Goal: Task Accomplishment & Management: Manage account settings

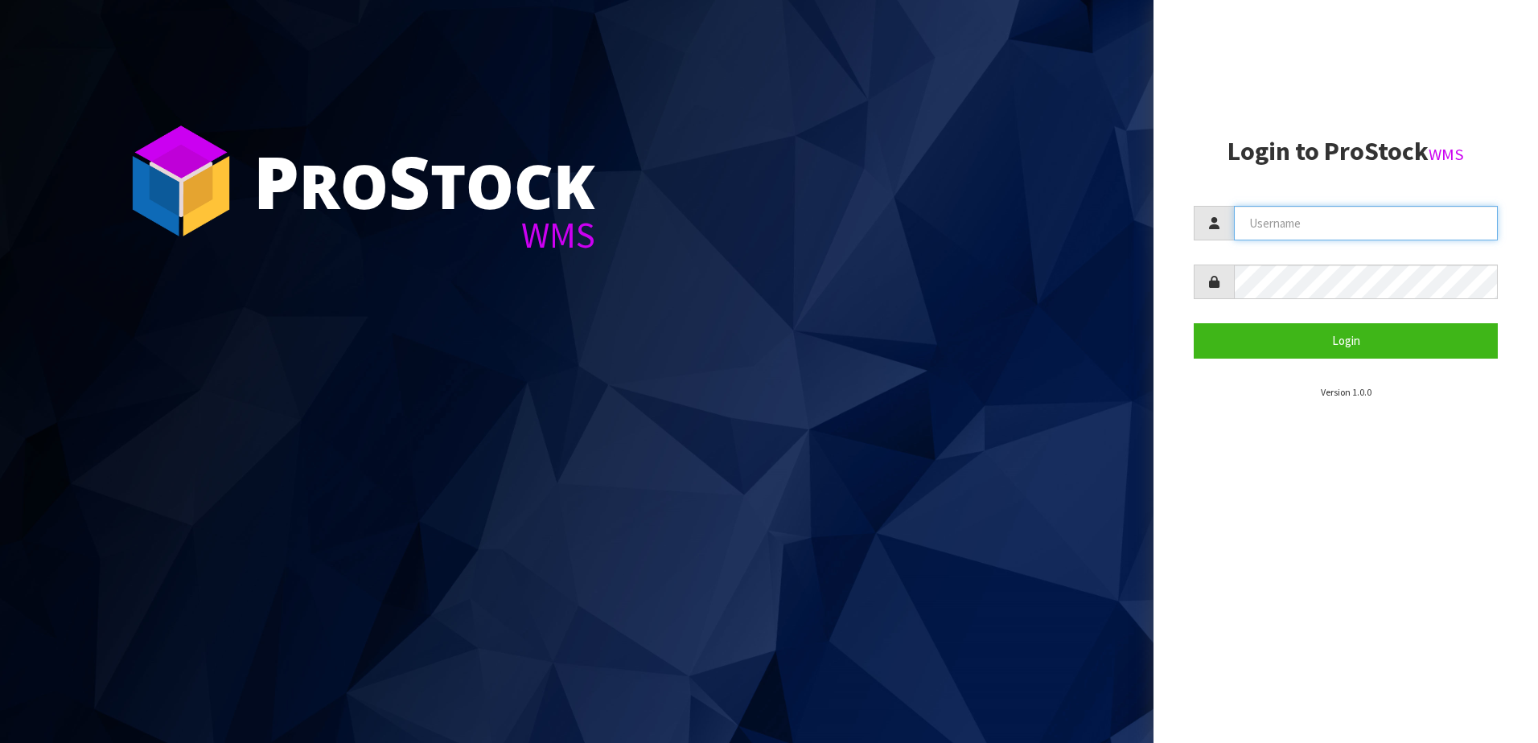
click at [1266, 212] on input "text" at bounding box center [1366, 223] width 264 height 35
paste input "TABLETENNI"
type input "TABLETENNIS"
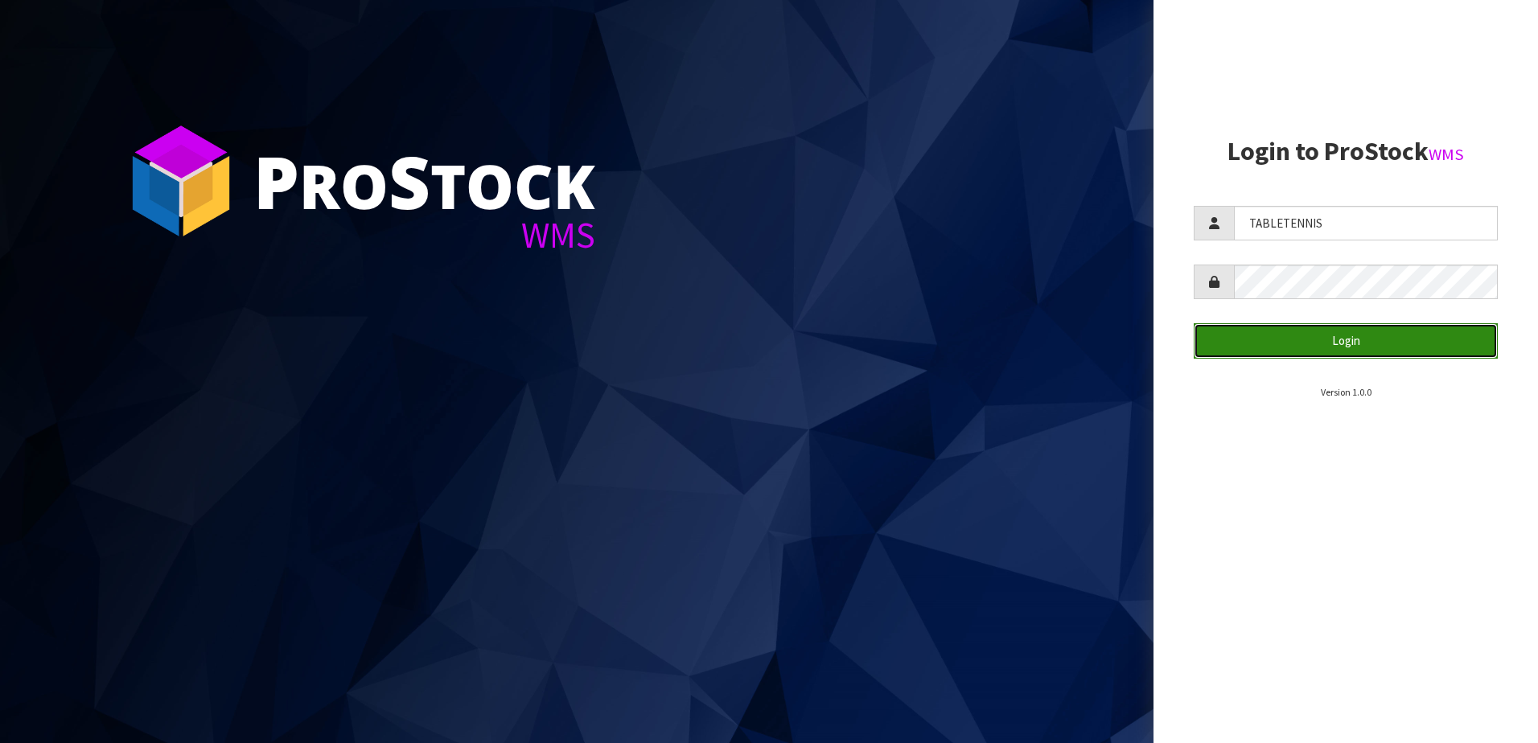
click at [1294, 335] on button "Login" at bounding box center [1346, 340] width 304 height 35
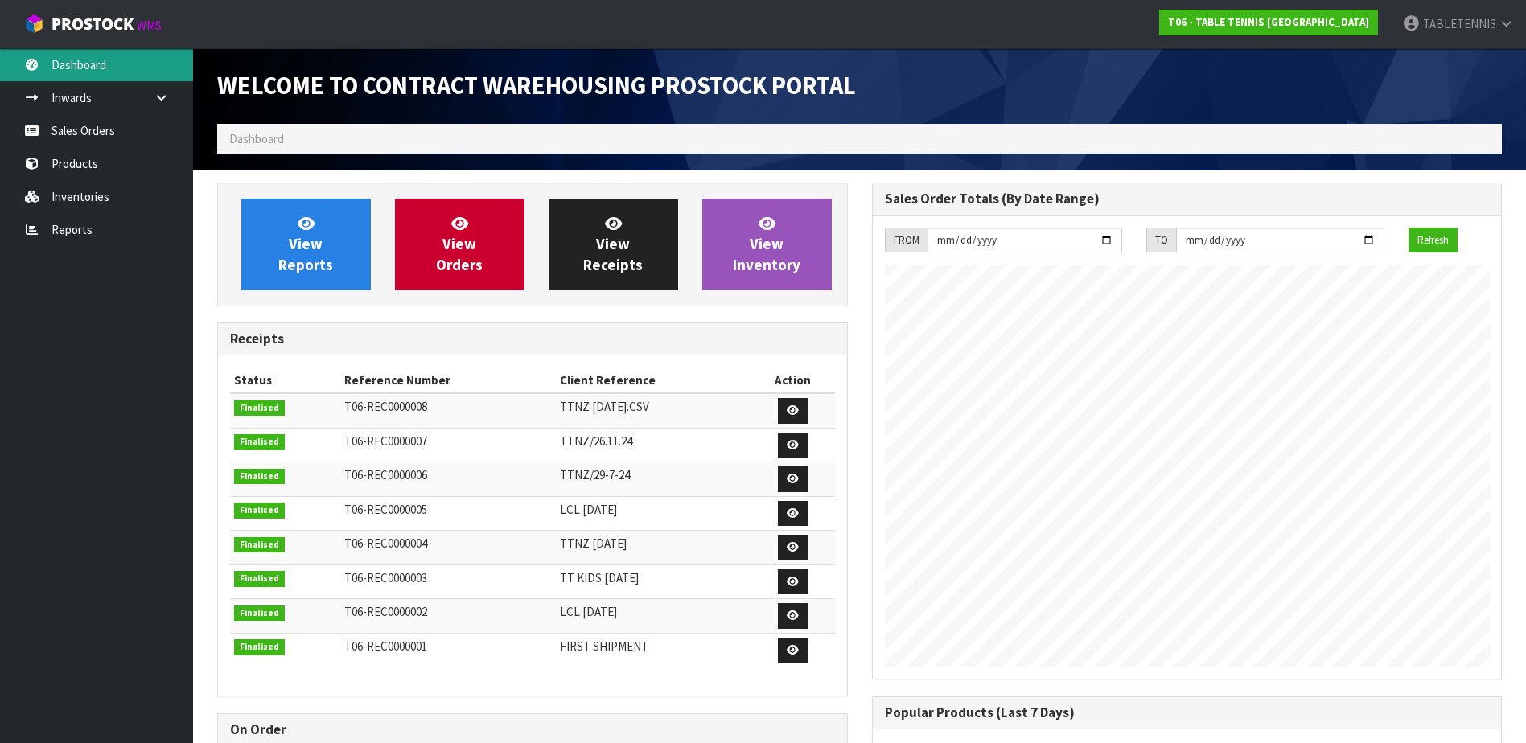
scroll to position [710, 654]
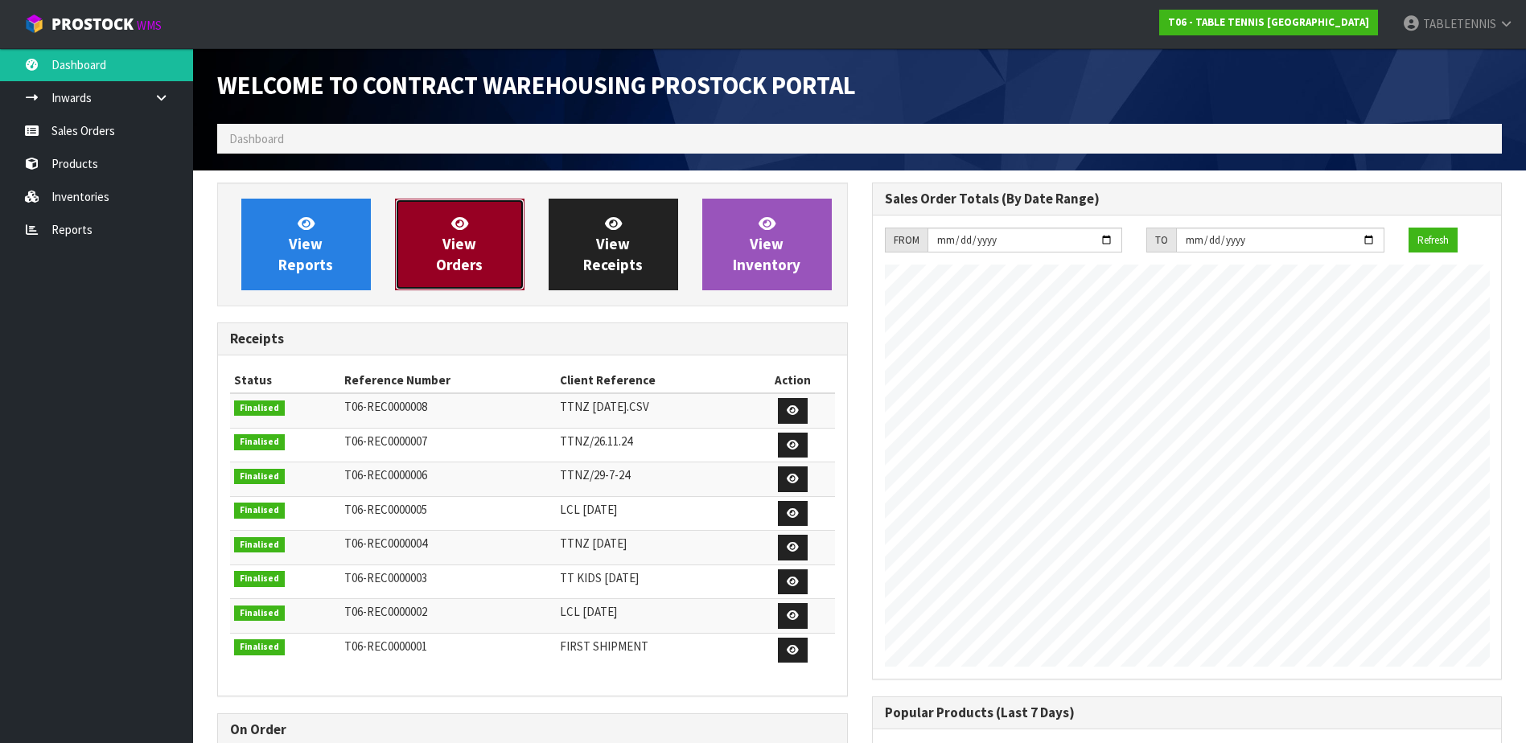
click at [446, 257] on span "View Orders" at bounding box center [459, 244] width 47 height 60
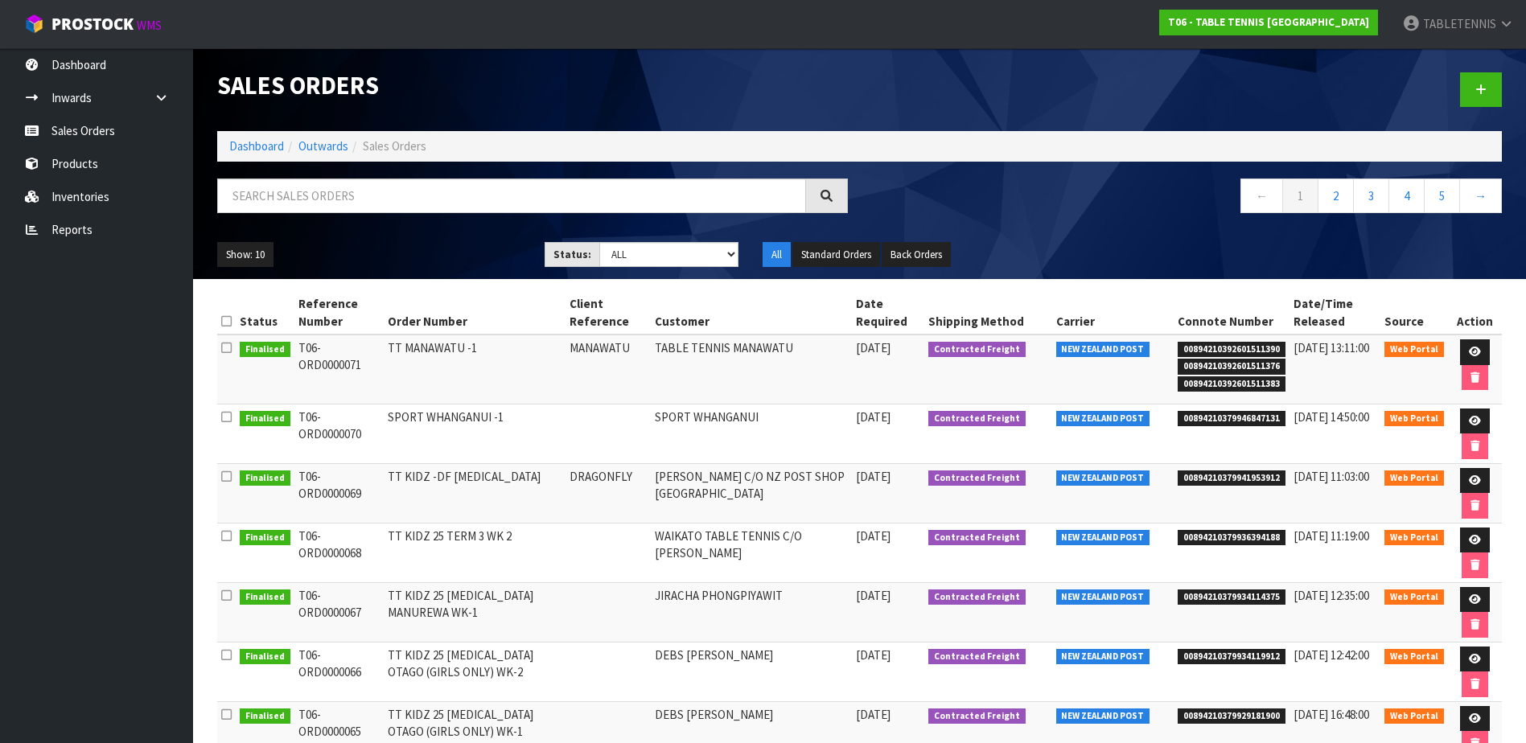
scroll to position [80, 0]
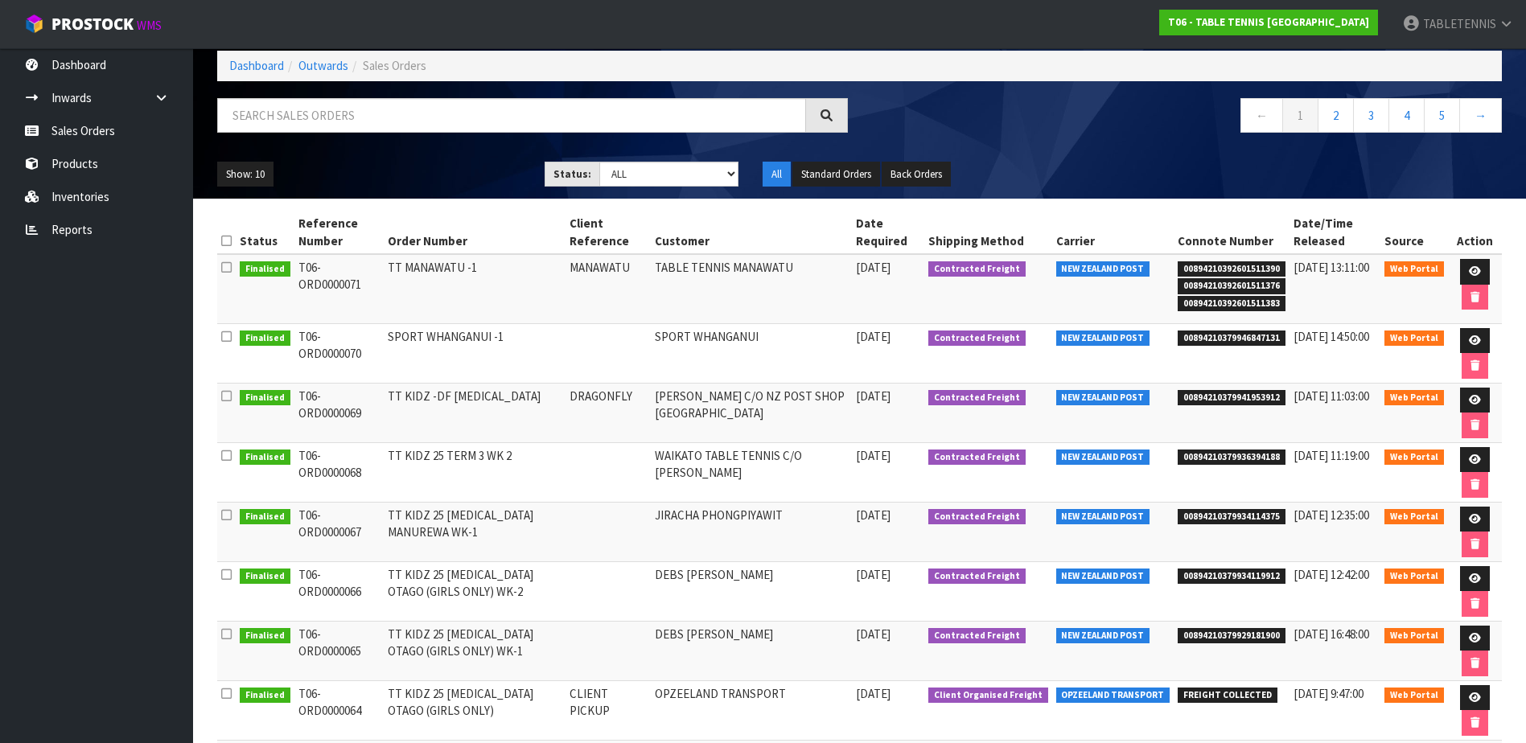
click at [752, 412] on td "[PERSON_NAME] C/O NZ POST SHOP [GEOGRAPHIC_DATA]" at bounding box center [751, 413] width 201 height 60
click at [1471, 397] on icon at bounding box center [1475, 400] width 12 height 10
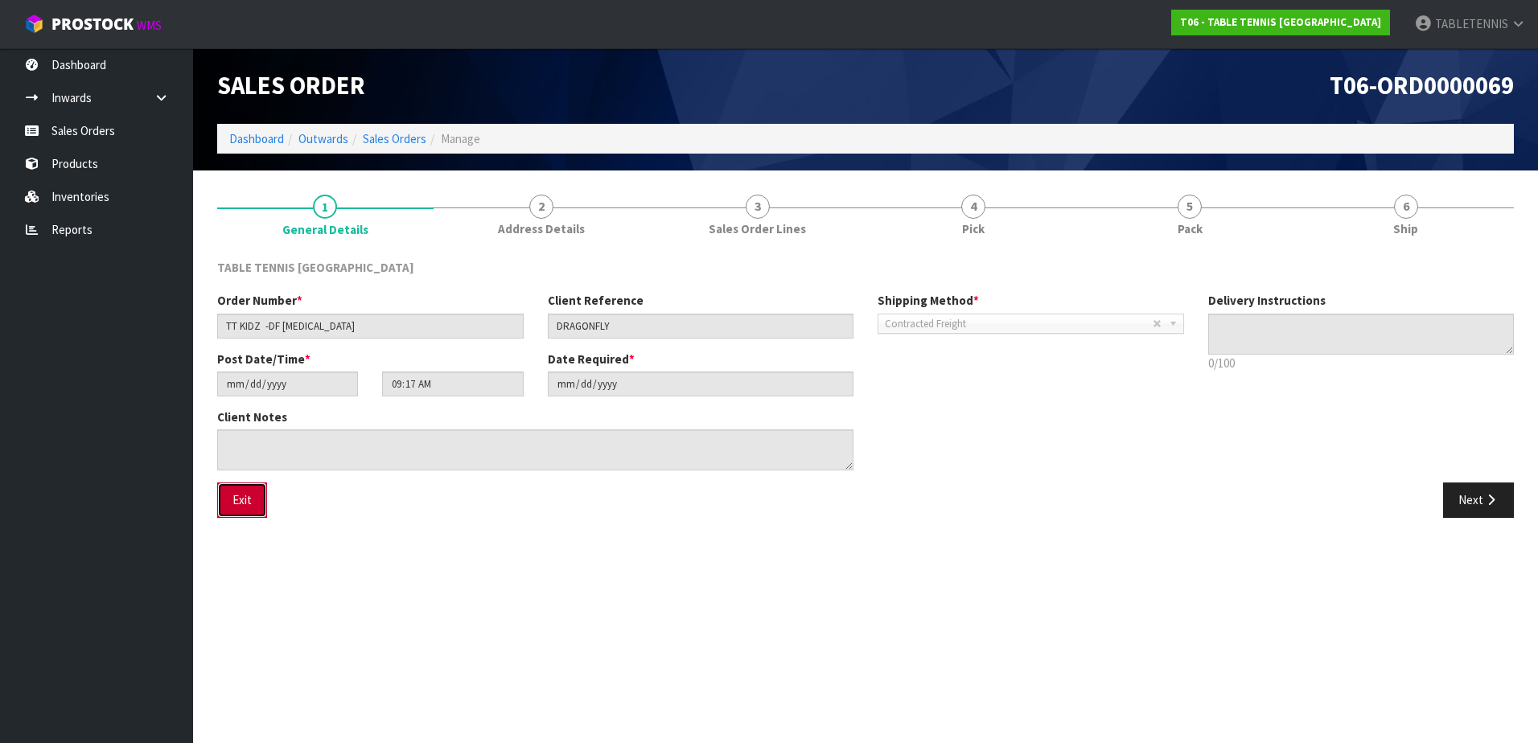
click at [253, 505] on button "Exit" at bounding box center [242, 500] width 50 height 35
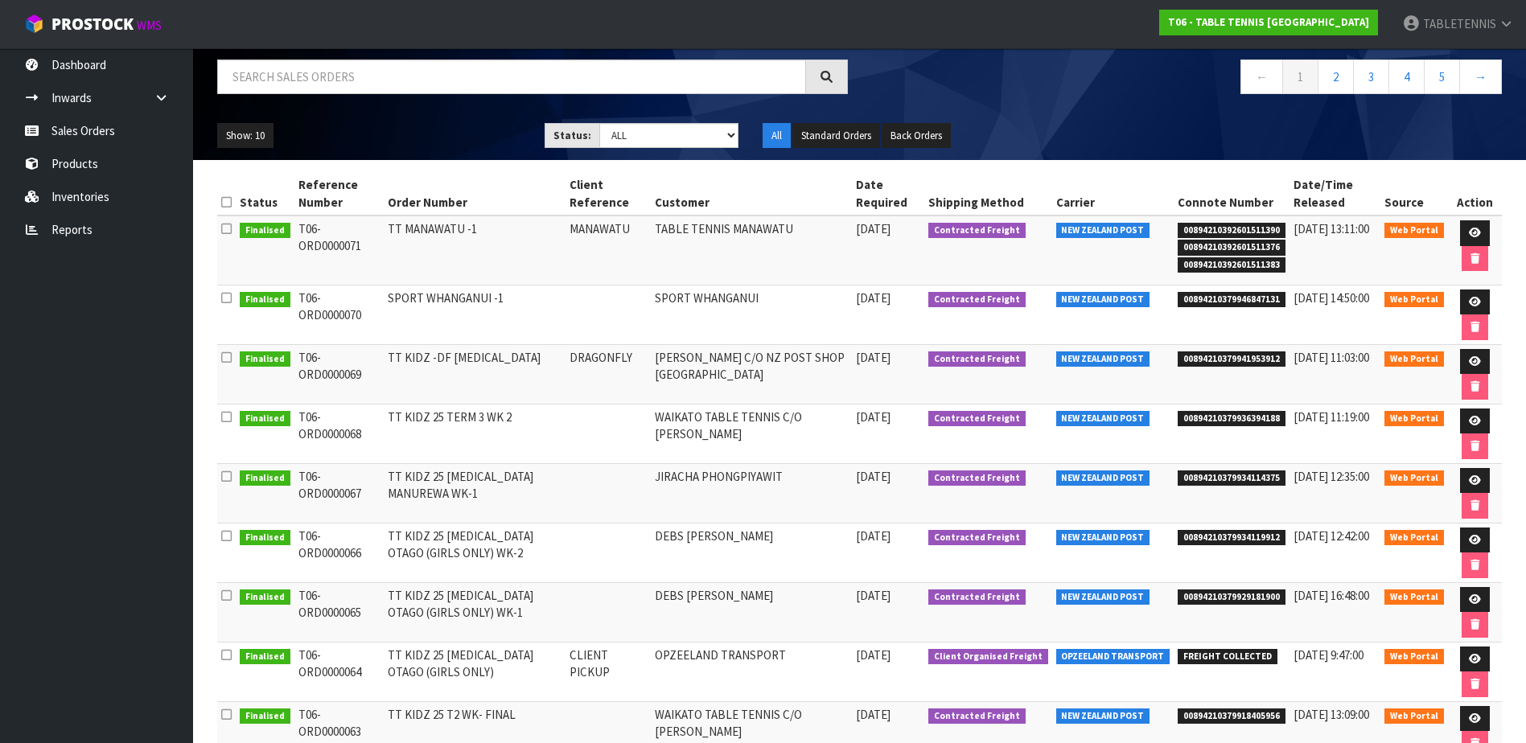
scroll to position [241, 0]
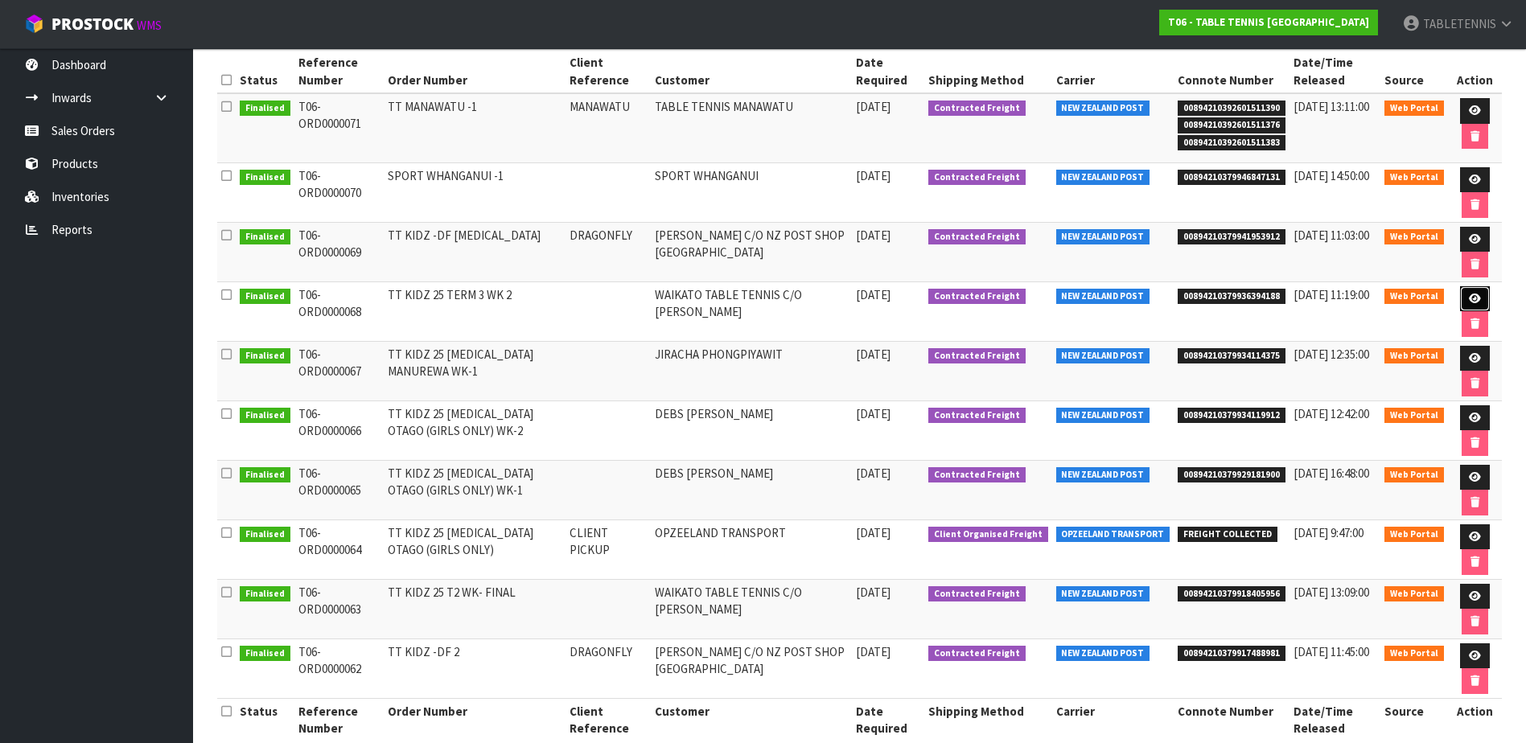
click at [1469, 298] on icon at bounding box center [1475, 299] width 12 height 10
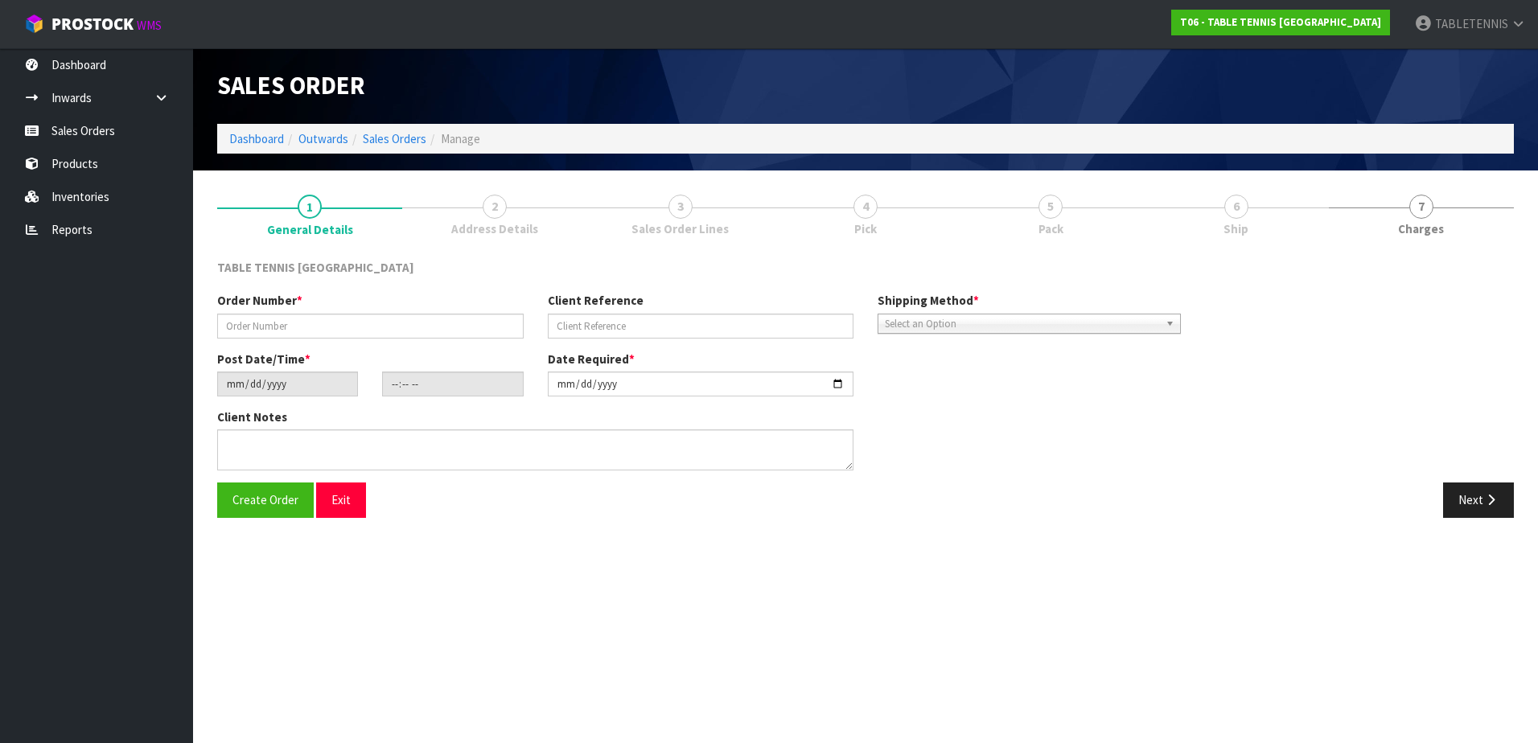
type input "TT KIDZ 25 TERM 3 WK 2"
type input "[DATE]"
type input "18:10:00.000"
type input "[DATE]"
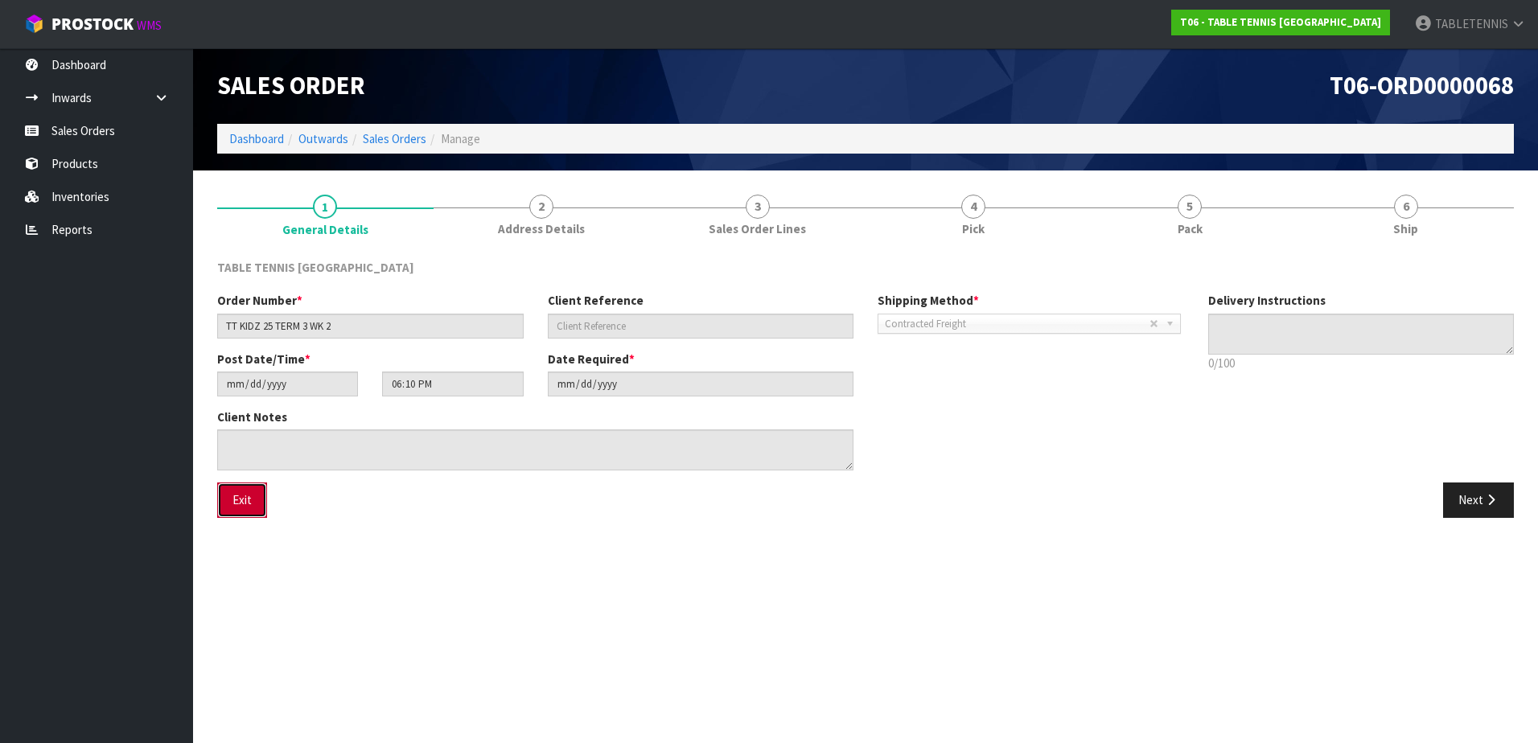
click at [241, 506] on button "Exit" at bounding box center [242, 500] width 50 height 35
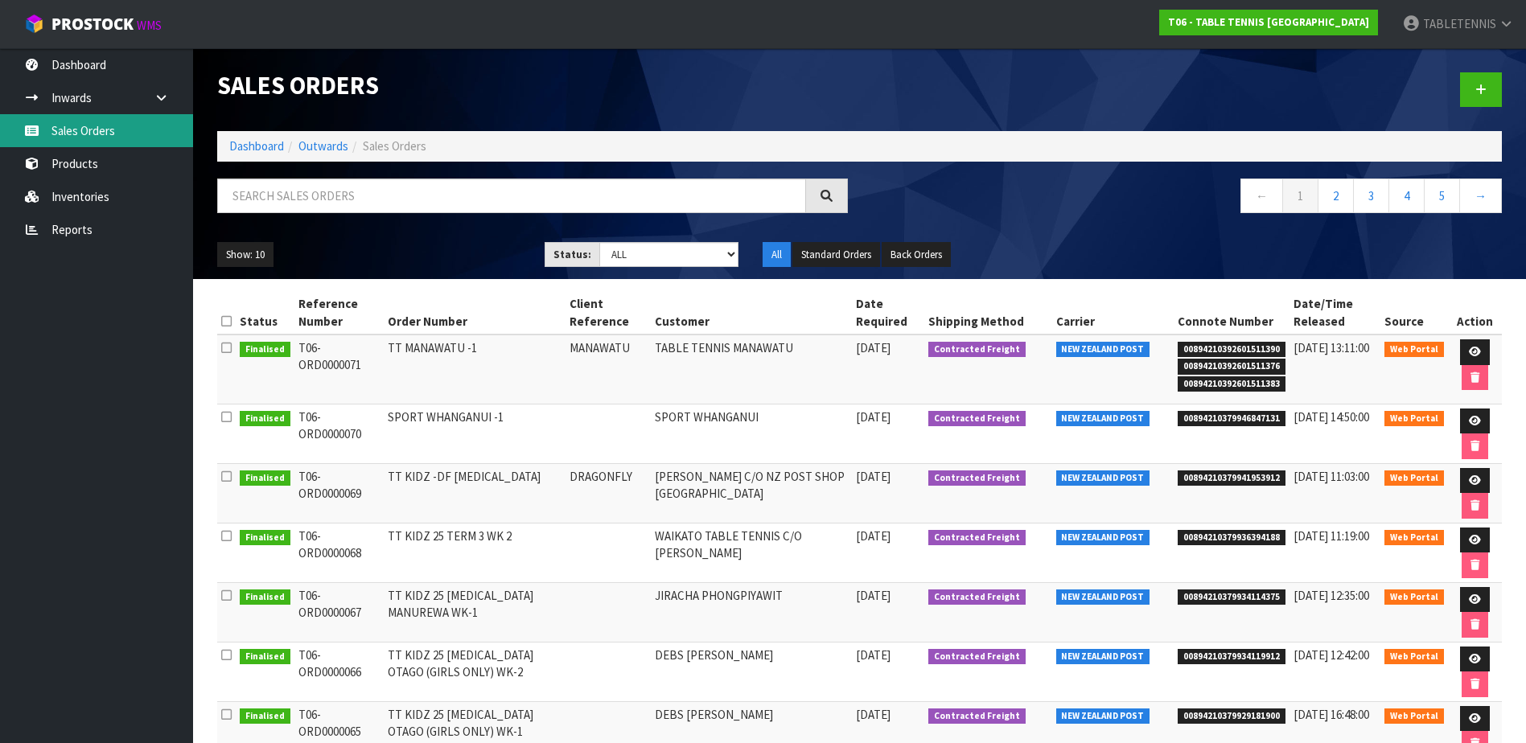
click at [97, 141] on link "Sales Orders" at bounding box center [96, 130] width 193 height 33
click at [380, 344] on td "T06-ORD0000071" at bounding box center [339, 369] width 90 height 69
click at [230, 343] on icon at bounding box center [226, 348] width 10 height 12
click at [226, 345] on icon at bounding box center [226, 348] width 10 height 12
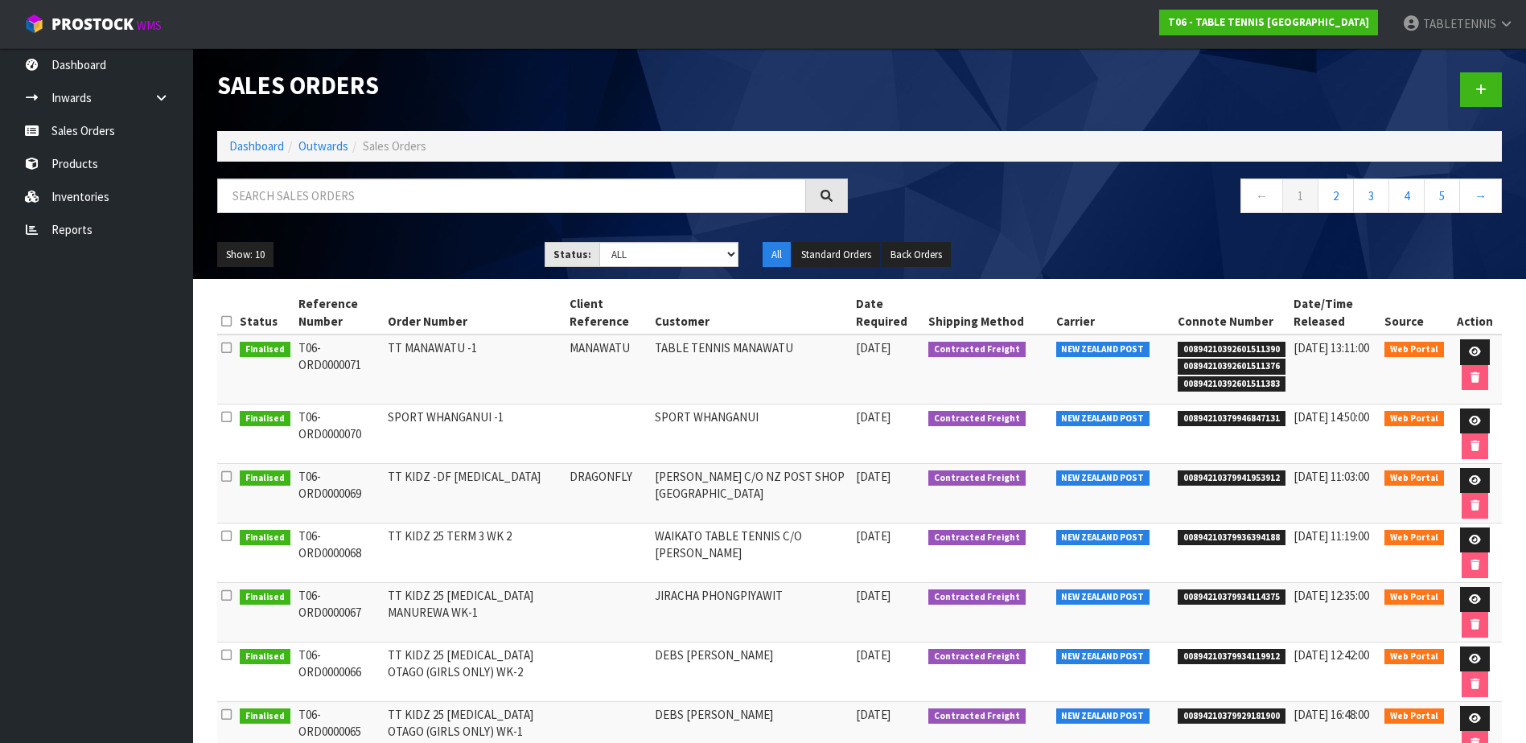
click at [222, 319] on icon at bounding box center [226, 321] width 10 height 12
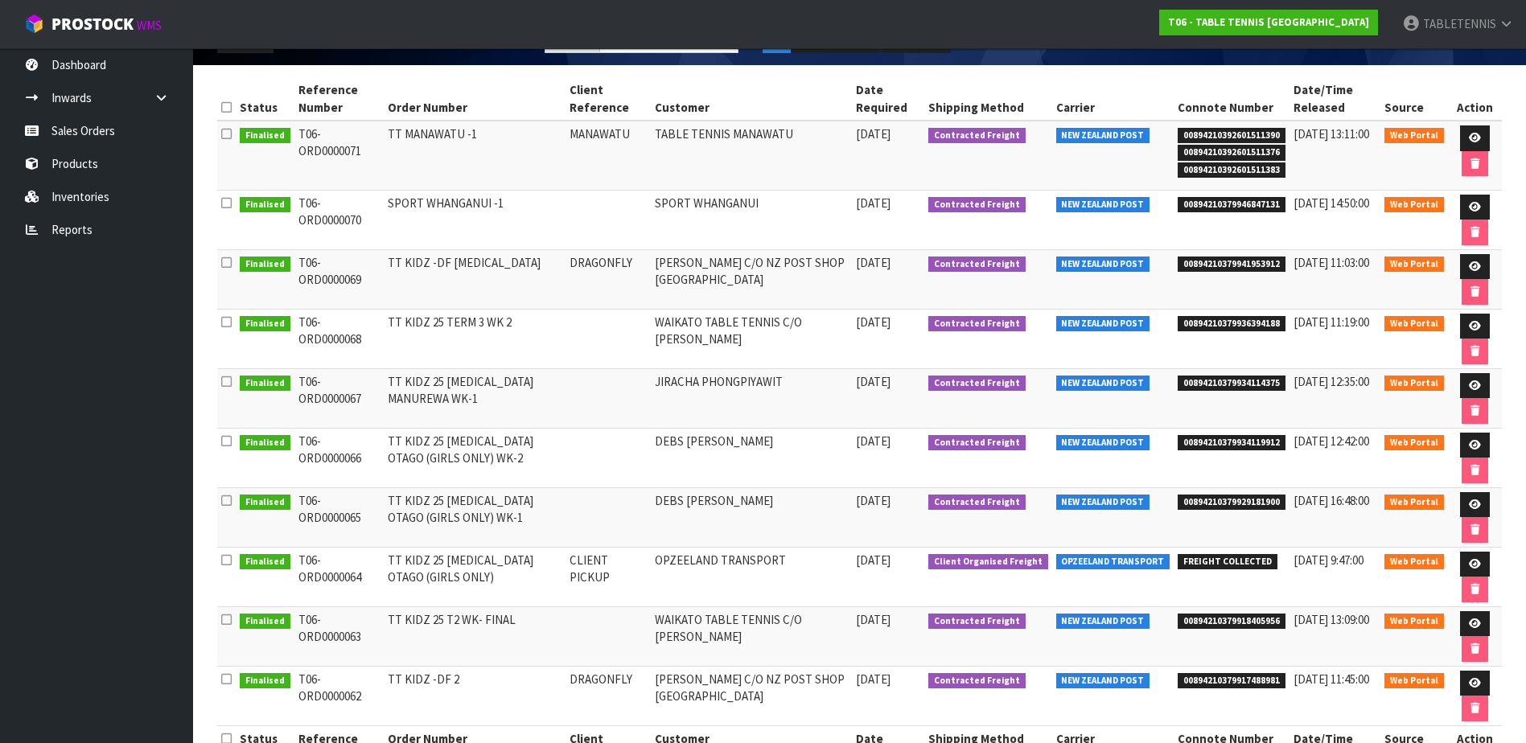
scroll to position [241, 0]
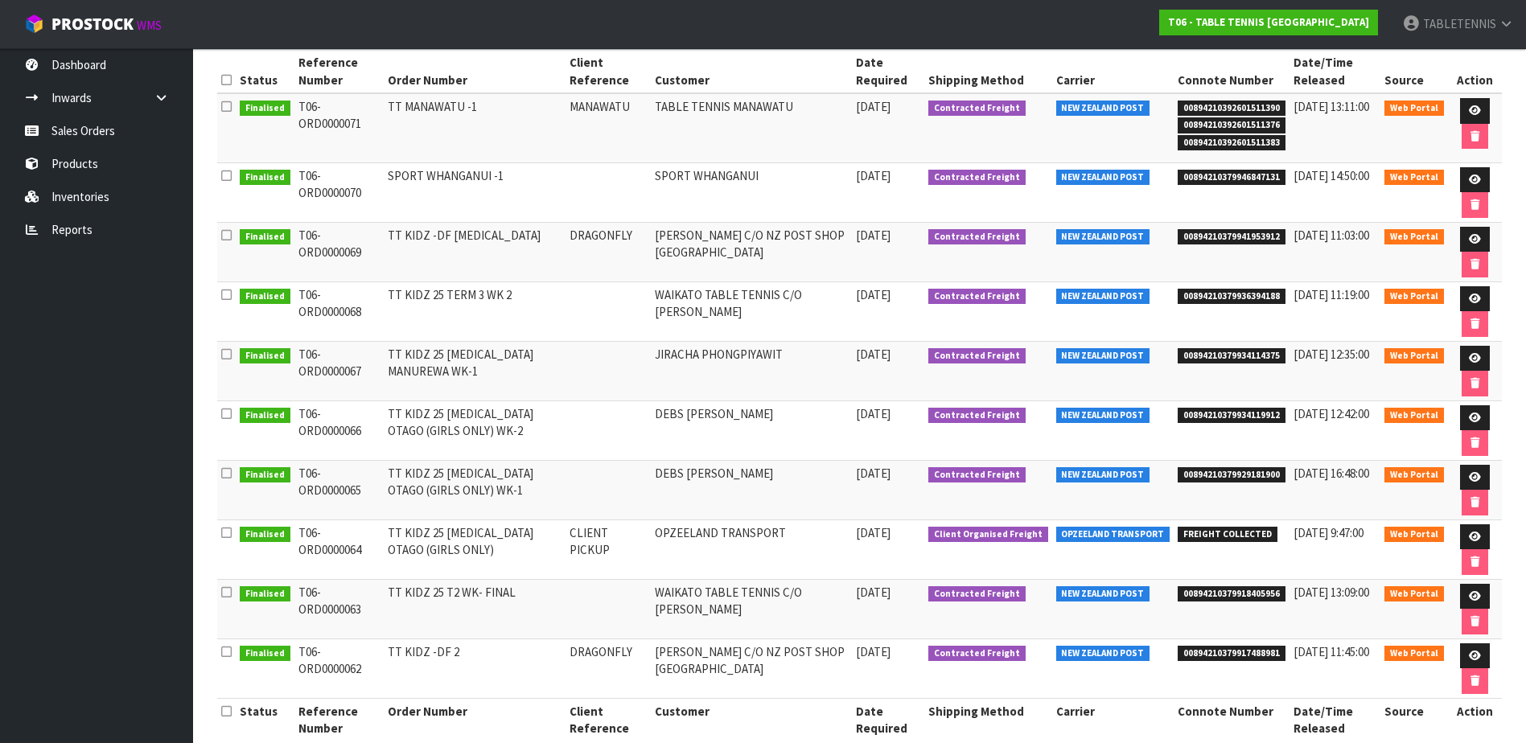
click at [898, 260] on td "[DATE]" at bounding box center [888, 252] width 72 height 60
click at [570, 272] on td "DRAGONFLY" at bounding box center [608, 252] width 85 height 60
click at [325, 237] on td "T06-ORD0000069" at bounding box center [339, 252] width 90 height 60
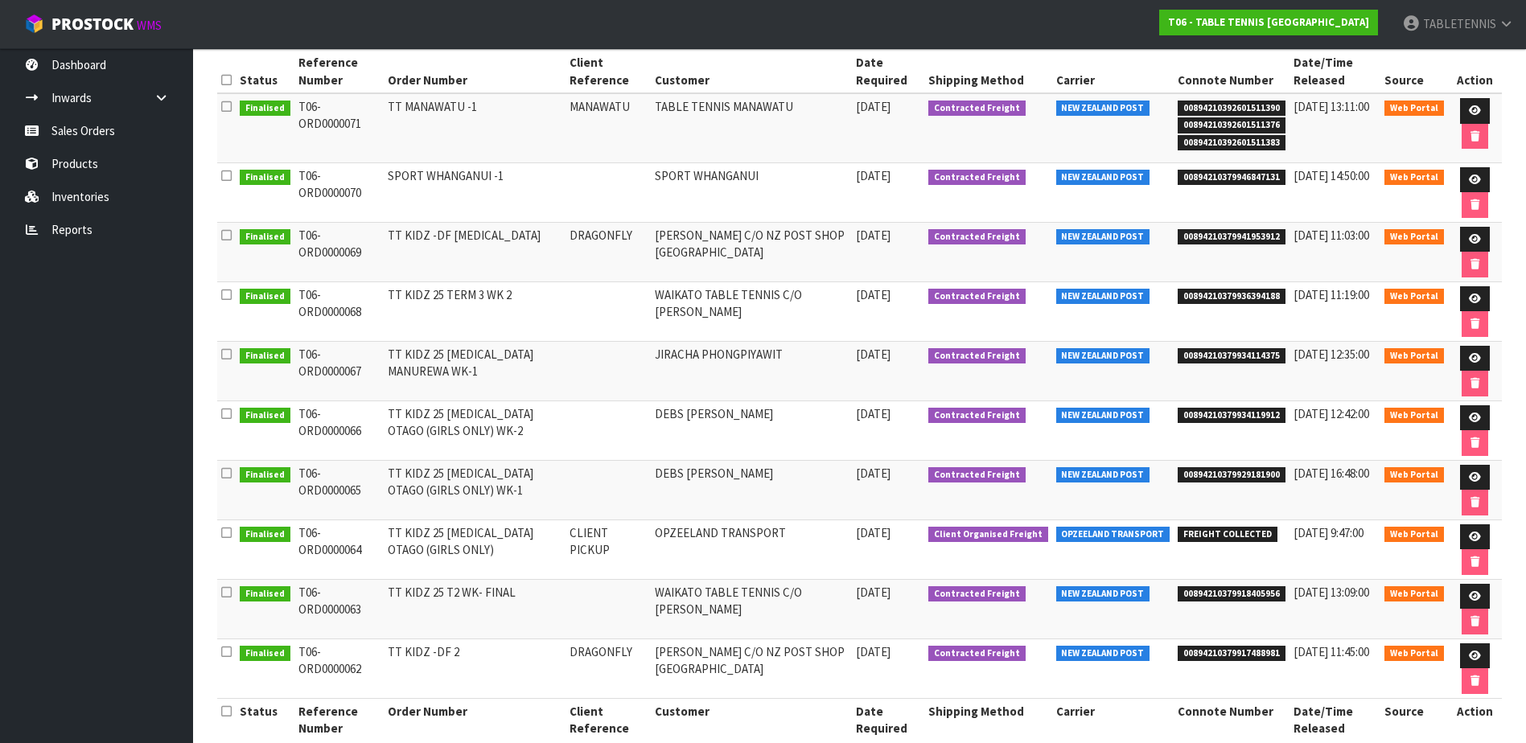
drag, startPoint x: 325, startPoint y: 237, endPoint x: 502, endPoint y: 241, distance: 177.0
click at [502, 241] on td "TT KIDZ -DF [MEDICAL_DATA]" at bounding box center [474, 252] width 181 height 60
click at [442, 237] on td "TT KIDZ -DF [MEDICAL_DATA]" at bounding box center [474, 252] width 181 height 60
drag, startPoint x: 392, startPoint y: 237, endPoint x: 480, endPoint y: 237, distance: 88.5
click at [480, 237] on td "TT KIDZ -DF [MEDICAL_DATA]" at bounding box center [474, 252] width 181 height 60
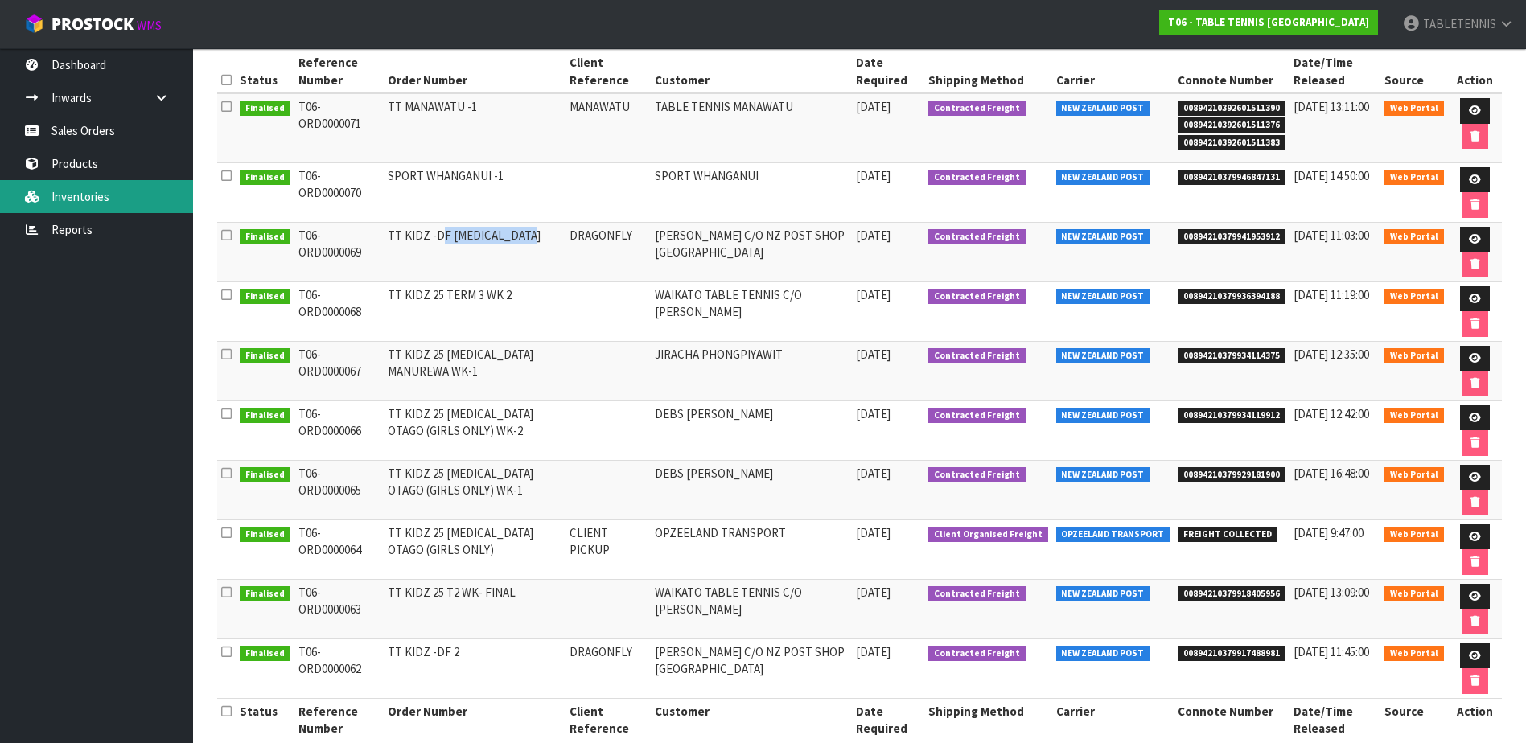
click at [84, 196] on link "Inventories" at bounding box center [96, 196] width 193 height 33
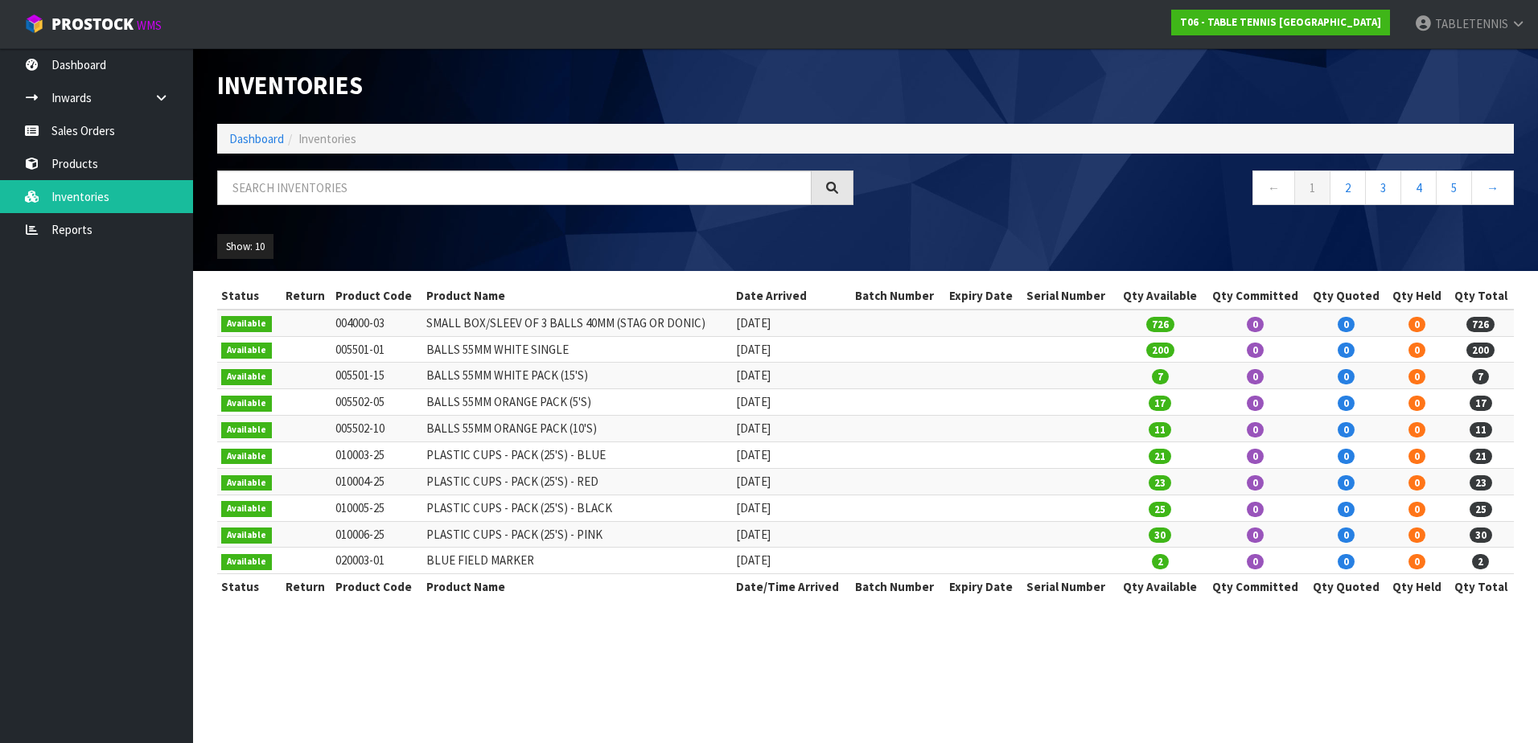
click at [689, 323] on td "SMALL BOX/SLEEV OF 3 BALLS 40MM (STAG OR DONIC)" at bounding box center [577, 323] width 310 height 27
click at [163, 101] on icon at bounding box center [161, 98] width 15 height 12
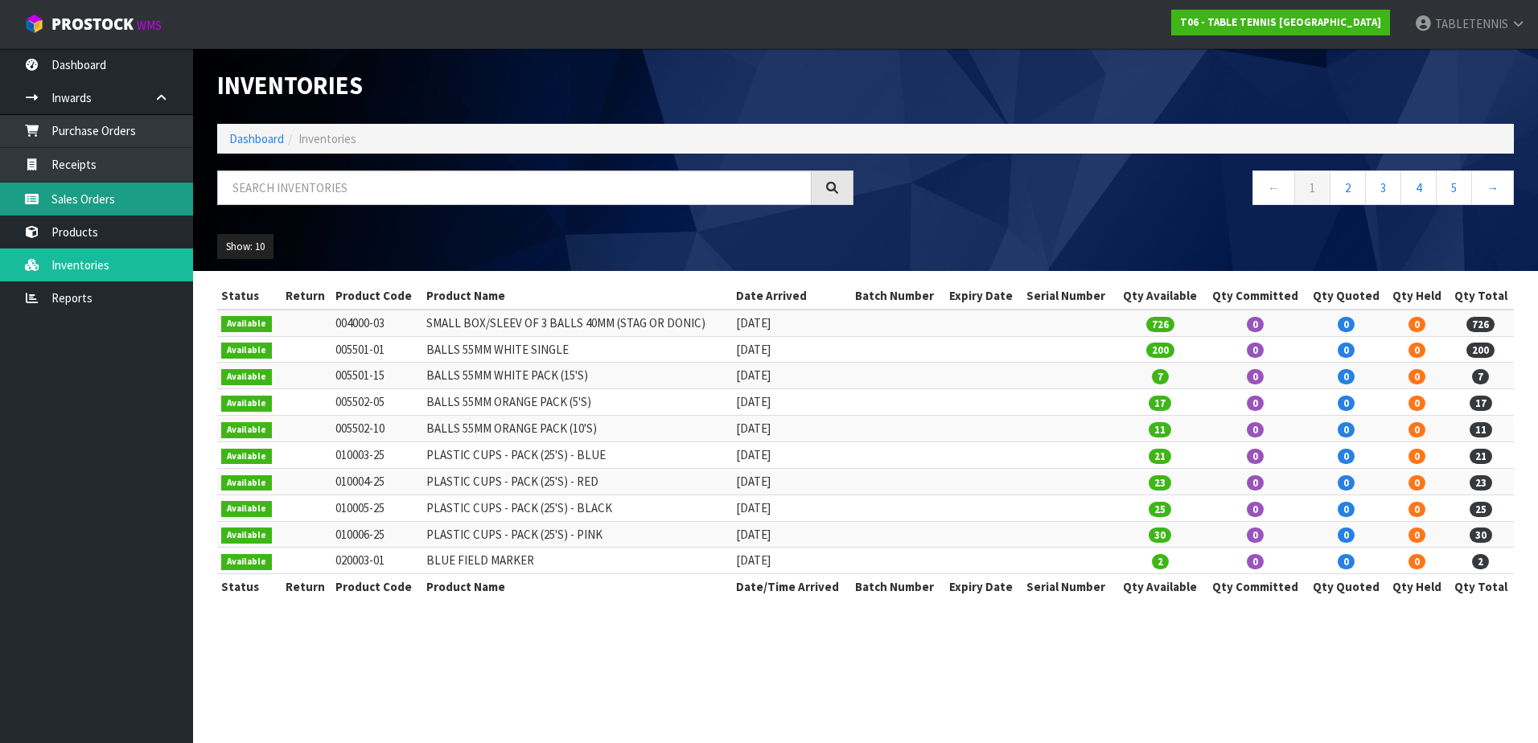
click at [156, 195] on link "Sales Orders" at bounding box center [96, 199] width 193 height 33
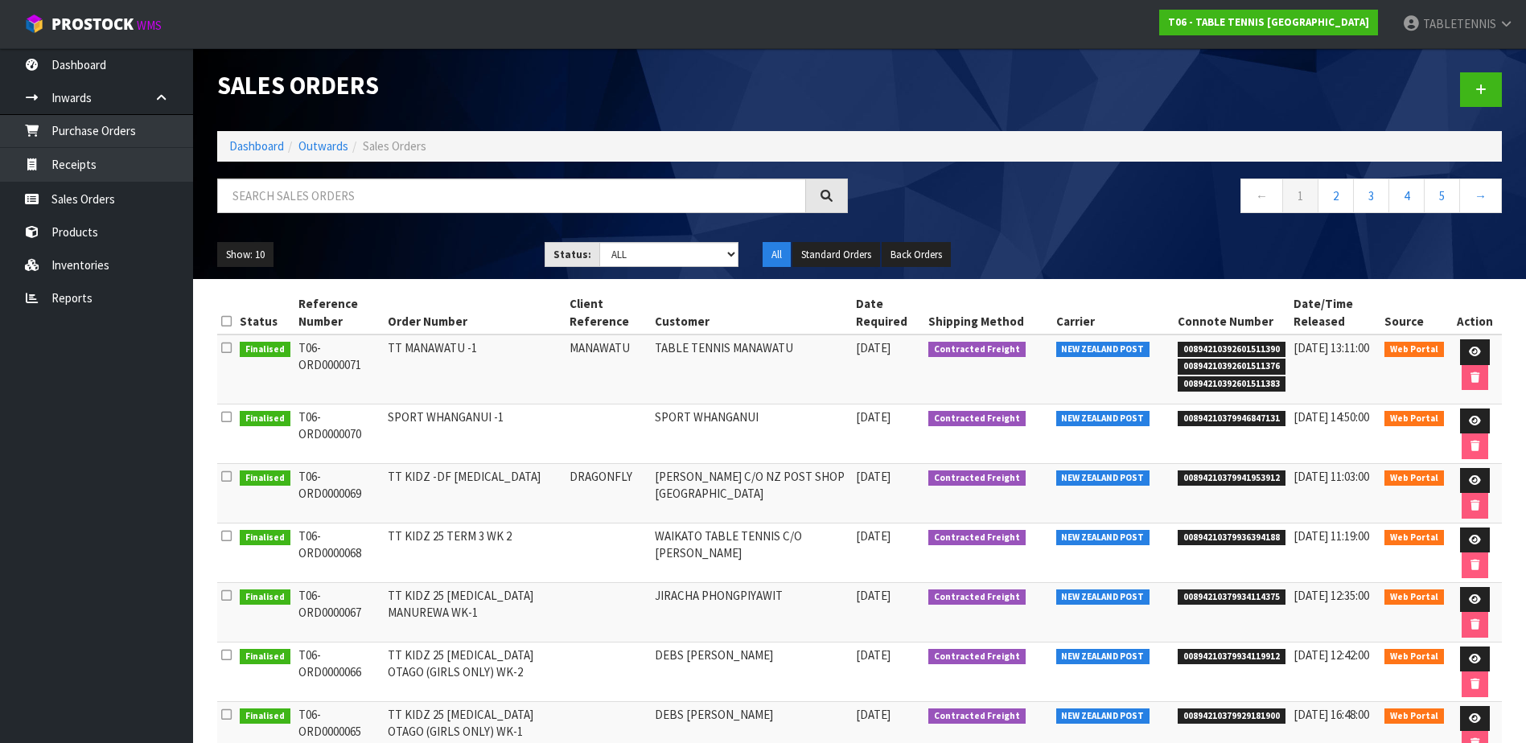
click at [1411, 418] on span "Web Portal" at bounding box center [1414, 419] width 60 height 16
click at [1339, 486] on td "[DATE] 11:03:00" at bounding box center [1335, 493] width 91 height 60
click at [1474, 480] on icon at bounding box center [1475, 480] width 12 height 10
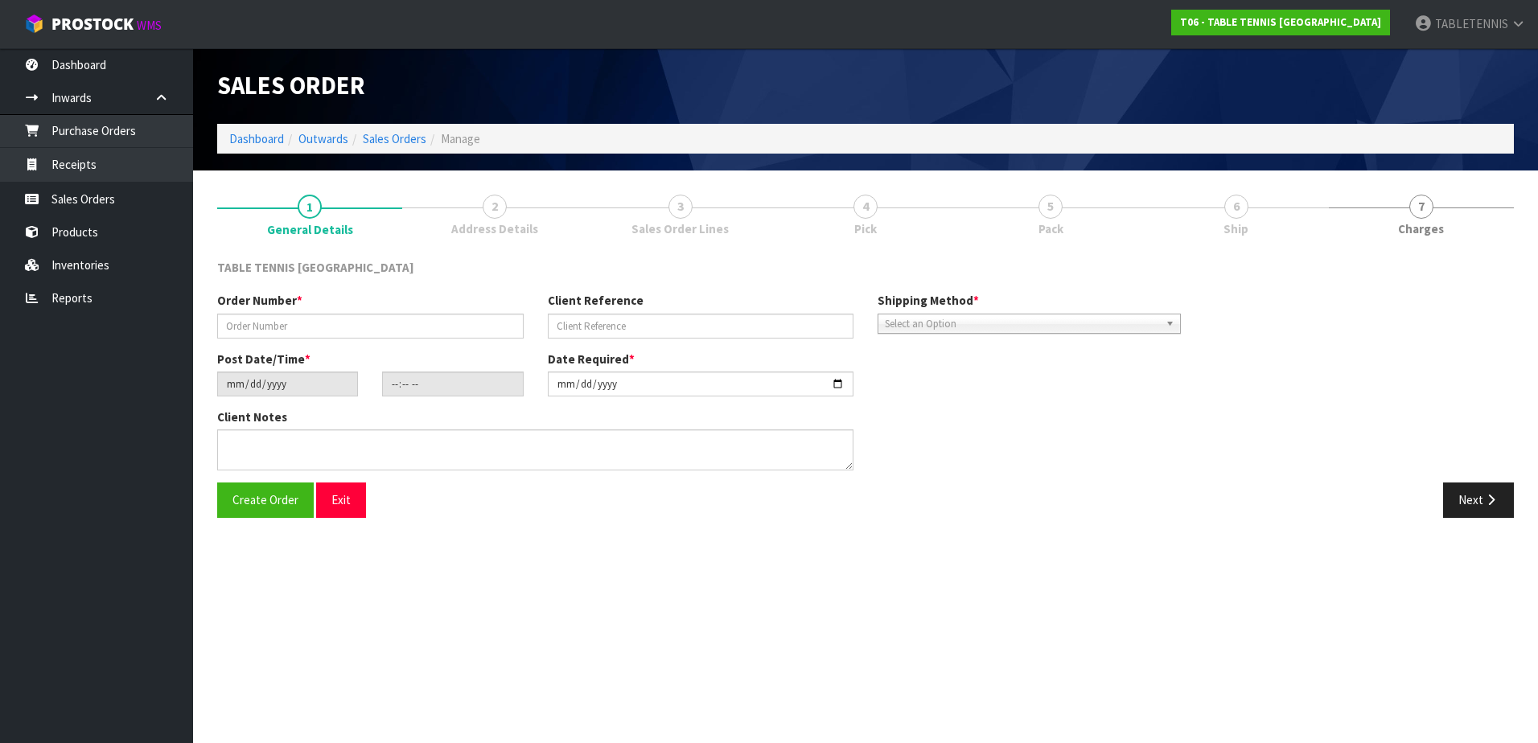
type input "TT KIDZ -DF [MEDICAL_DATA]"
type input "DRAGONFLY"
type input "[DATE]"
type input "09:17:00.000"
type input "[DATE]"
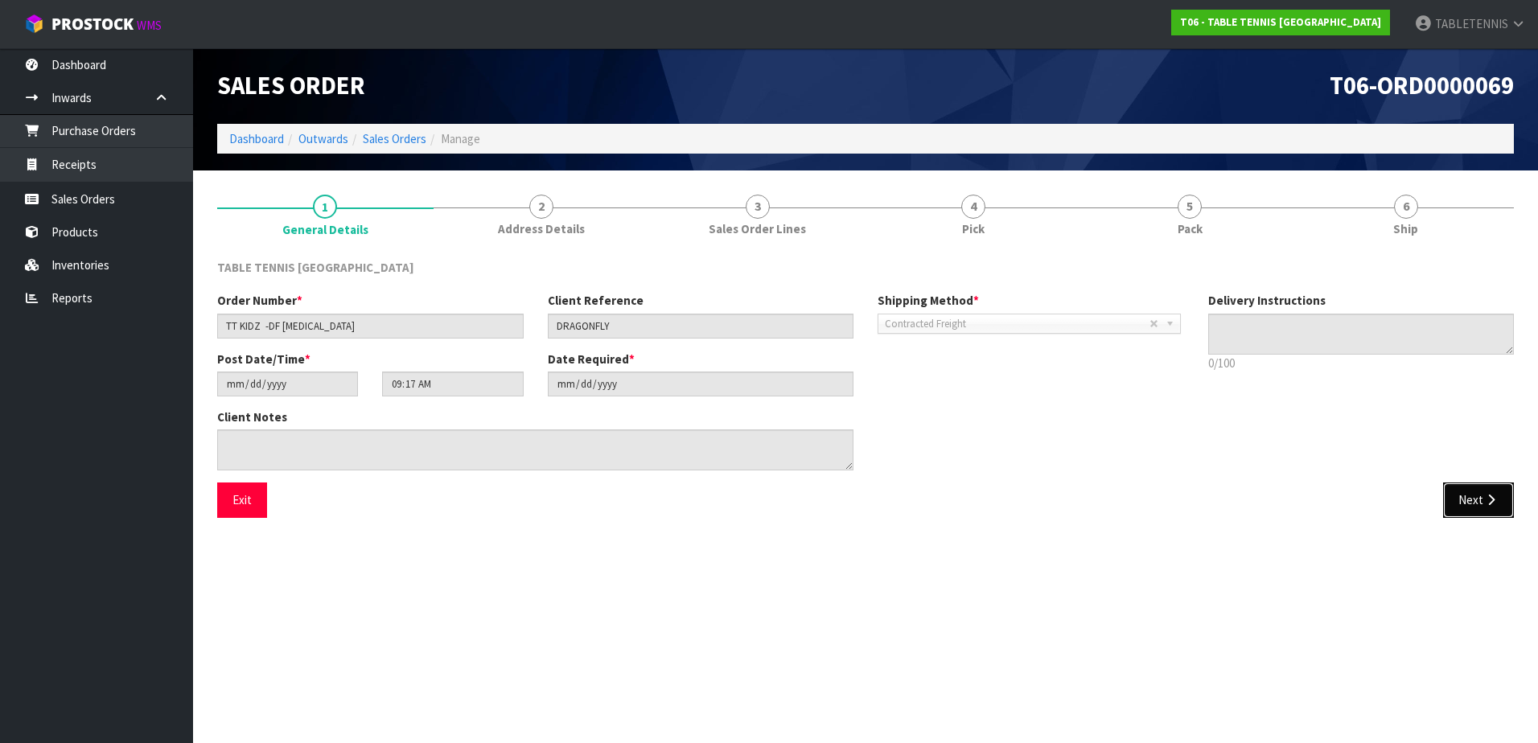
click at [1471, 484] on button "Next" at bounding box center [1478, 500] width 71 height 35
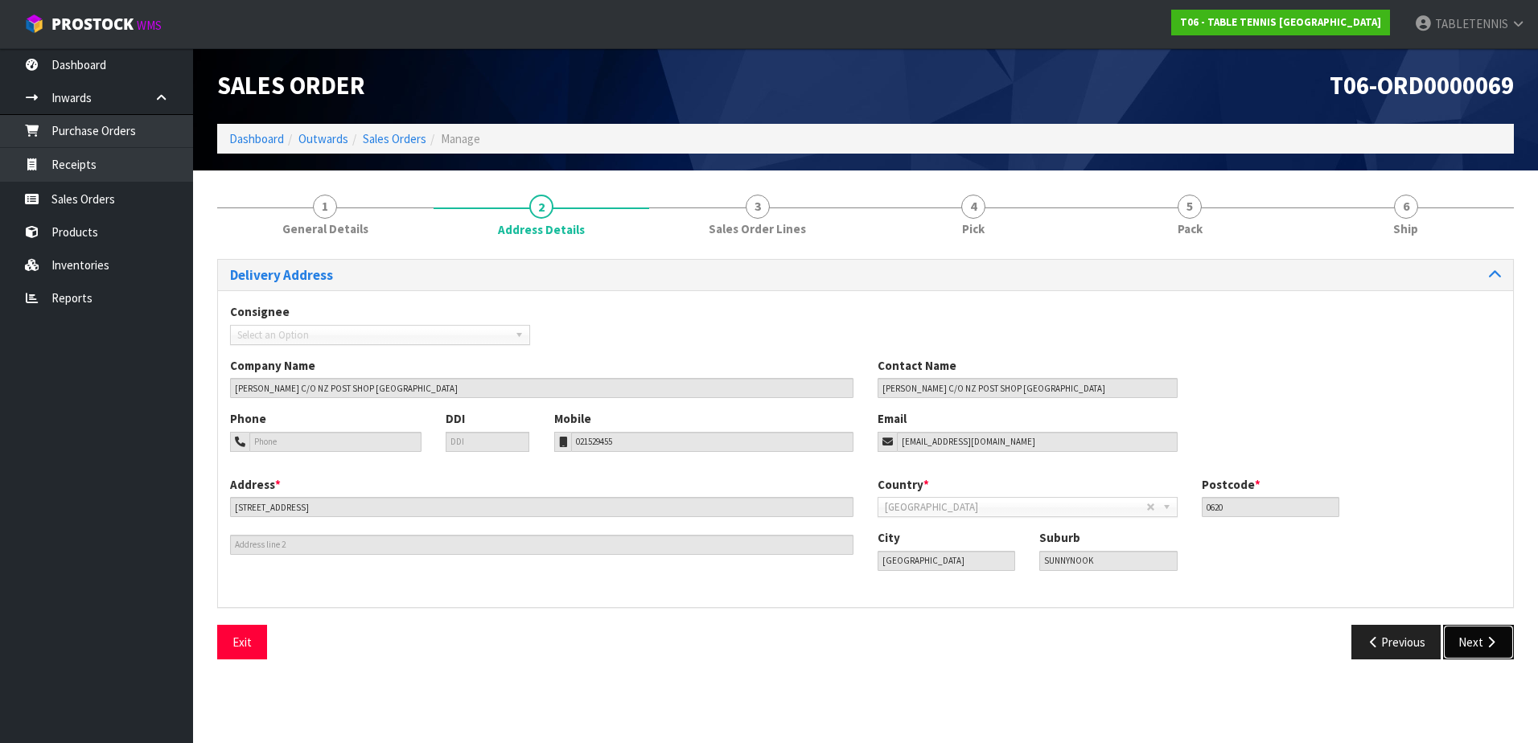
click at [1506, 639] on button "Next" at bounding box center [1478, 642] width 71 height 35
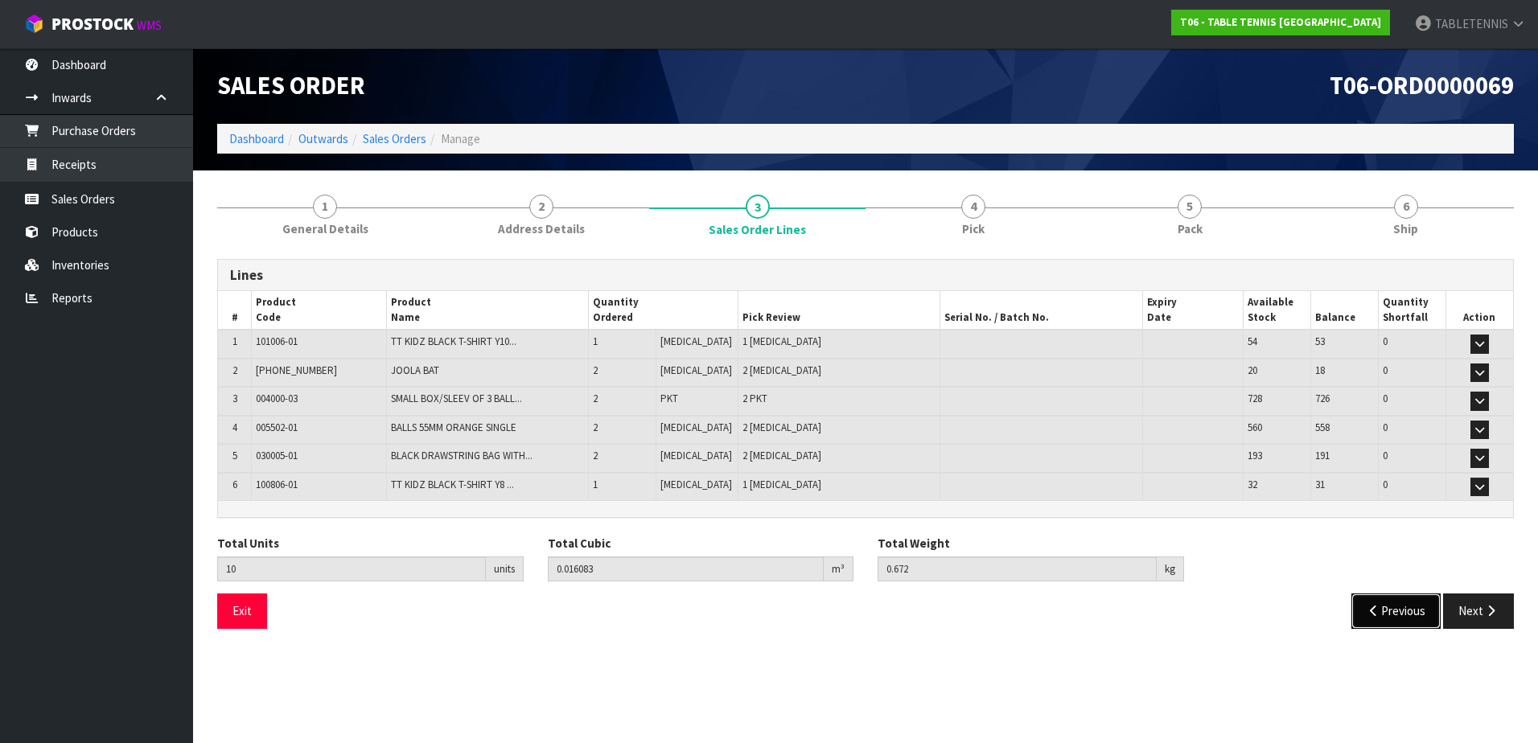
click at [1385, 609] on button "Previous" at bounding box center [1396, 611] width 90 height 35
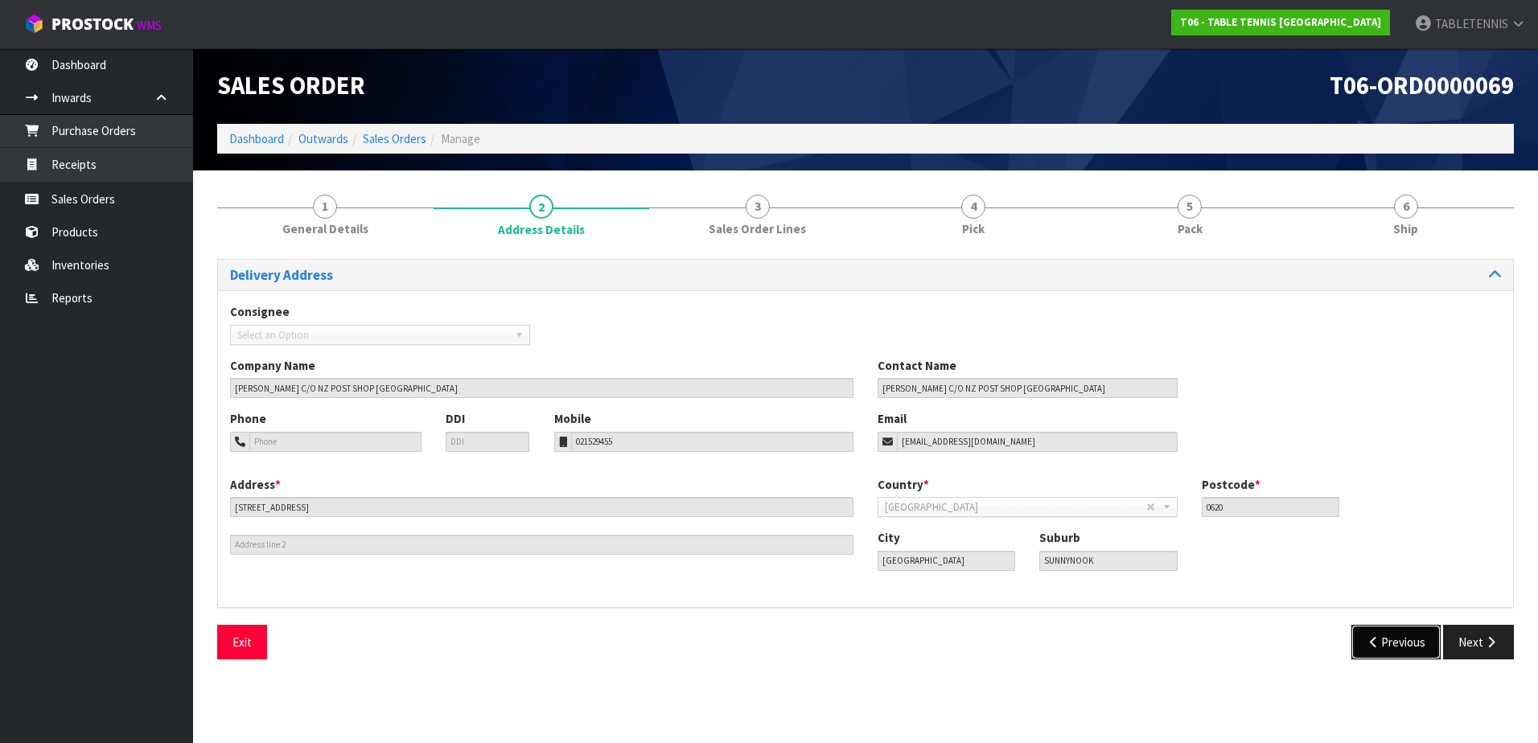
click at [1403, 640] on button "Previous" at bounding box center [1396, 642] width 90 height 35
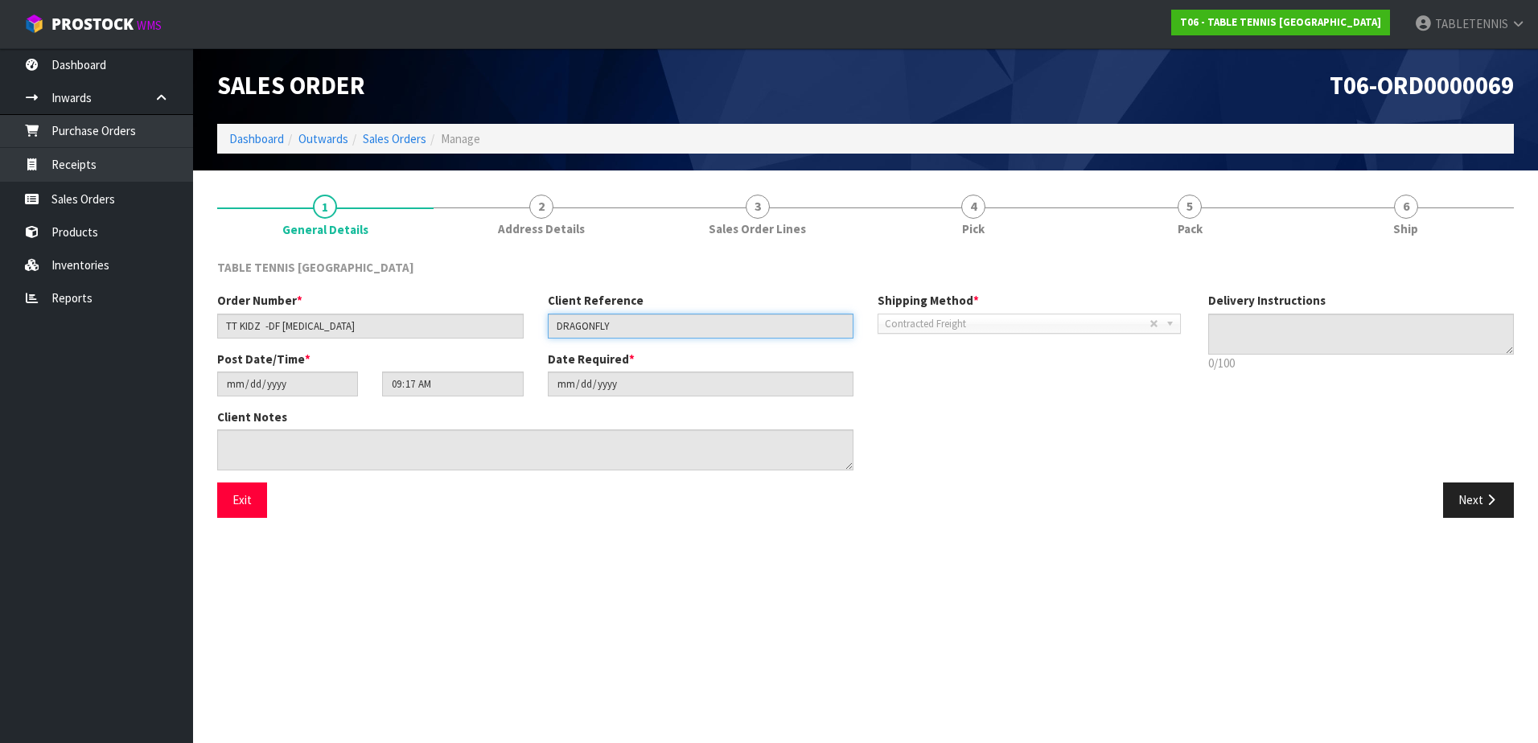
click at [599, 320] on input "DRAGONFLY" at bounding box center [701, 326] width 306 height 25
click at [1479, 499] on button "Next" at bounding box center [1478, 500] width 71 height 35
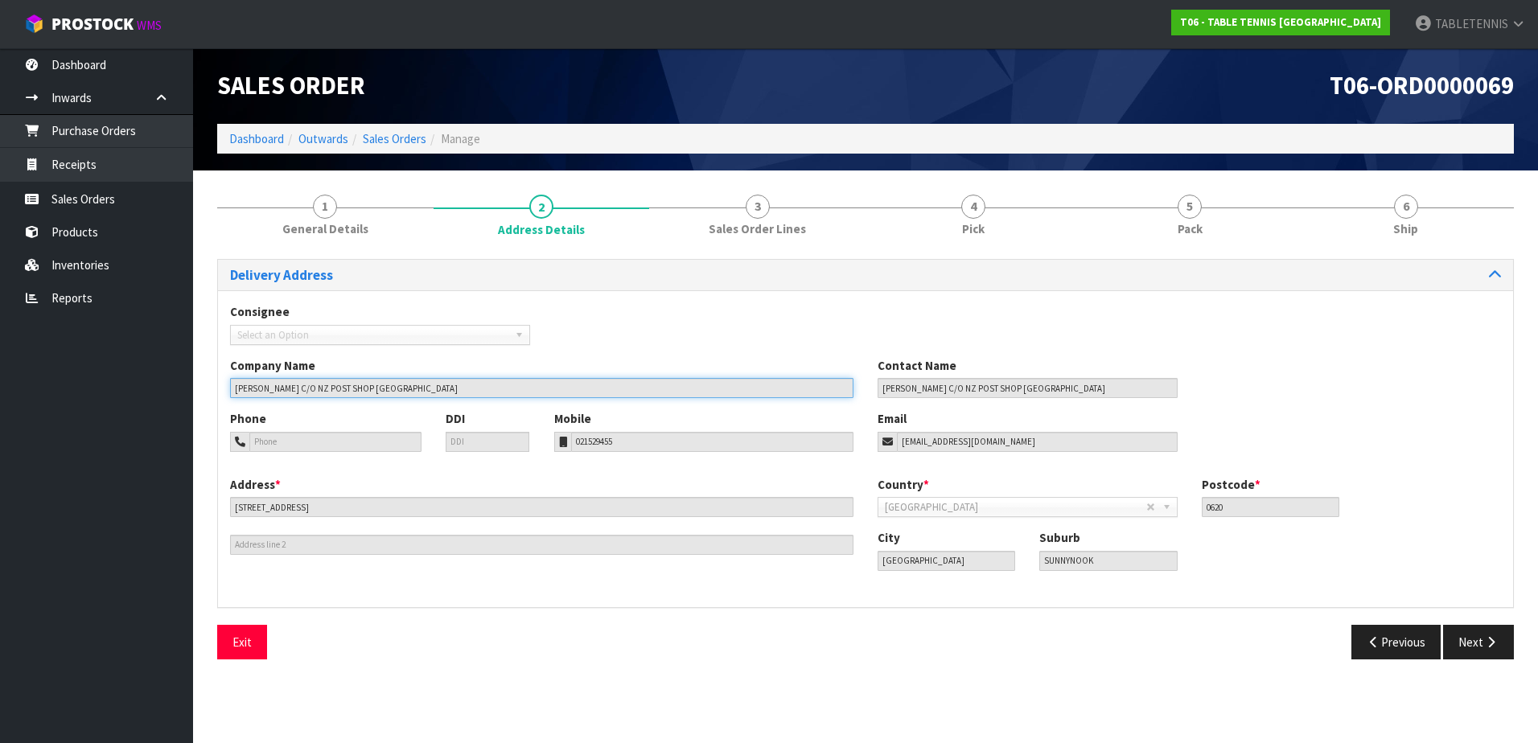
click at [289, 388] on input "[PERSON_NAME] C/O NZ POST SHOP [GEOGRAPHIC_DATA]" at bounding box center [541, 388] width 623 height 20
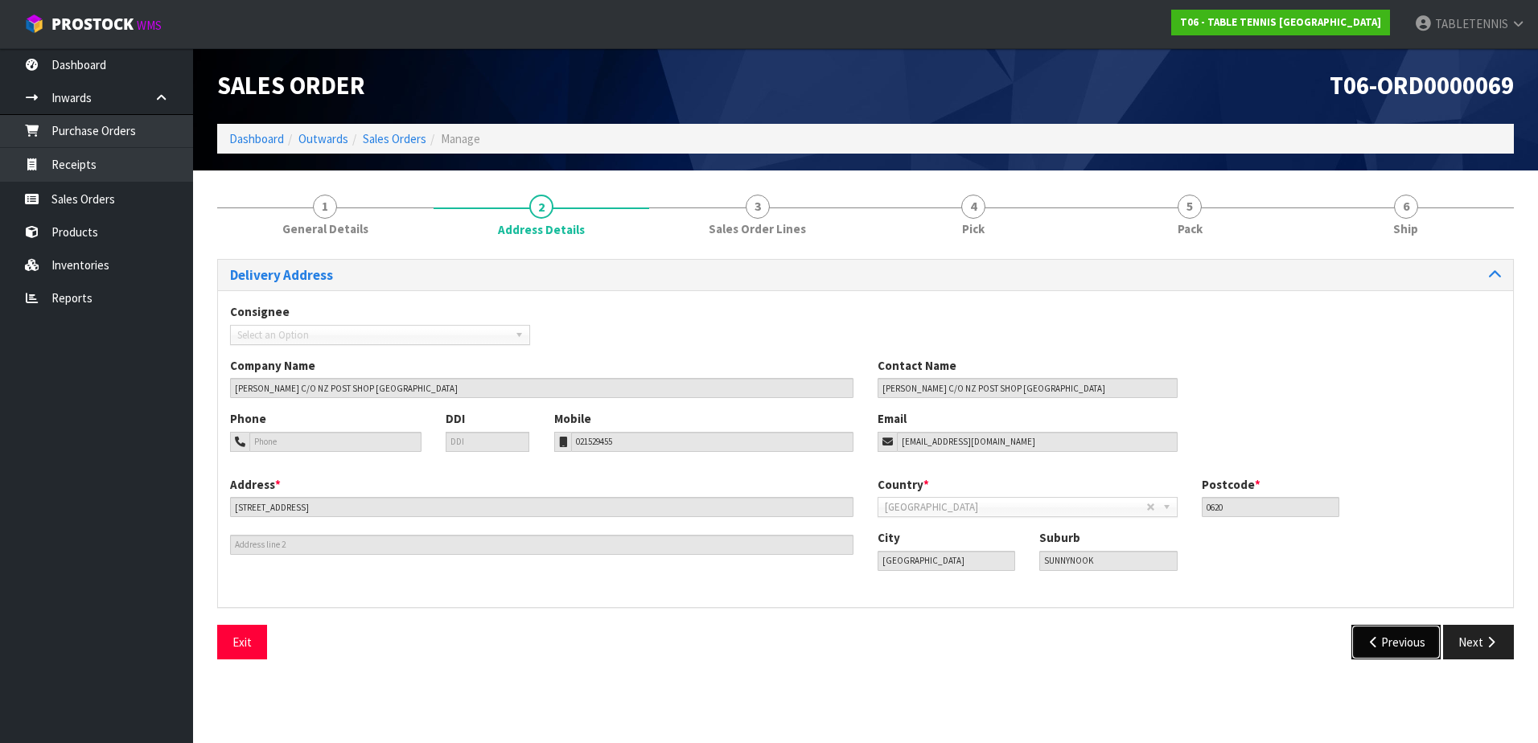
click at [1372, 637] on icon "button" at bounding box center [1374, 642] width 15 height 12
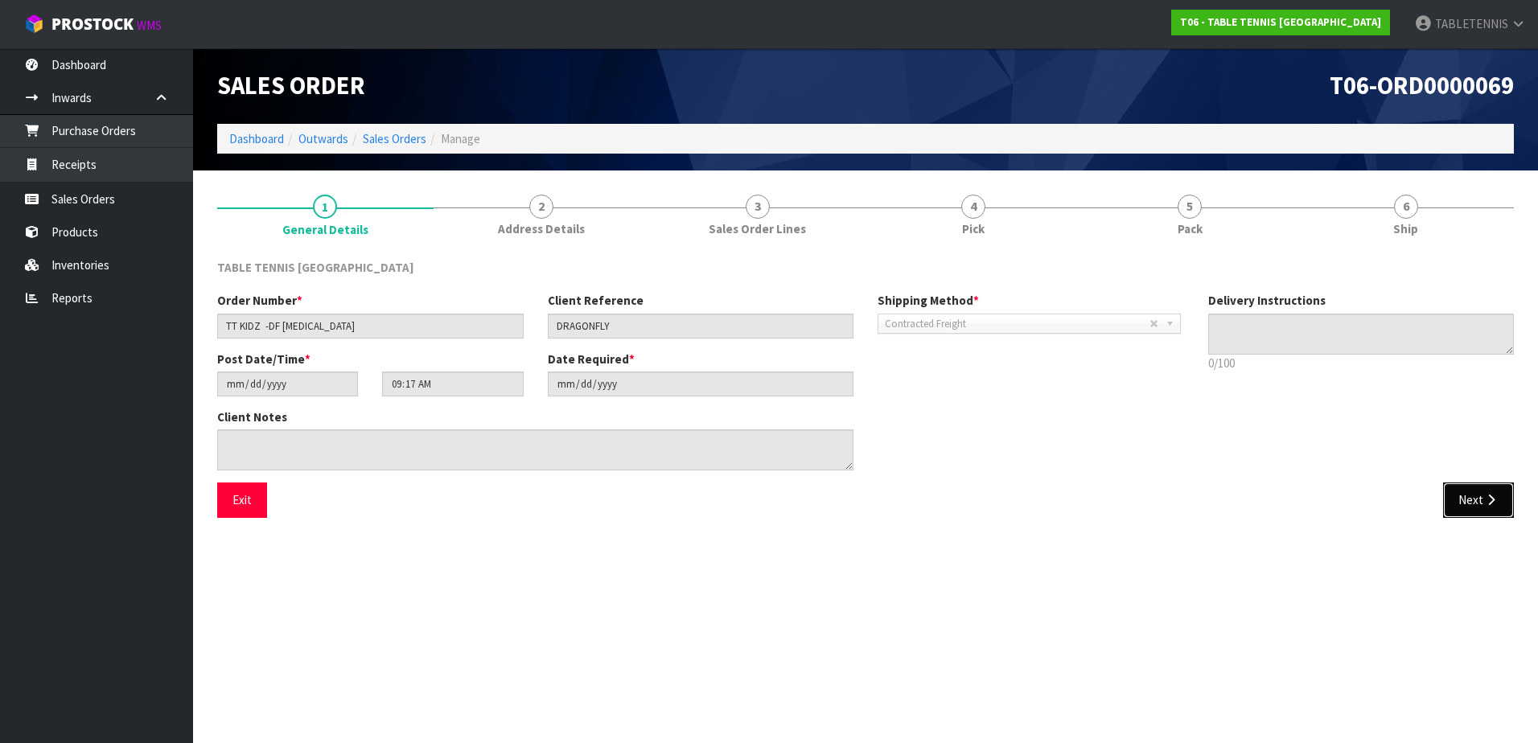
click at [1473, 502] on button "Next" at bounding box center [1478, 500] width 71 height 35
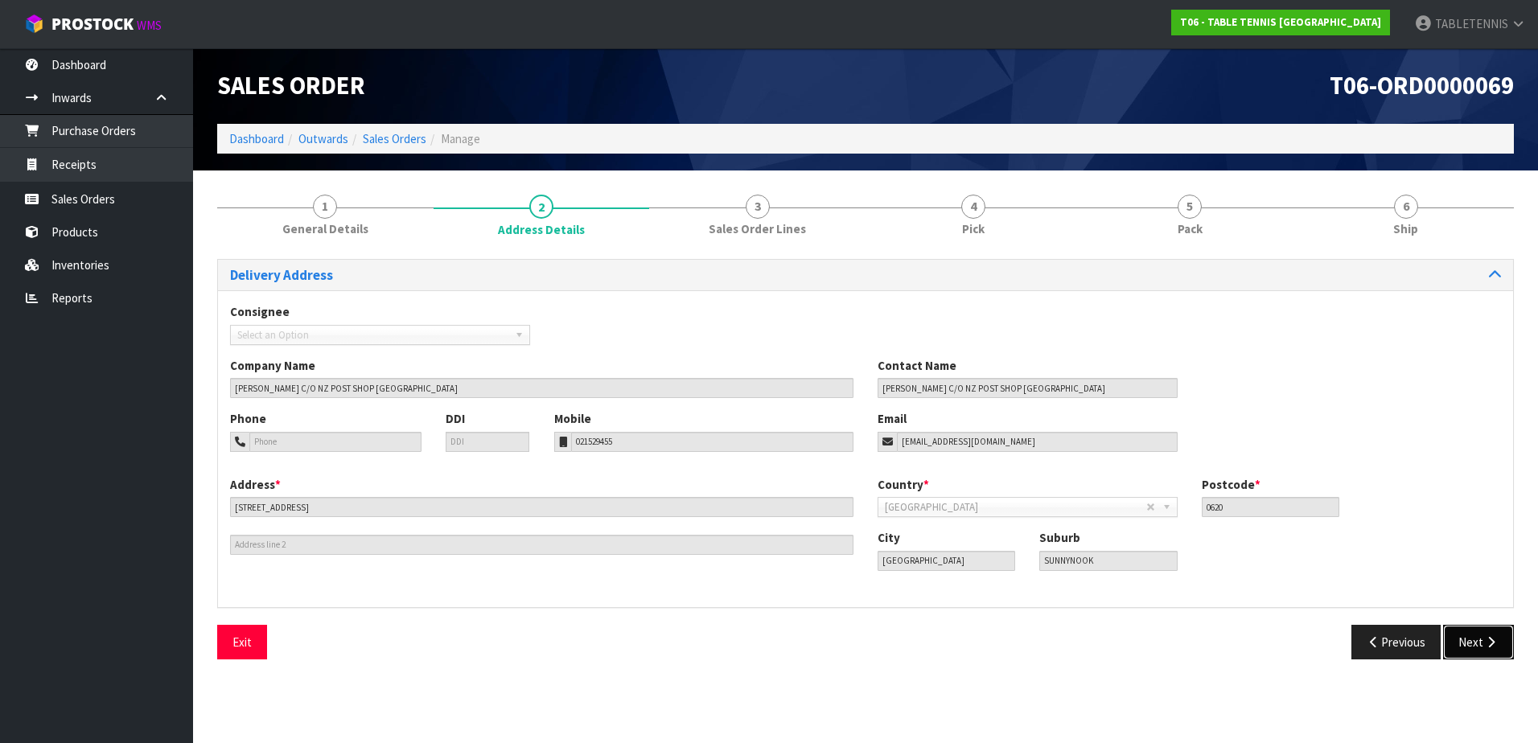
click at [1473, 648] on button "Next" at bounding box center [1478, 642] width 71 height 35
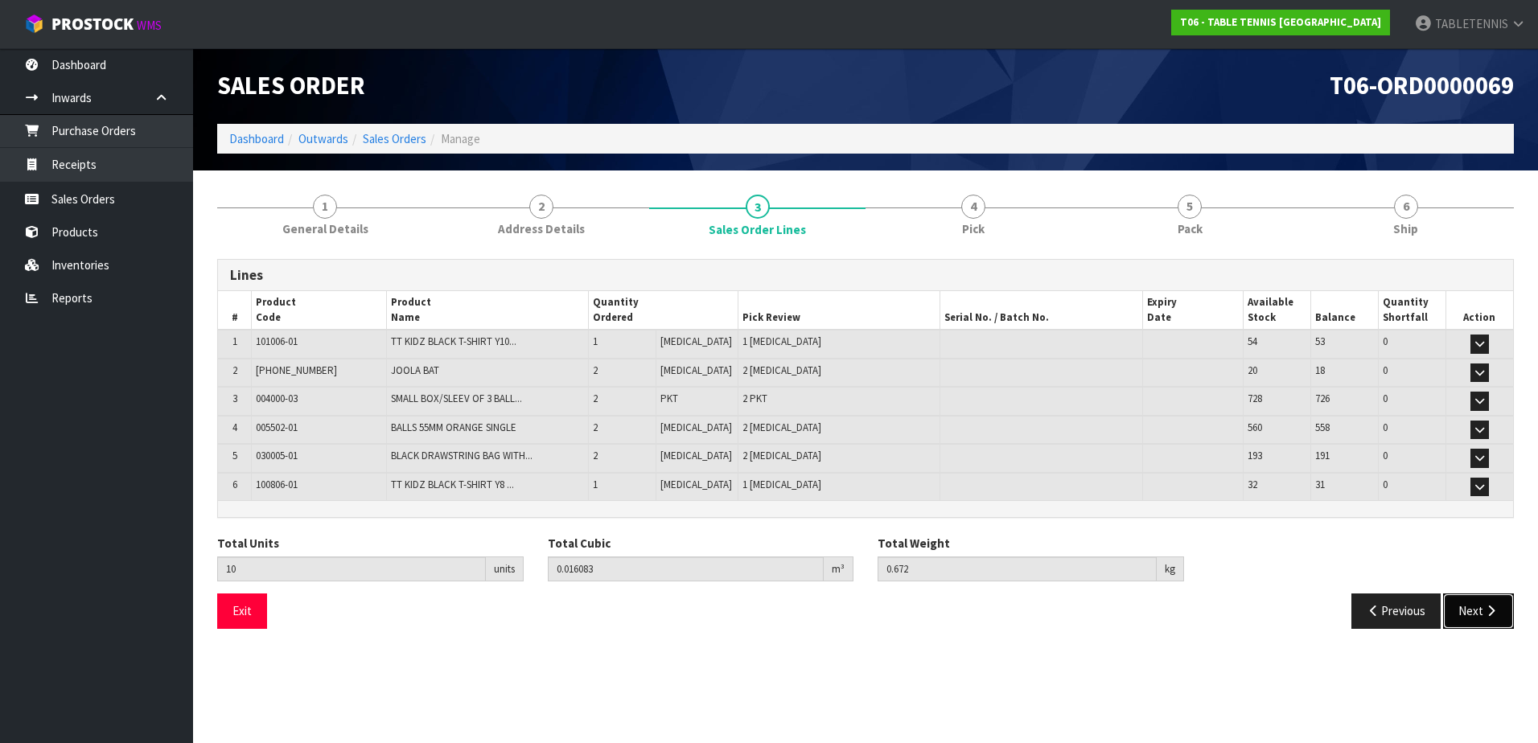
click at [1481, 621] on button "Next" at bounding box center [1478, 611] width 71 height 35
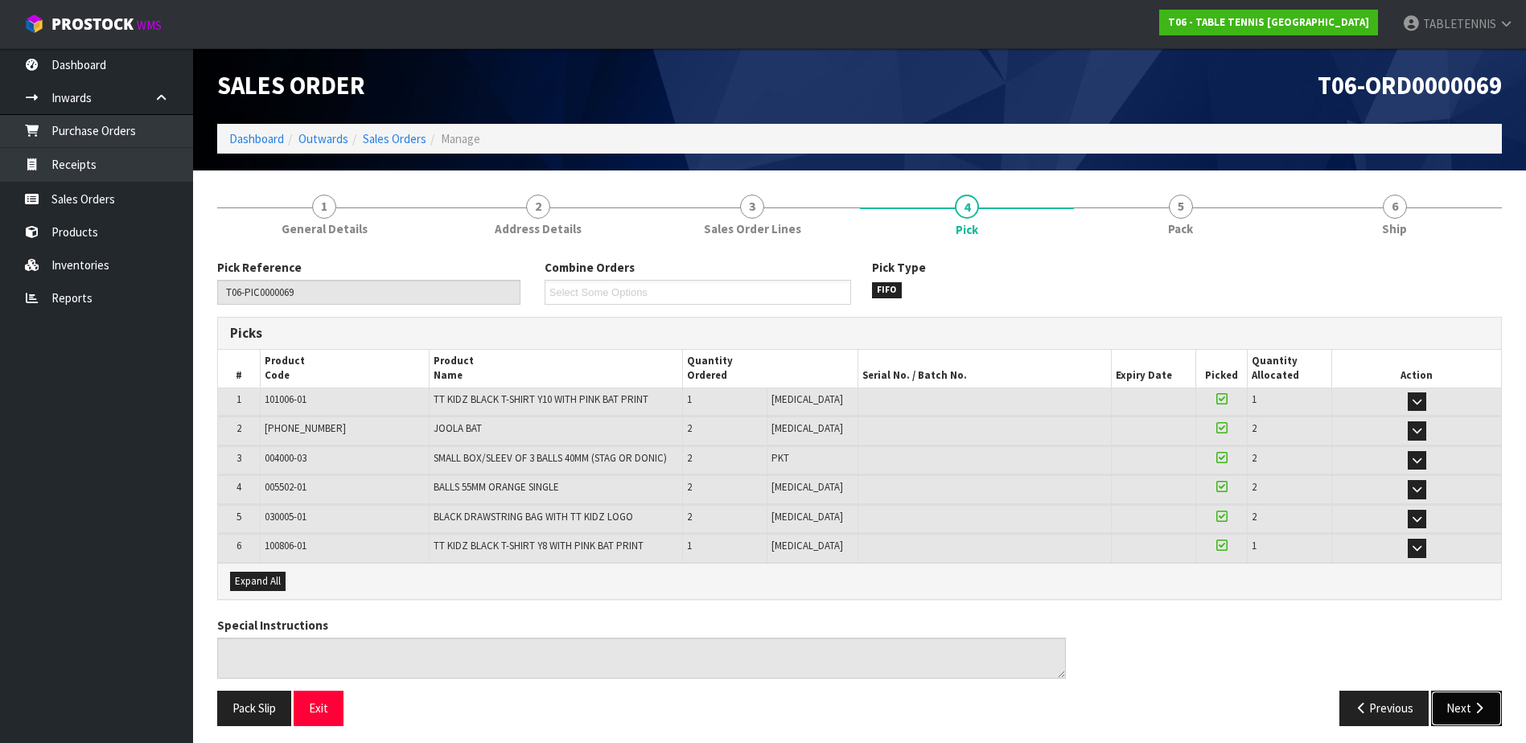
click at [1463, 701] on button "Next" at bounding box center [1466, 708] width 71 height 35
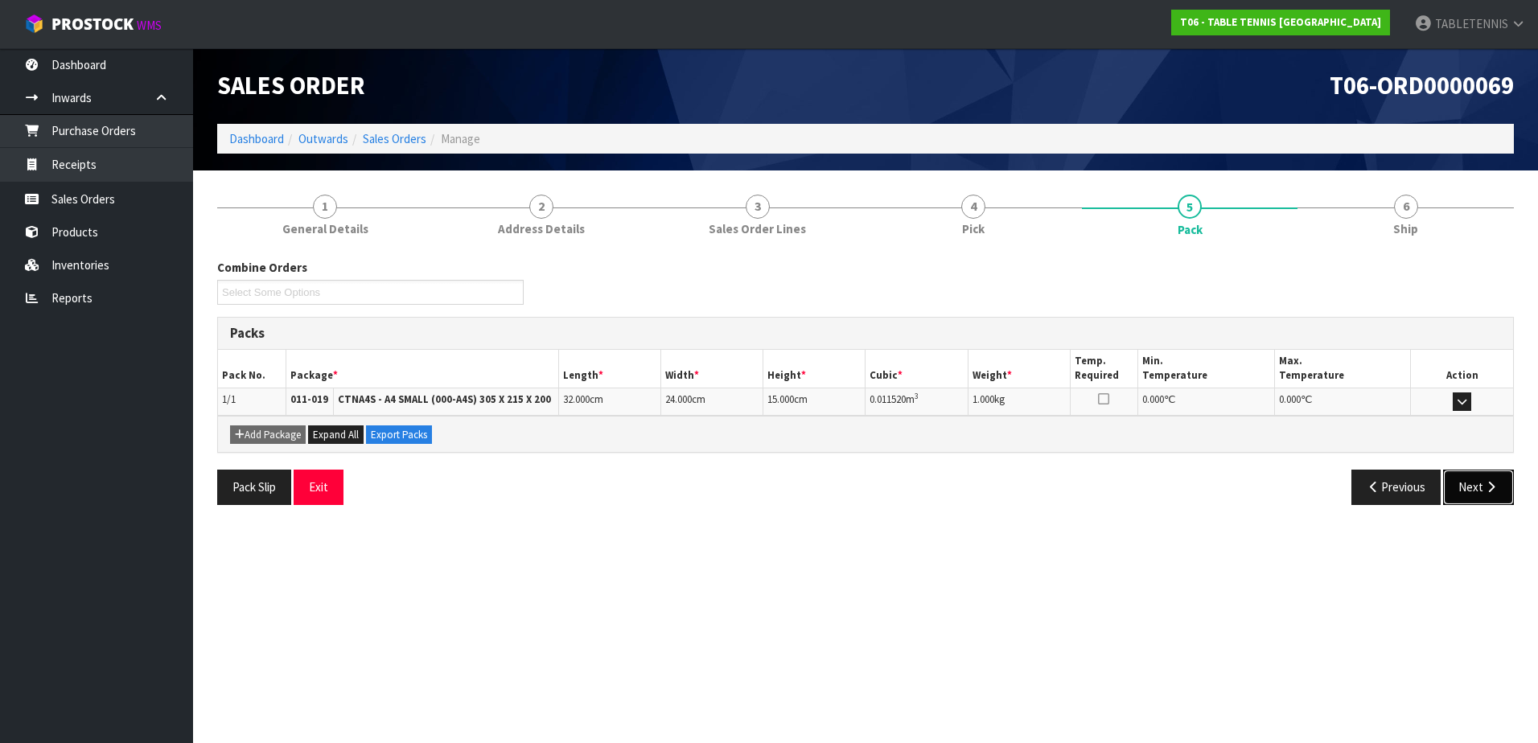
click at [1480, 500] on button "Next" at bounding box center [1478, 487] width 71 height 35
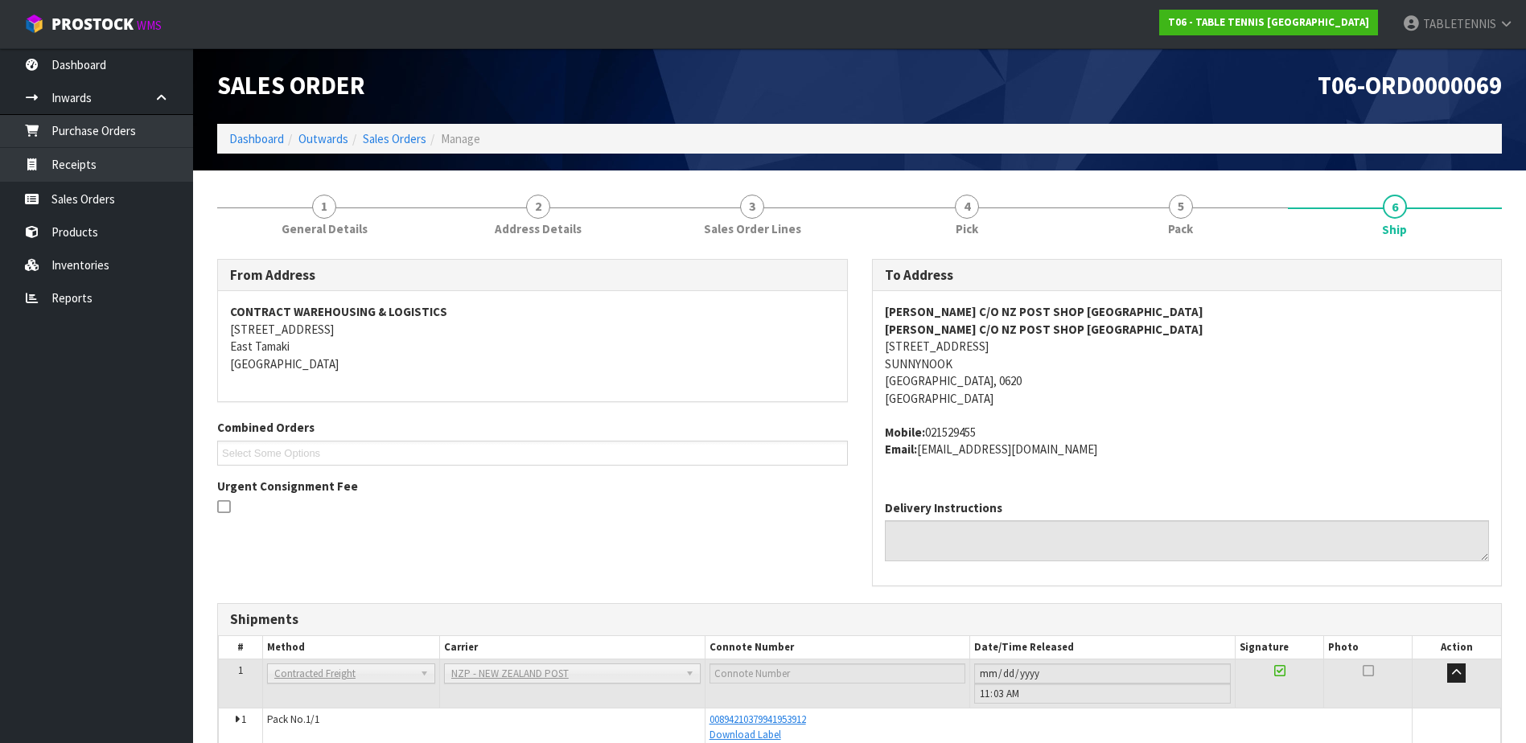
scroll to position [80, 0]
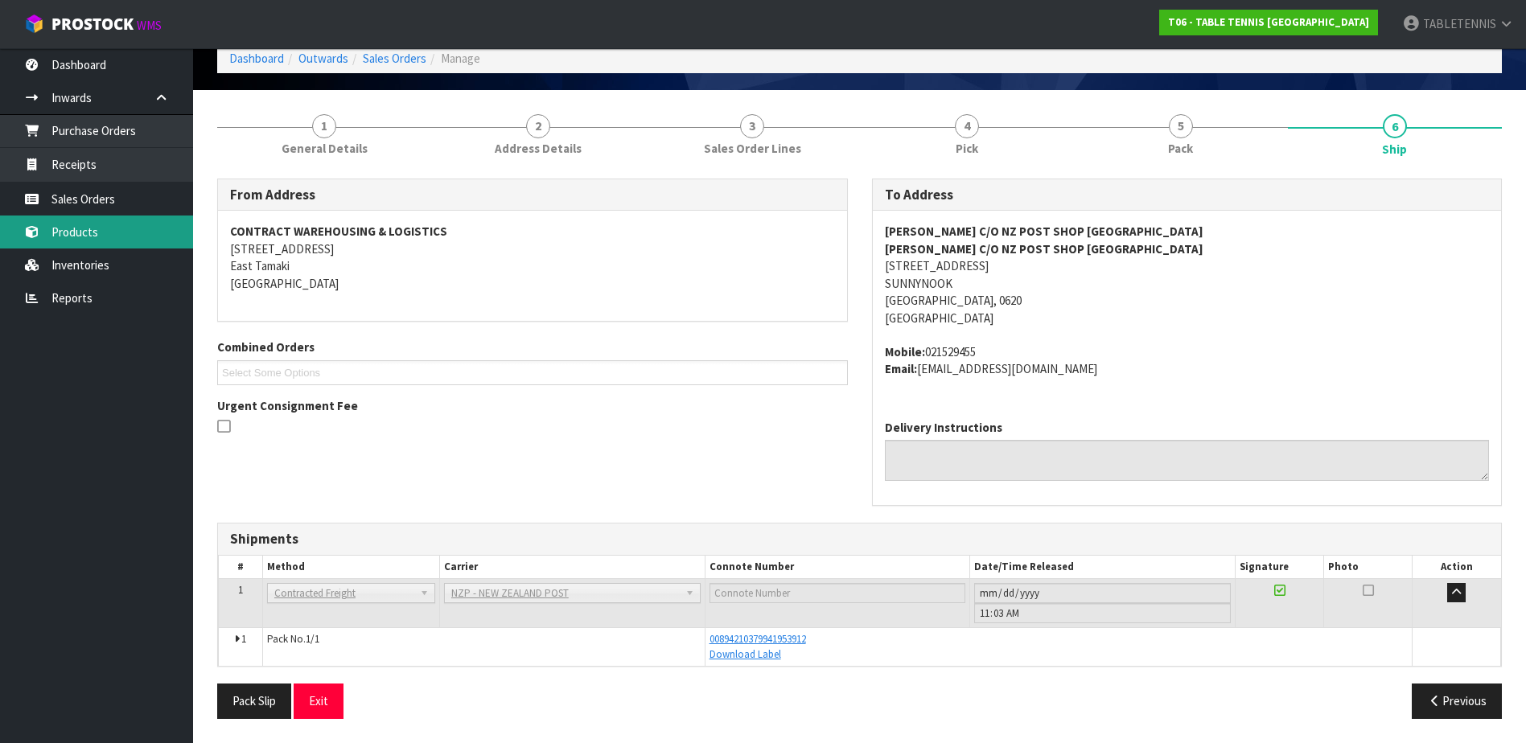
click at [93, 230] on link "Products" at bounding box center [96, 232] width 193 height 33
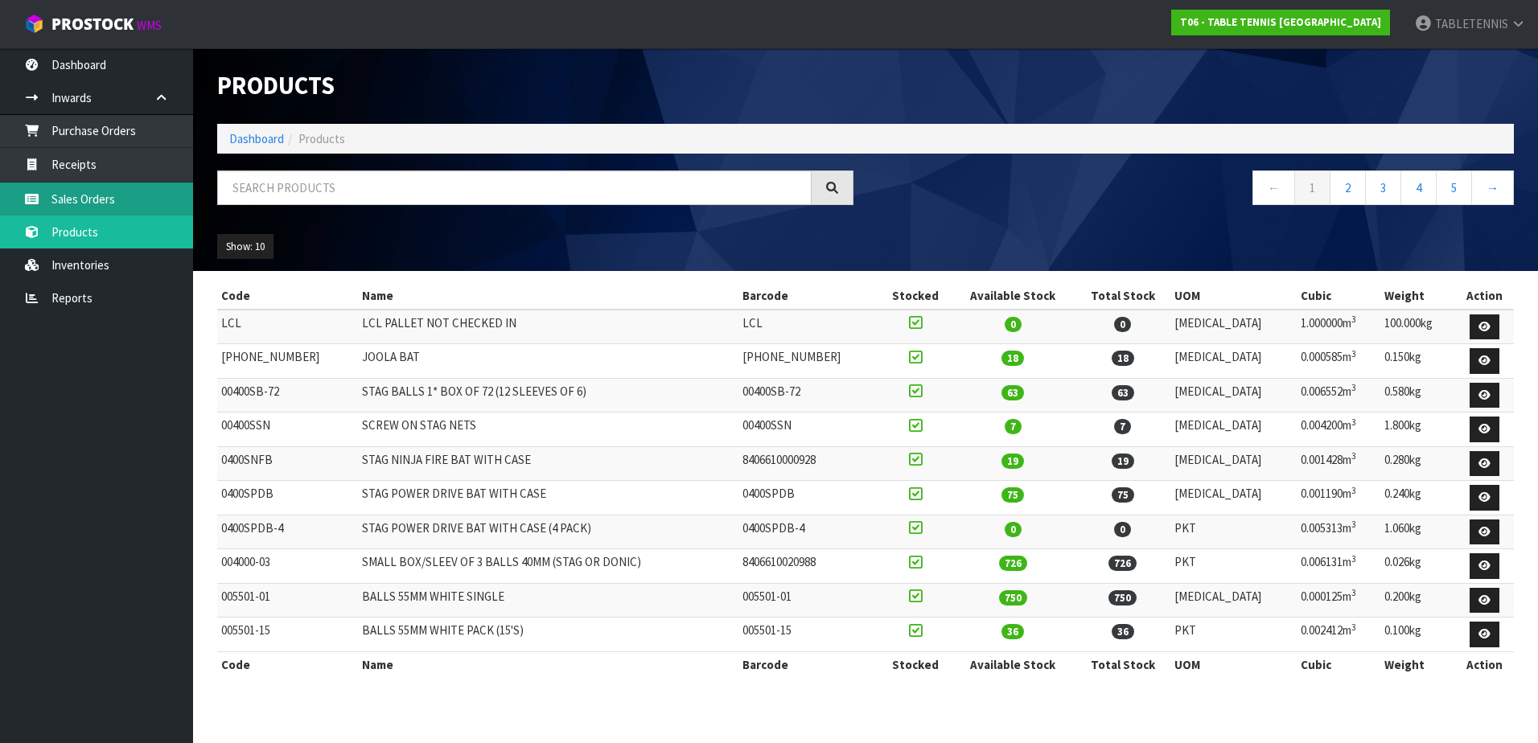
click at [92, 194] on link "Sales Orders" at bounding box center [96, 199] width 193 height 33
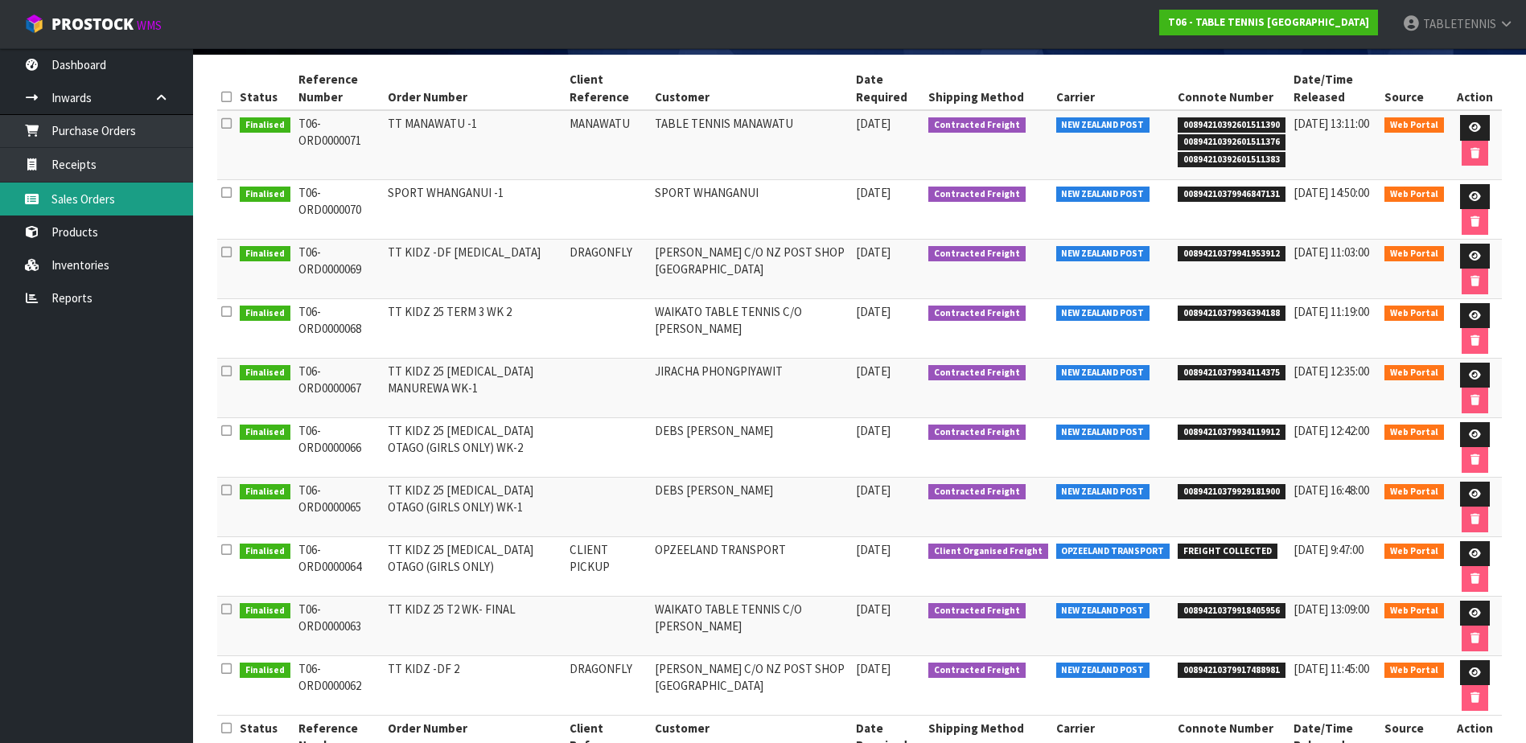
scroll to position [188, 0]
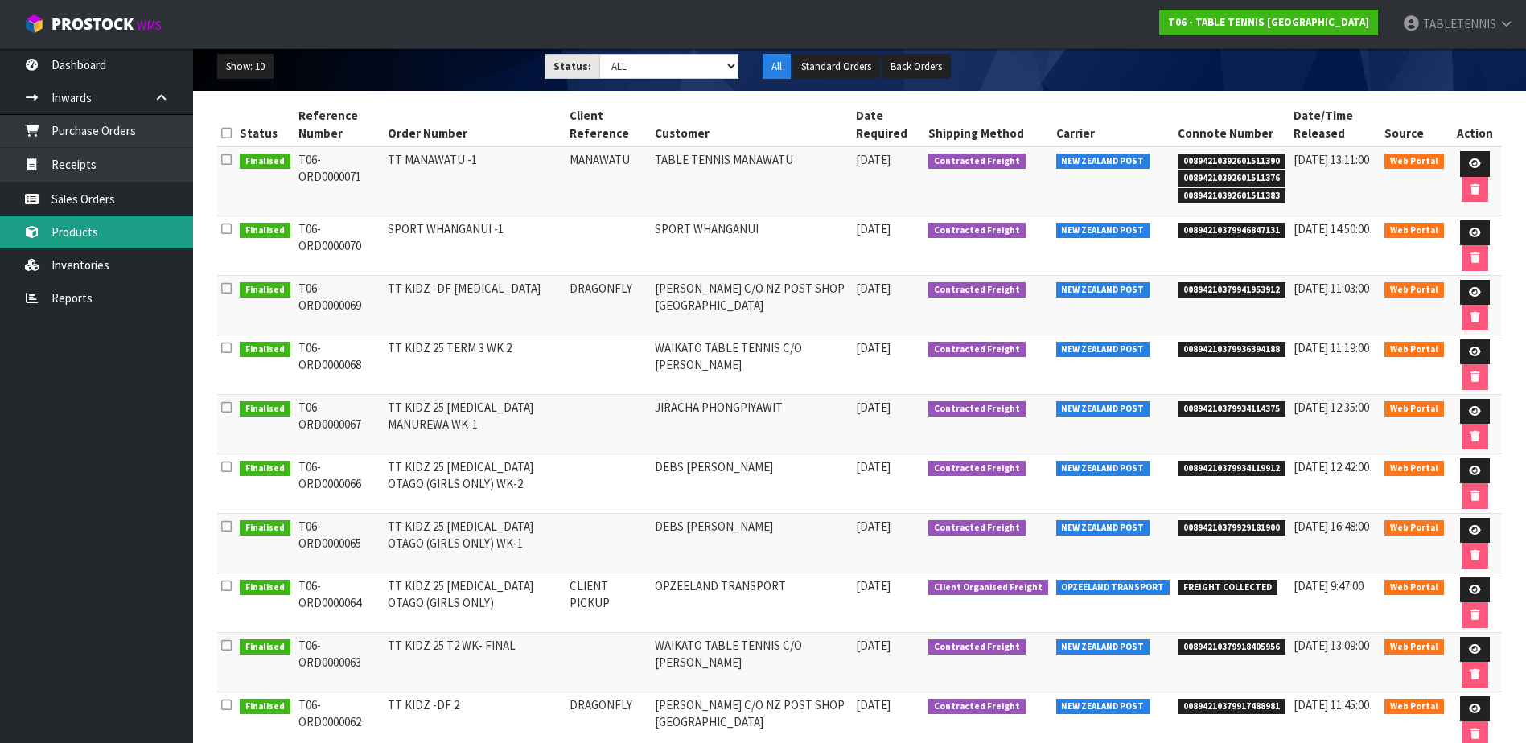
click at [77, 229] on link "Products" at bounding box center [96, 232] width 193 height 33
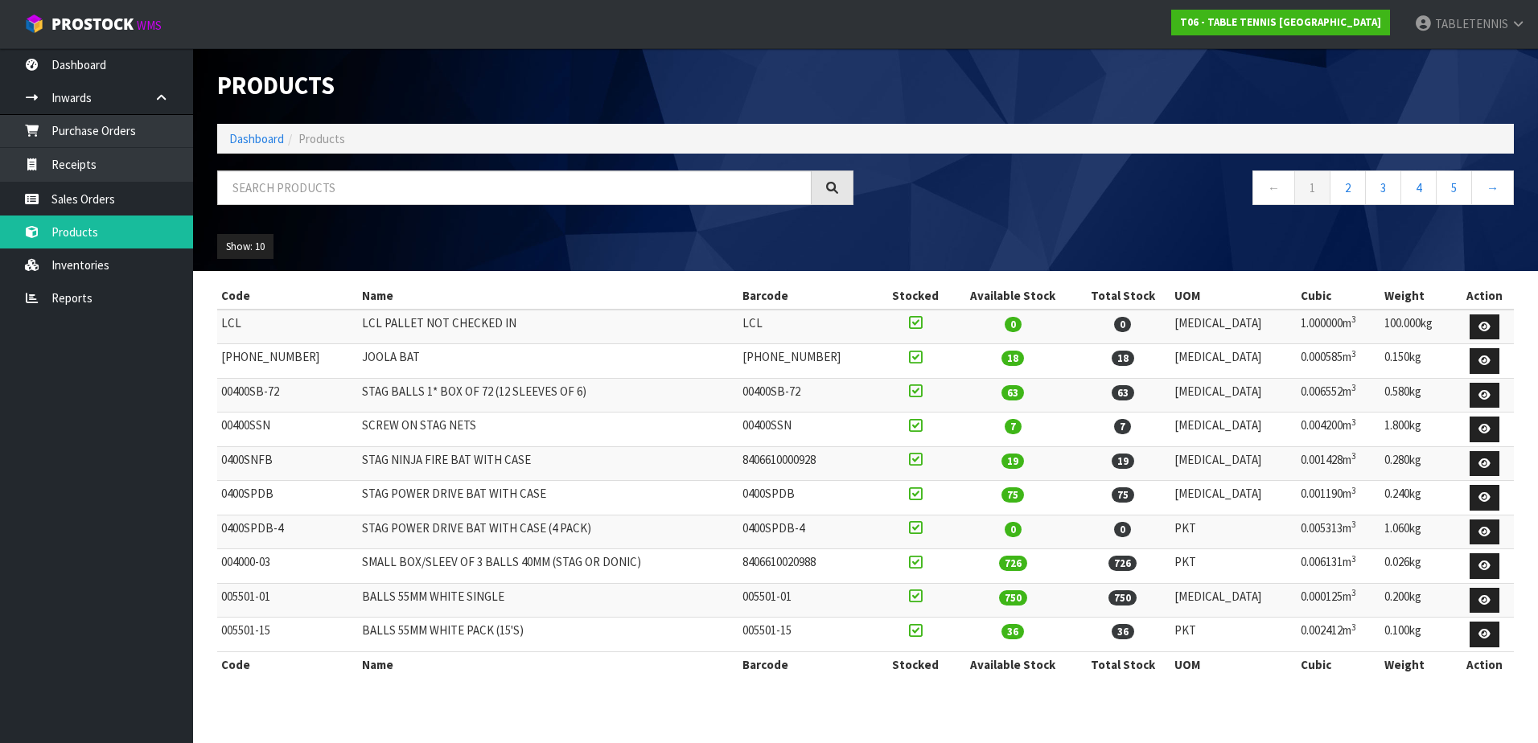
click at [406, 327] on td "LCL PALLET NOT CHECKED IN" at bounding box center [548, 327] width 380 height 35
click at [1484, 328] on icon at bounding box center [1485, 327] width 12 height 10
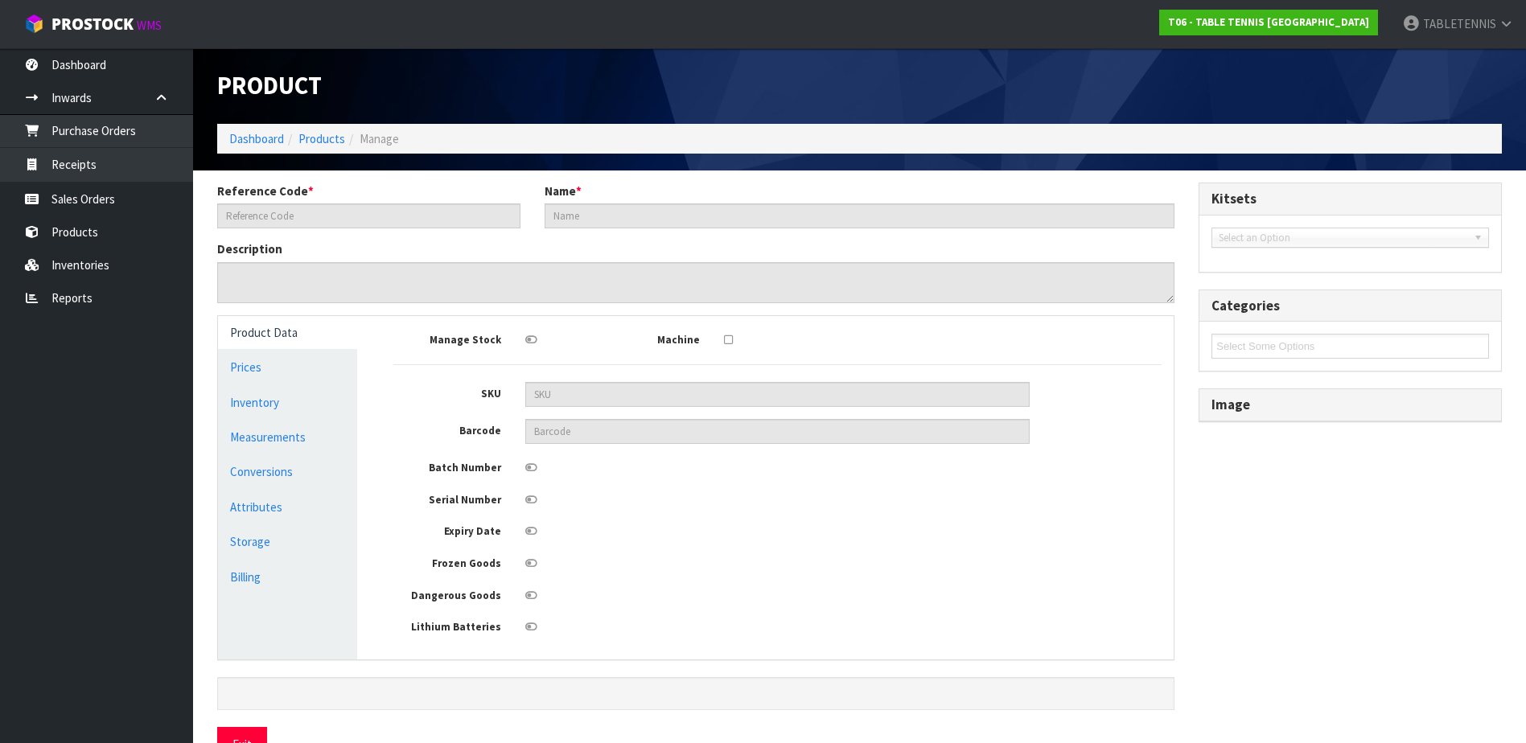
type input "LCL"
type input "LCL PALLET NOT CHECKED IN"
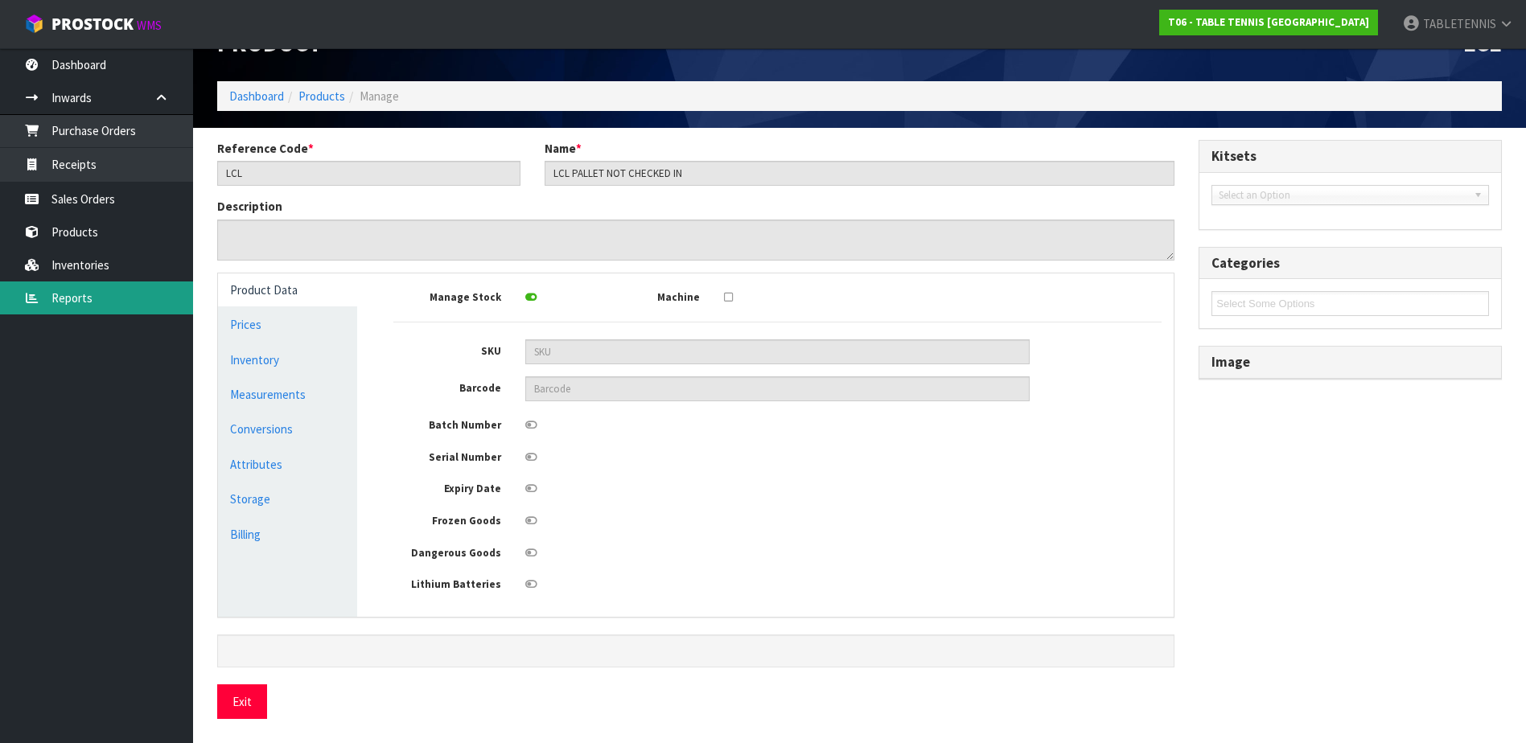
click at [93, 282] on link "Reports" at bounding box center [96, 298] width 193 height 33
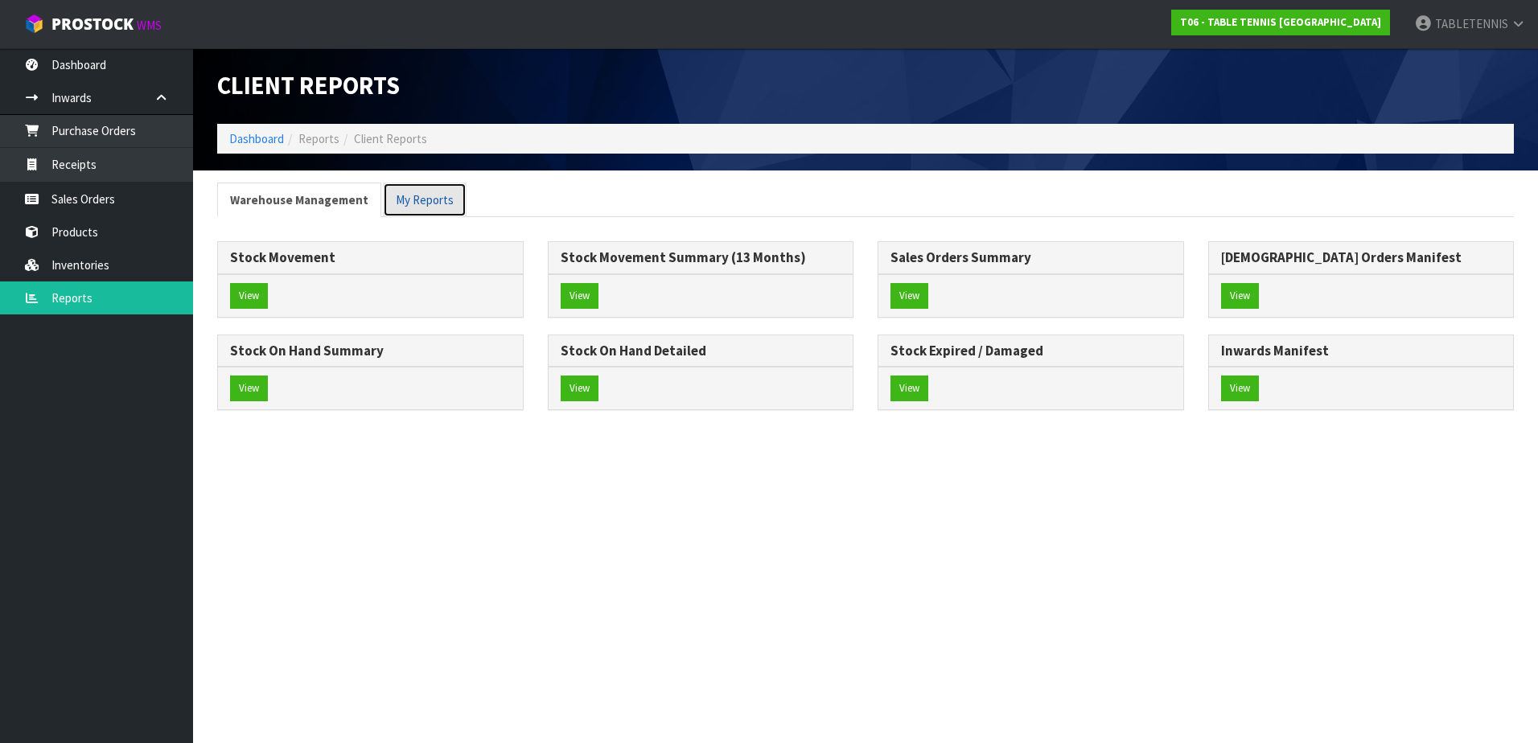
click at [427, 202] on link "My Reports" at bounding box center [425, 200] width 84 height 35
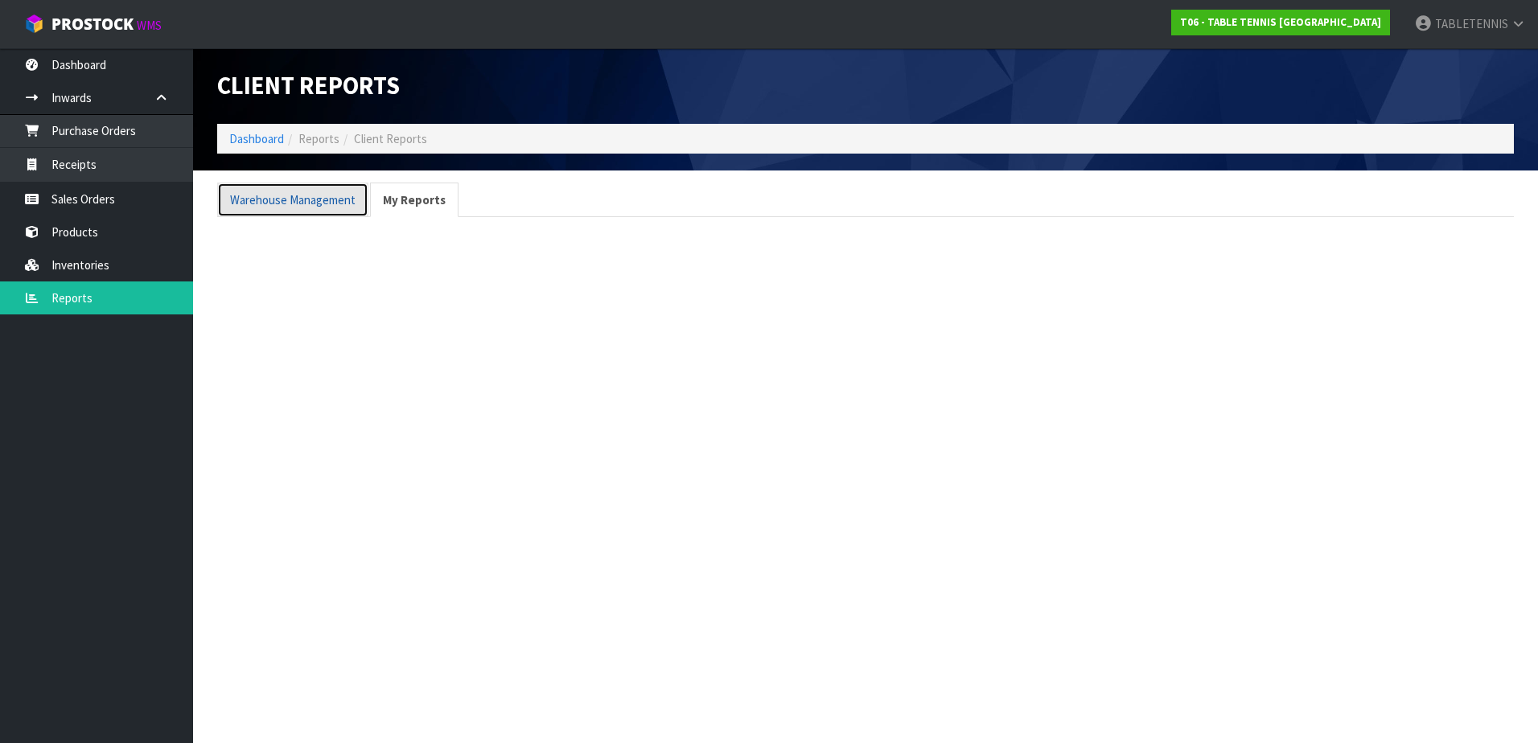
click at [282, 196] on link "Warehouse Management" at bounding box center [292, 200] width 151 height 35
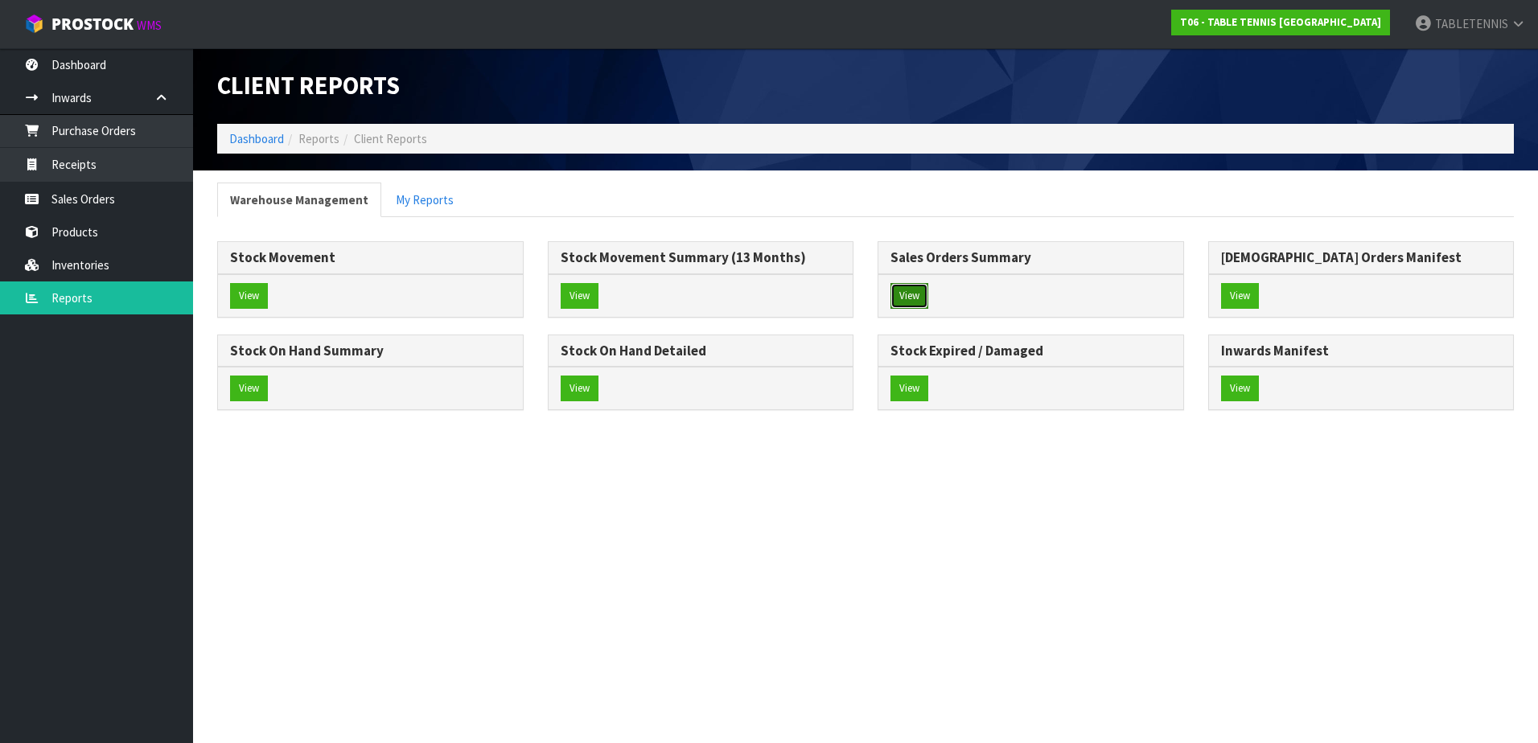
click at [919, 294] on button "View" at bounding box center [910, 296] width 38 height 26
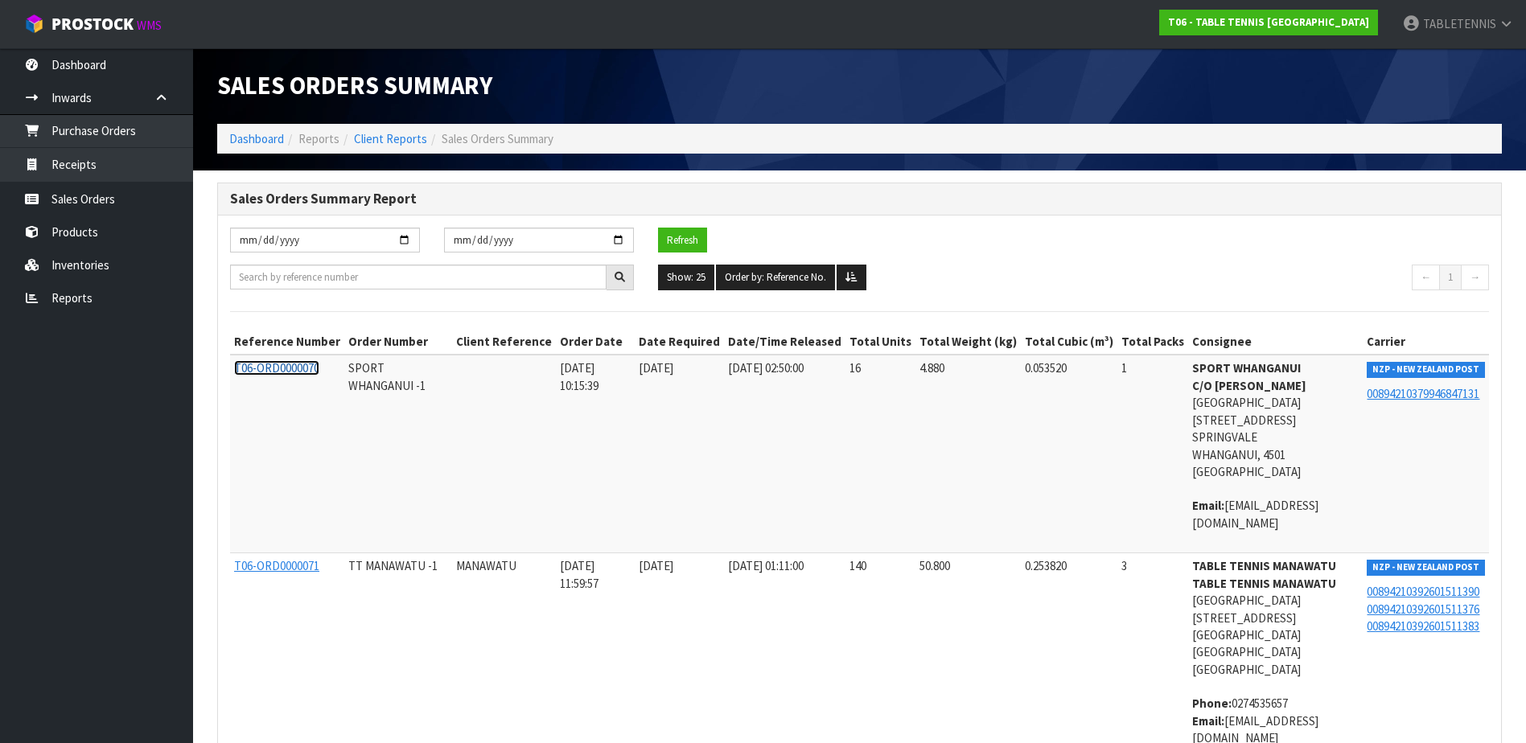
click at [282, 368] on span "T06-ORD0000070" at bounding box center [276, 367] width 85 height 15
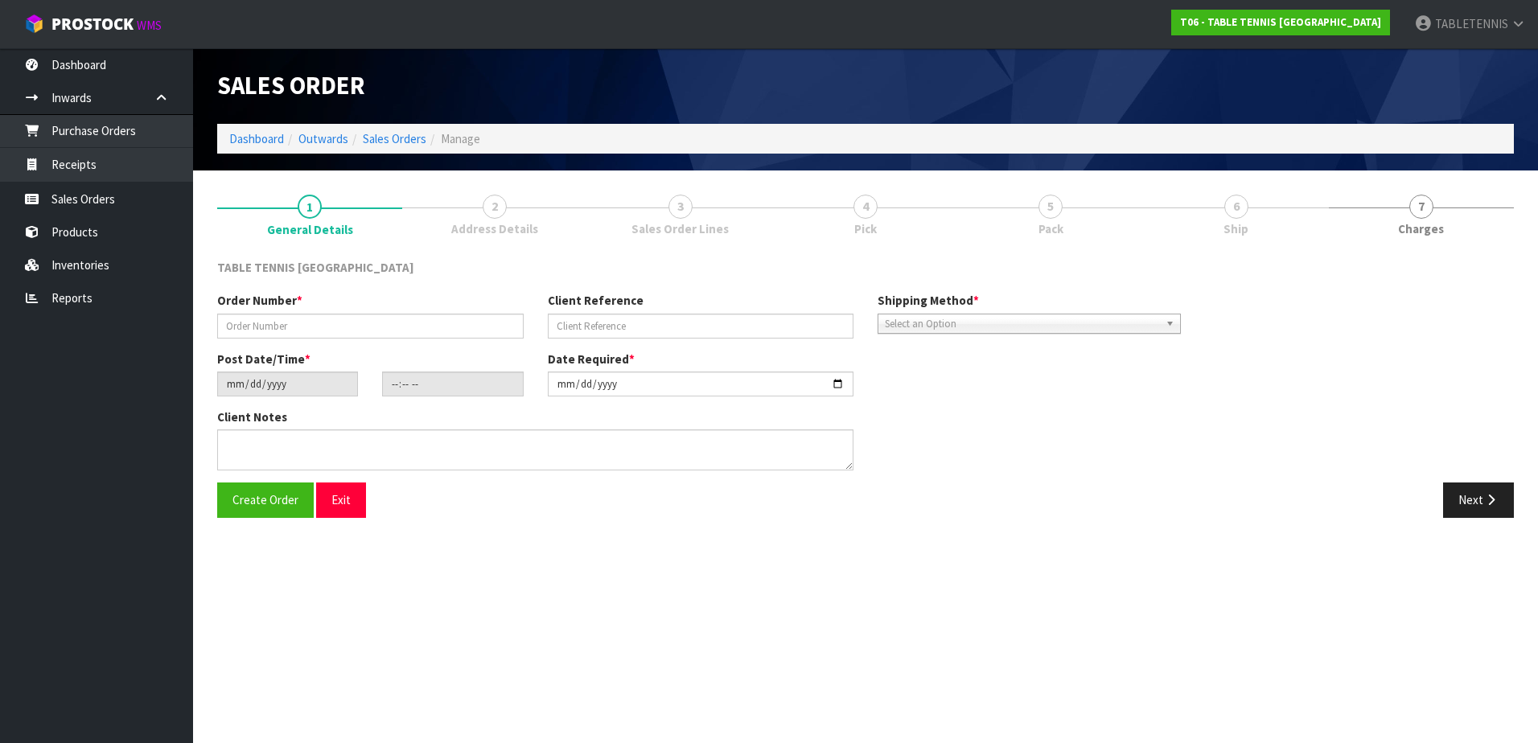
type input "SPORT WHANGANUI -1"
type input "[DATE]"
type input "10:11:00.000"
type input "[DATE]"
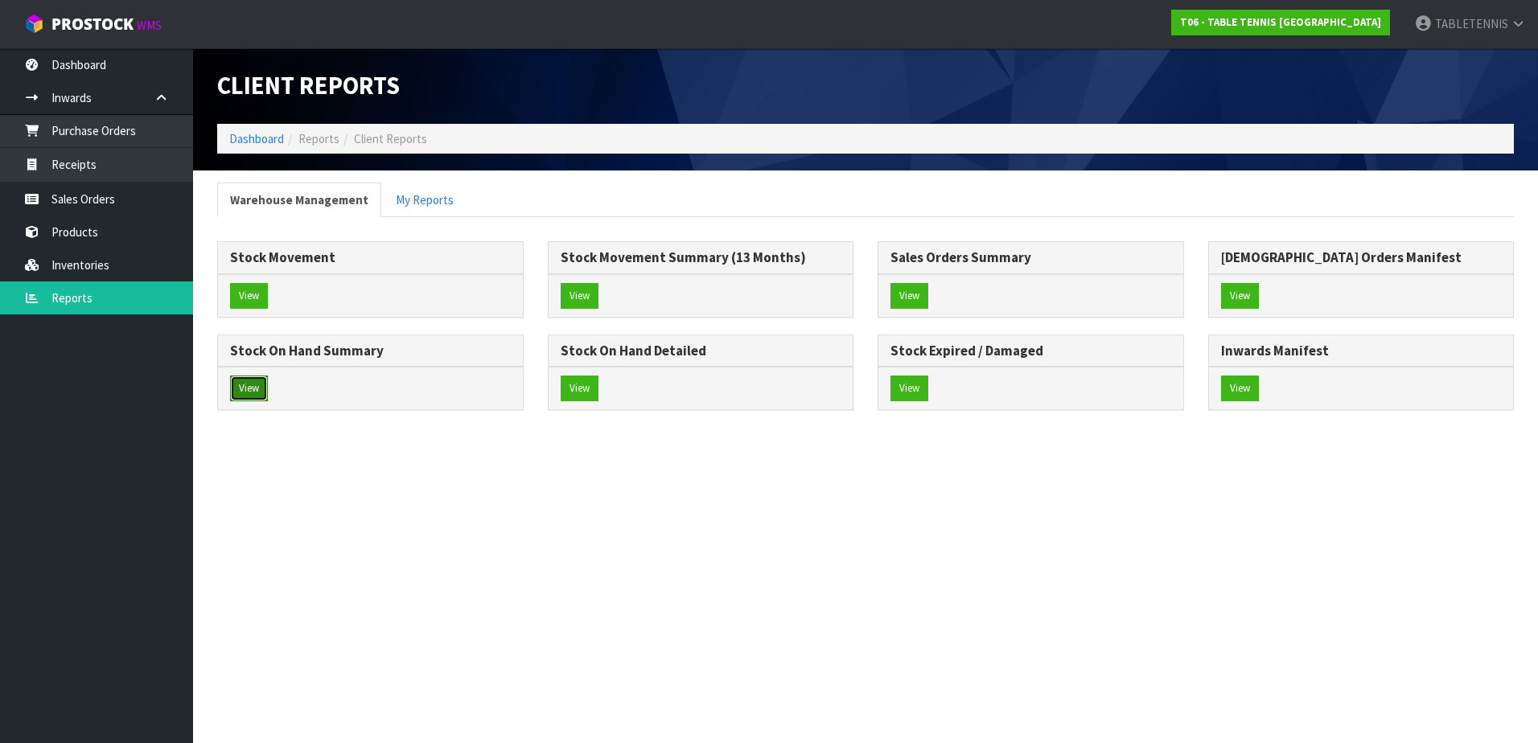
click at [236, 397] on button "View" at bounding box center [249, 389] width 38 height 26
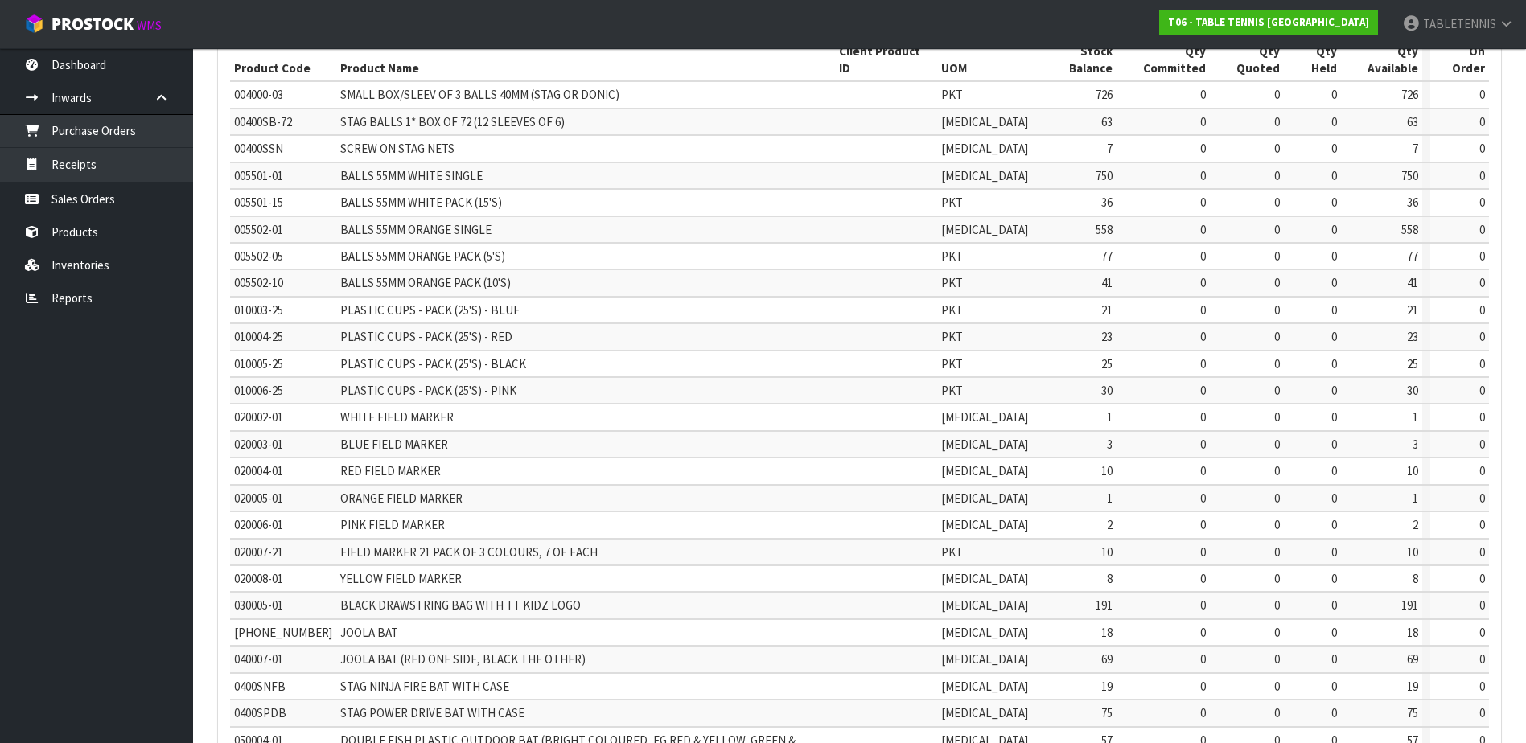
scroll to position [292, 0]
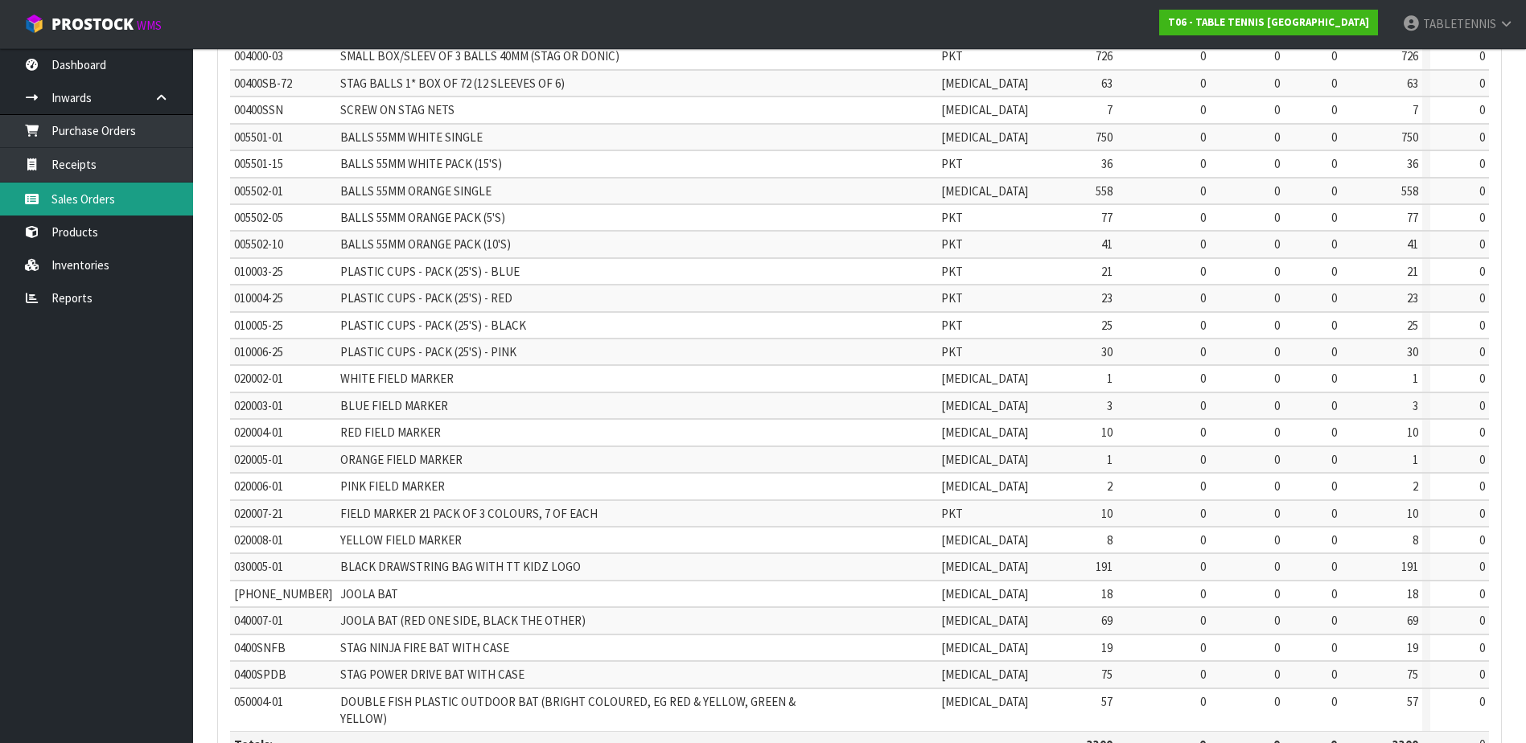
click at [94, 195] on link "Sales Orders" at bounding box center [96, 199] width 193 height 33
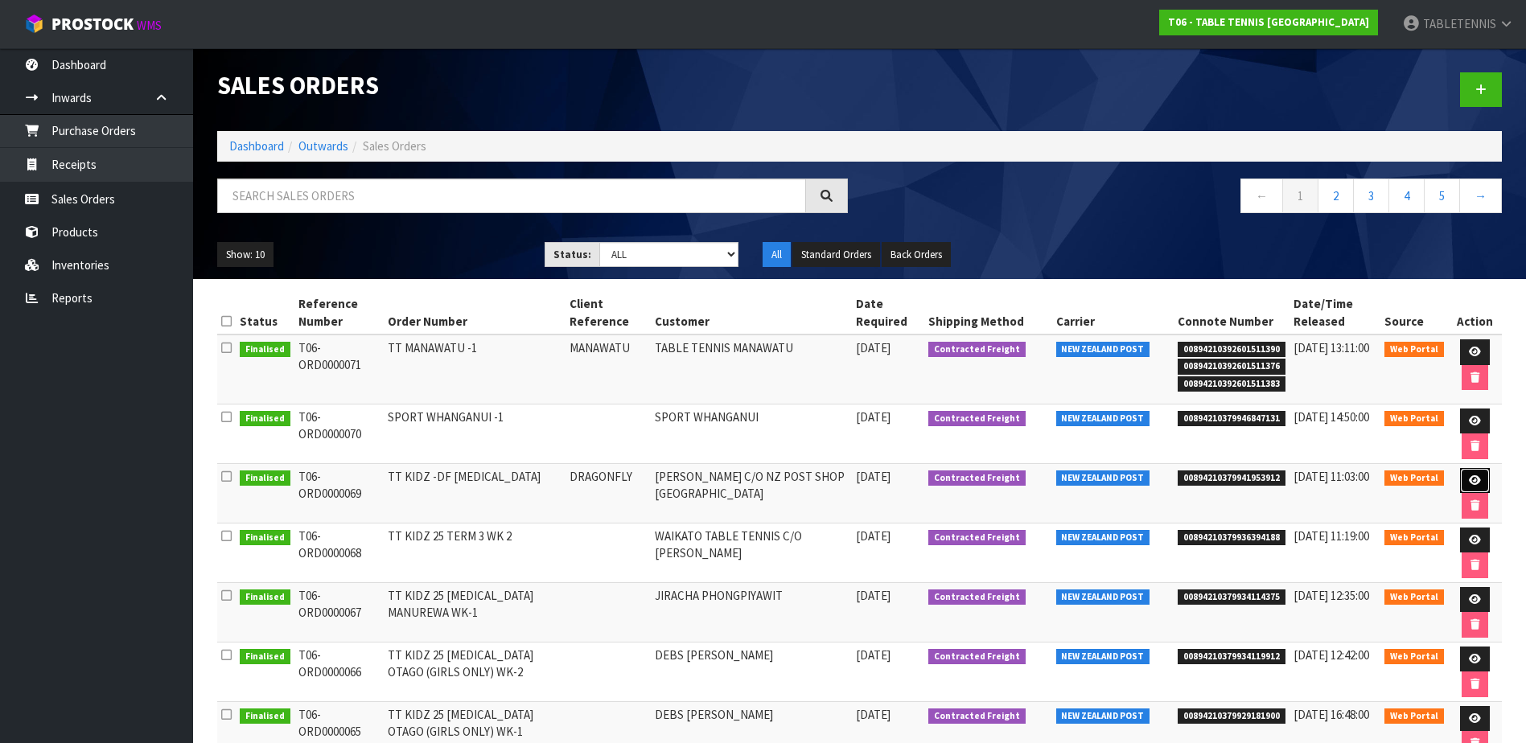
click at [1475, 483] on icon at bounding box center [1475, 480] width 12 height 10
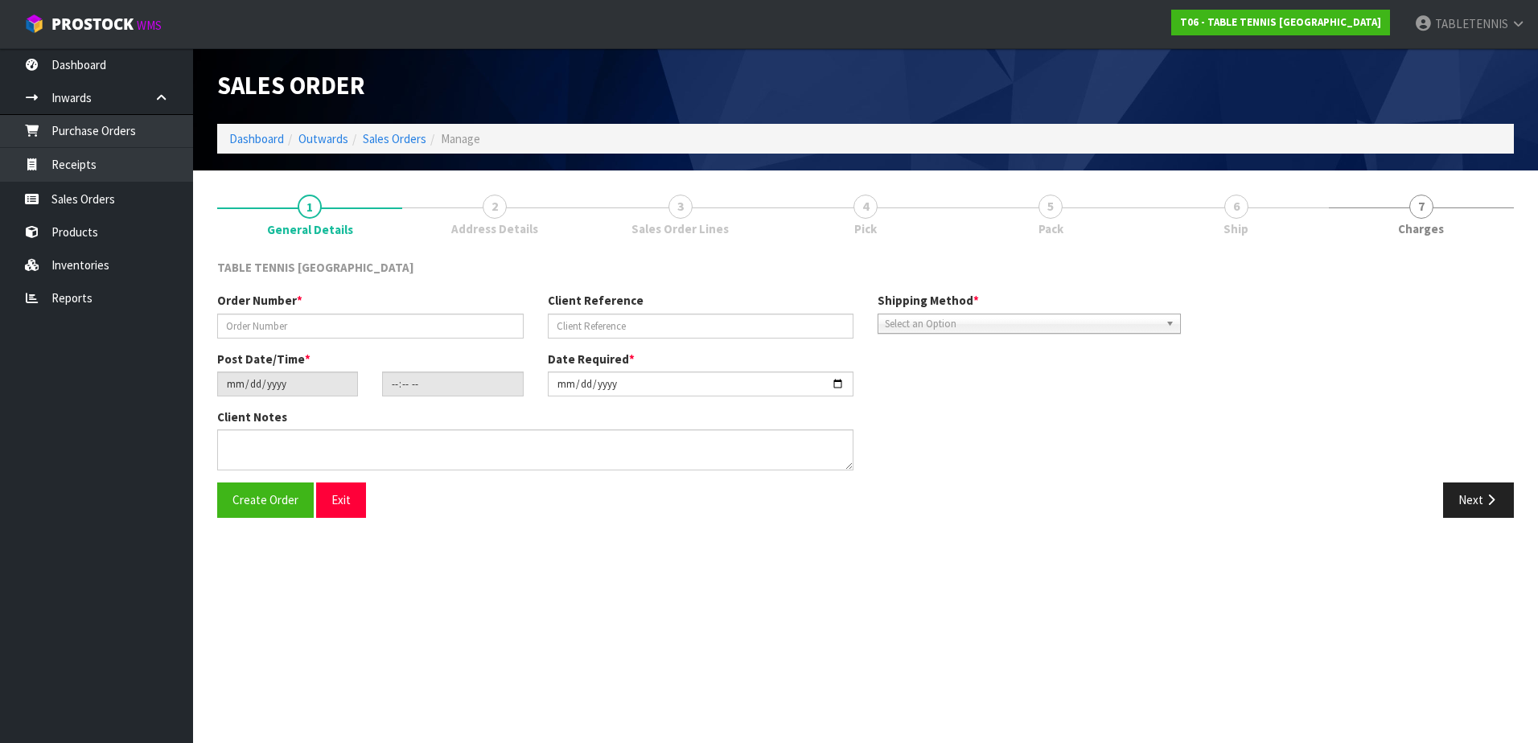
type input "TT KIDZ -DF [MEDICAL_DATA]"
type input "DRAGONFLY"
type input "[DATE]"
type input "09:17:00.000"
type input "[DATE]"
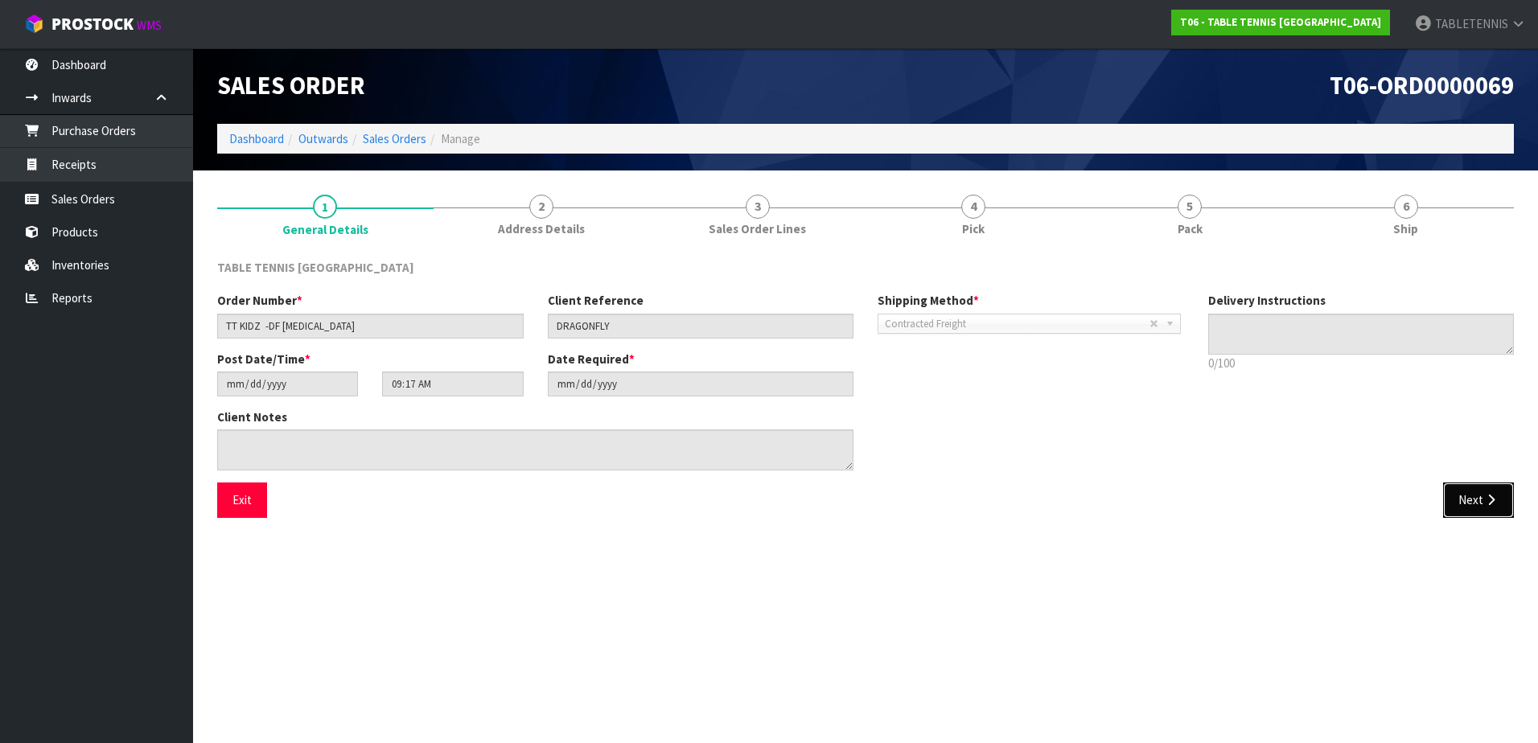
click at [1451, 491] on button "Next" at bounding box center [1478, 500] width 71 height 35
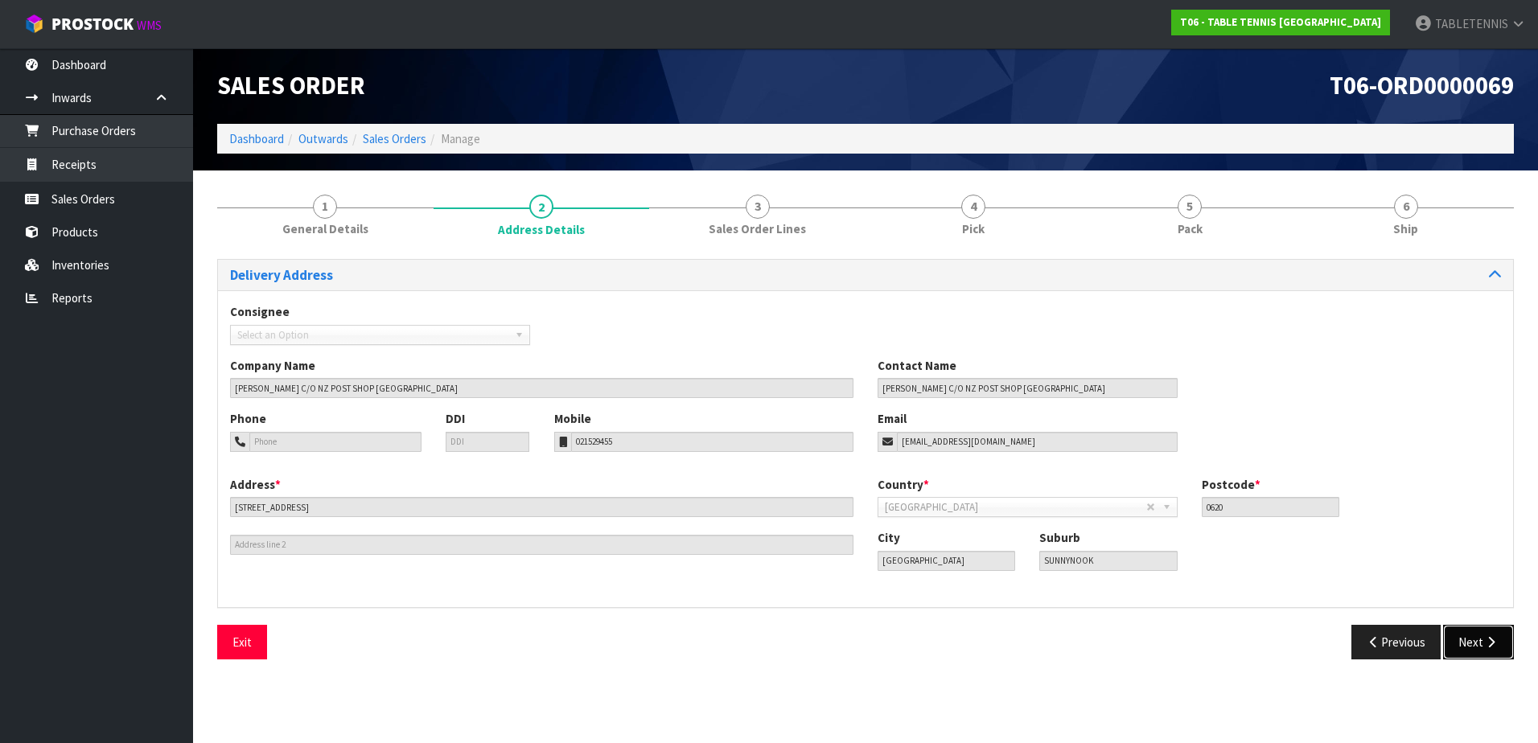
click at [1472, 640] on button "Next" at bounding box center [1478, 642] width 71 height 35
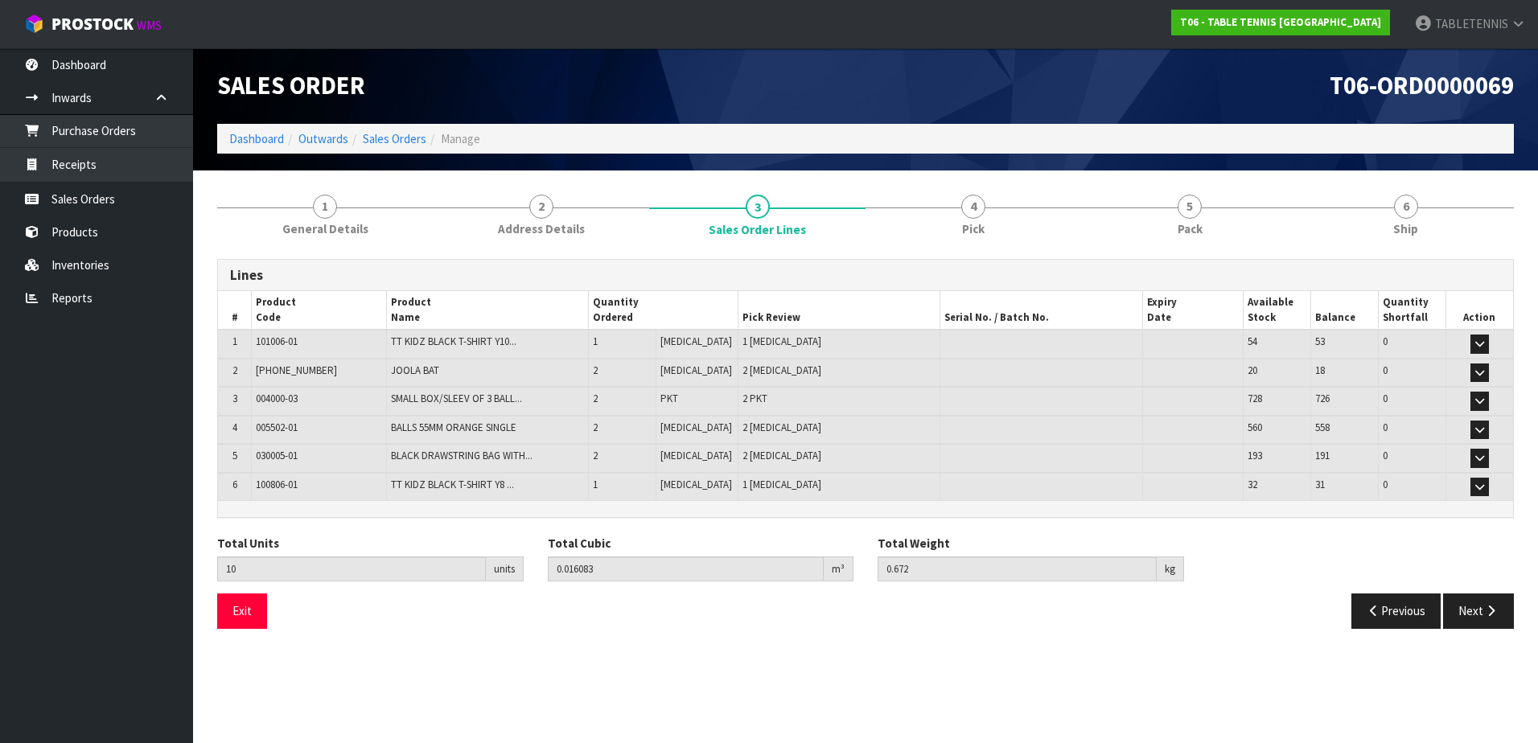
click at [1475, 632] on div "Exit Previous Next" at bounding box center [865, 617] width 1321 height 47
click at [1479, 620] on button "Next" at bounding box center [1478, 611] width 71 height 35
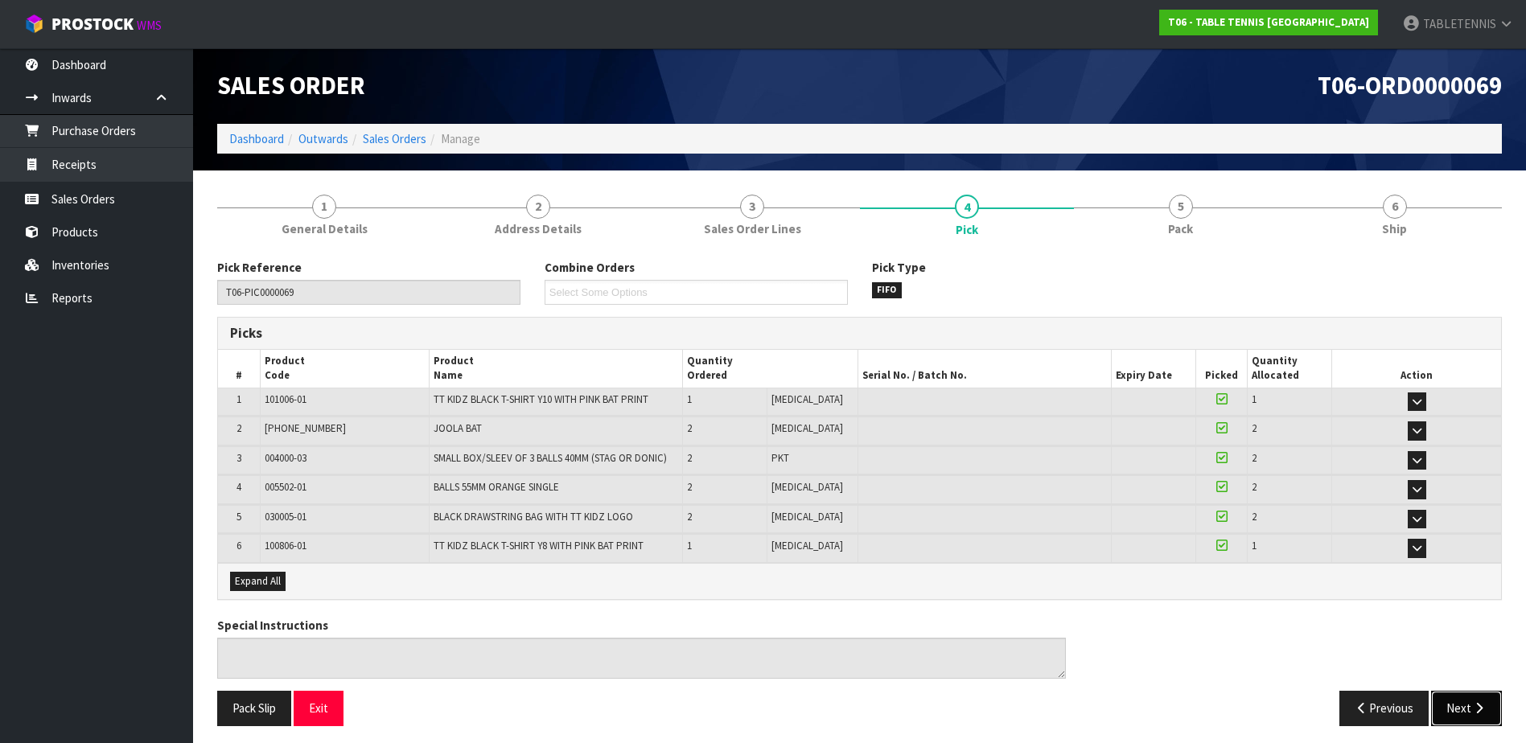
click at [1471, 714] on button "Next" at bounding box center [1466, 708] width 71 height 35
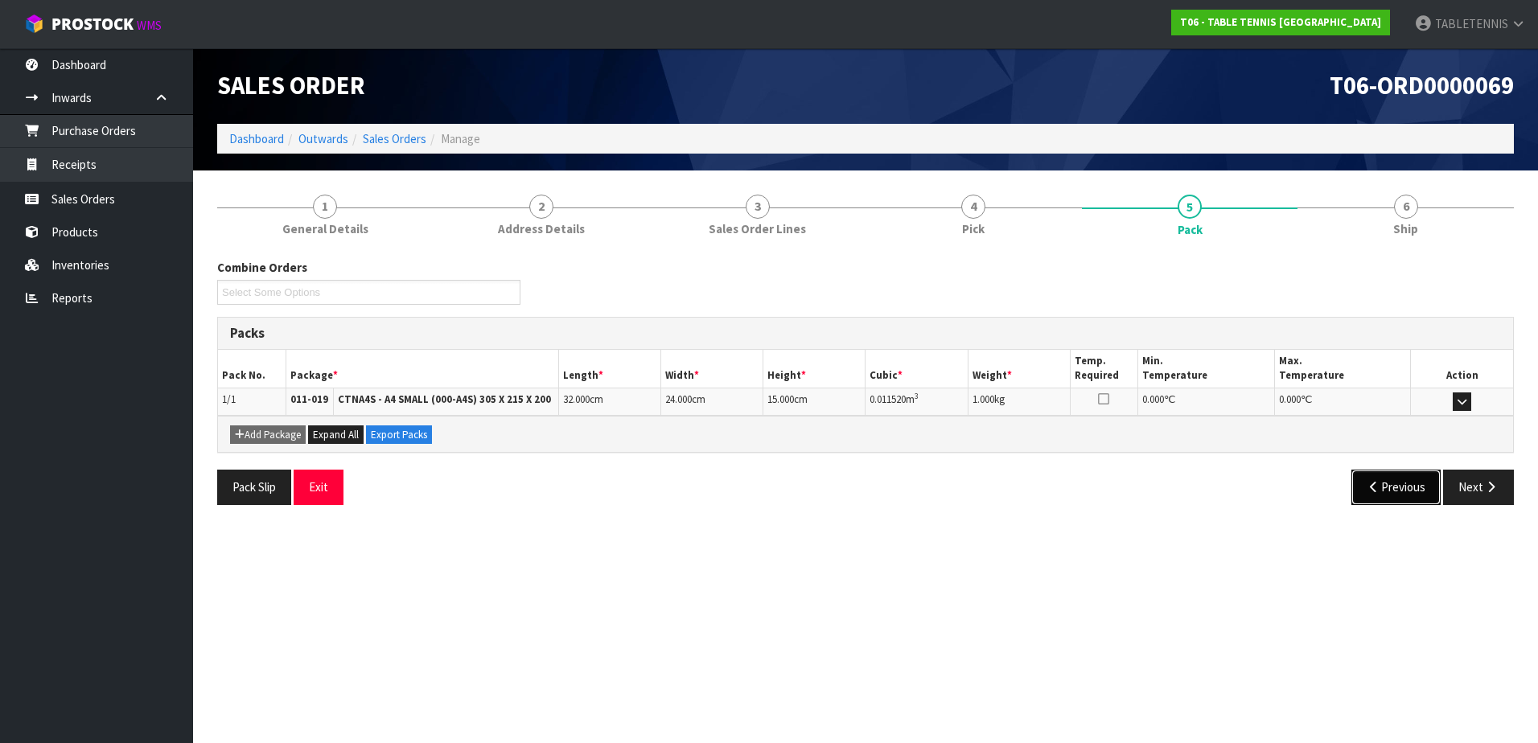
click at [1392, 496] on button "Previous" at bounding box center [1396, 487] width 90 height 35
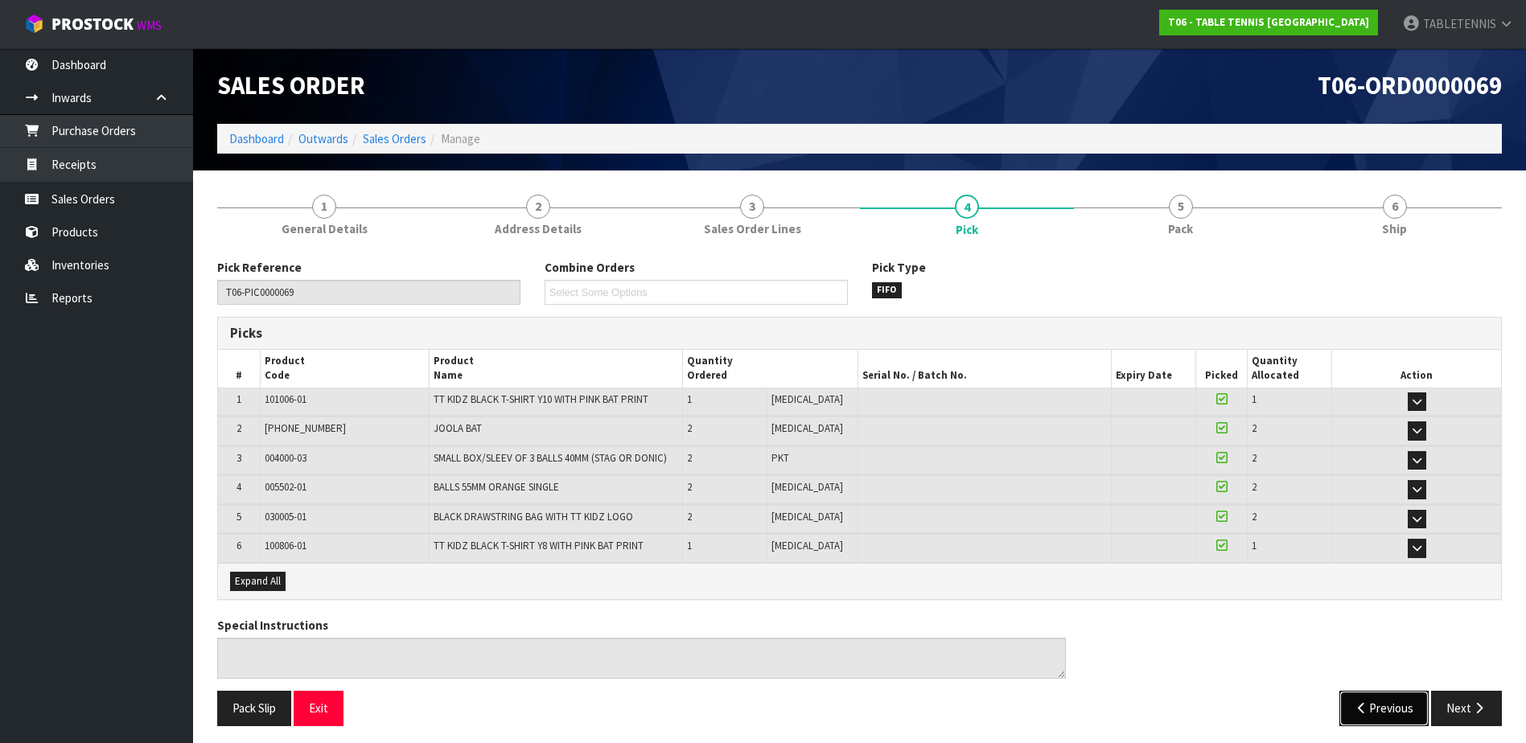
click at [1385, 719] on button "Previous" at bounding box center [1384, 708] width 90 height 35
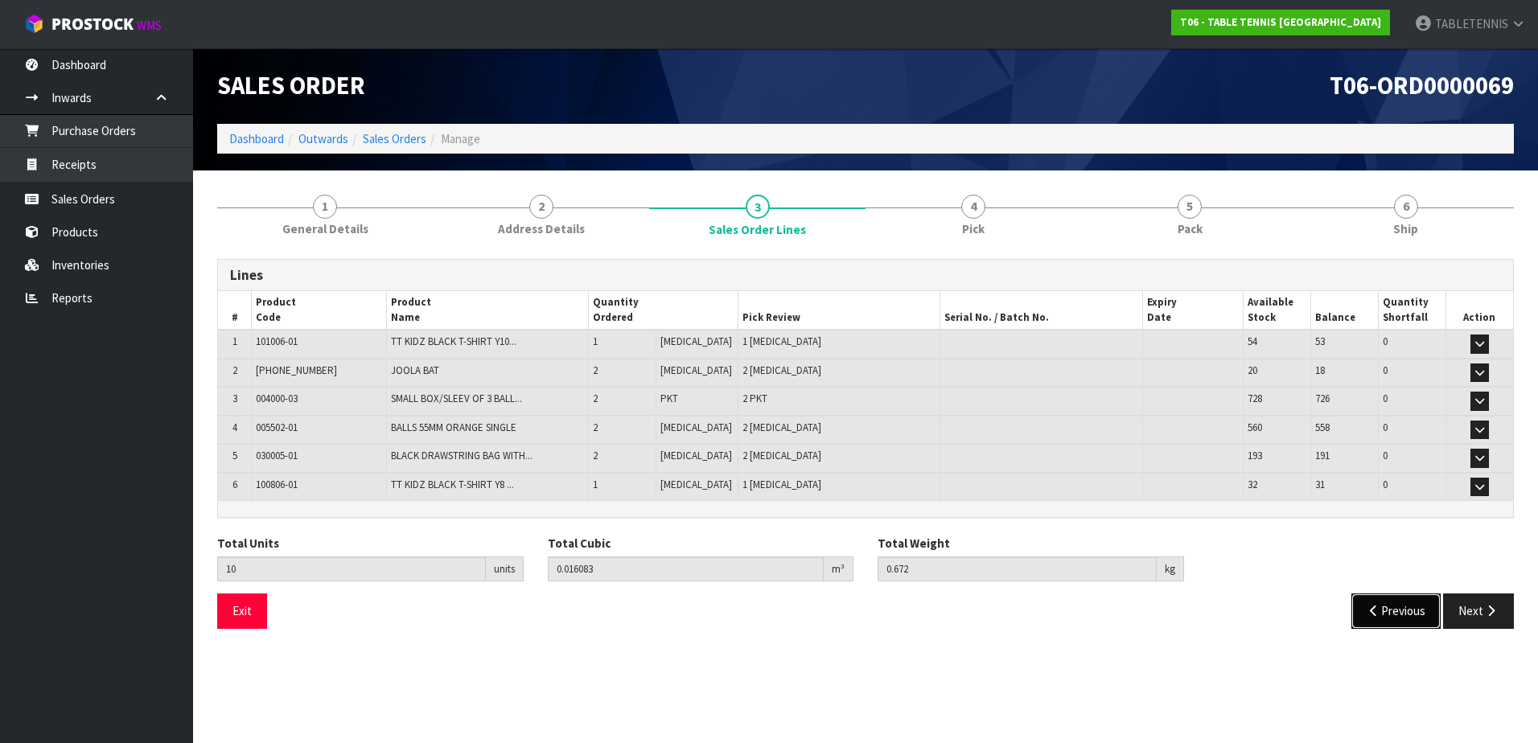
click at [1373, 622] on button "Previous" at bounding box center [1396, 611] width 90 height 35
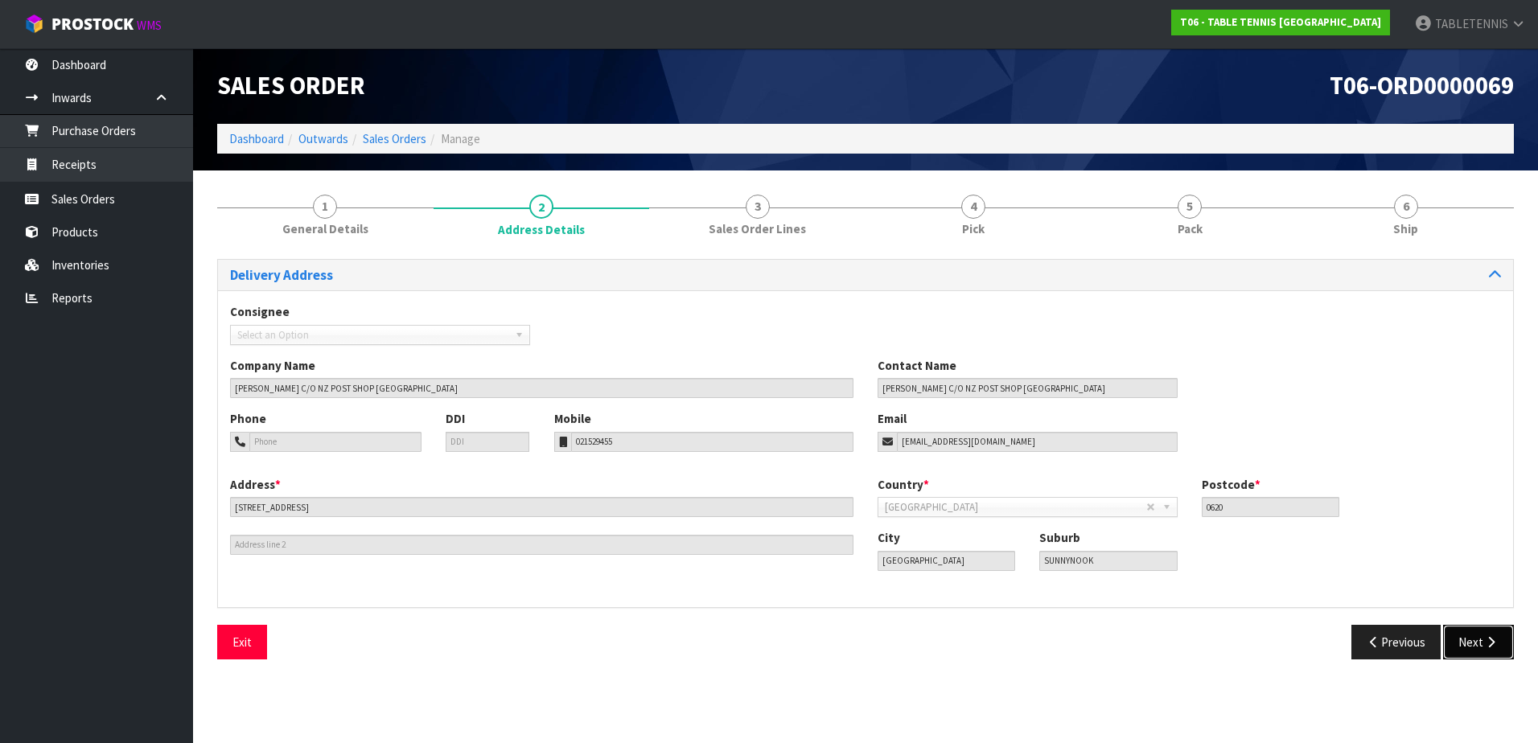
drag, startPoint x: 1488, startPoint y: 644, endPoint x: 1465, endPoint y: 644, distance: 23.3
click at [1487, 644] on icon "button" at bounding box center [1490, 642] width 15 height 12
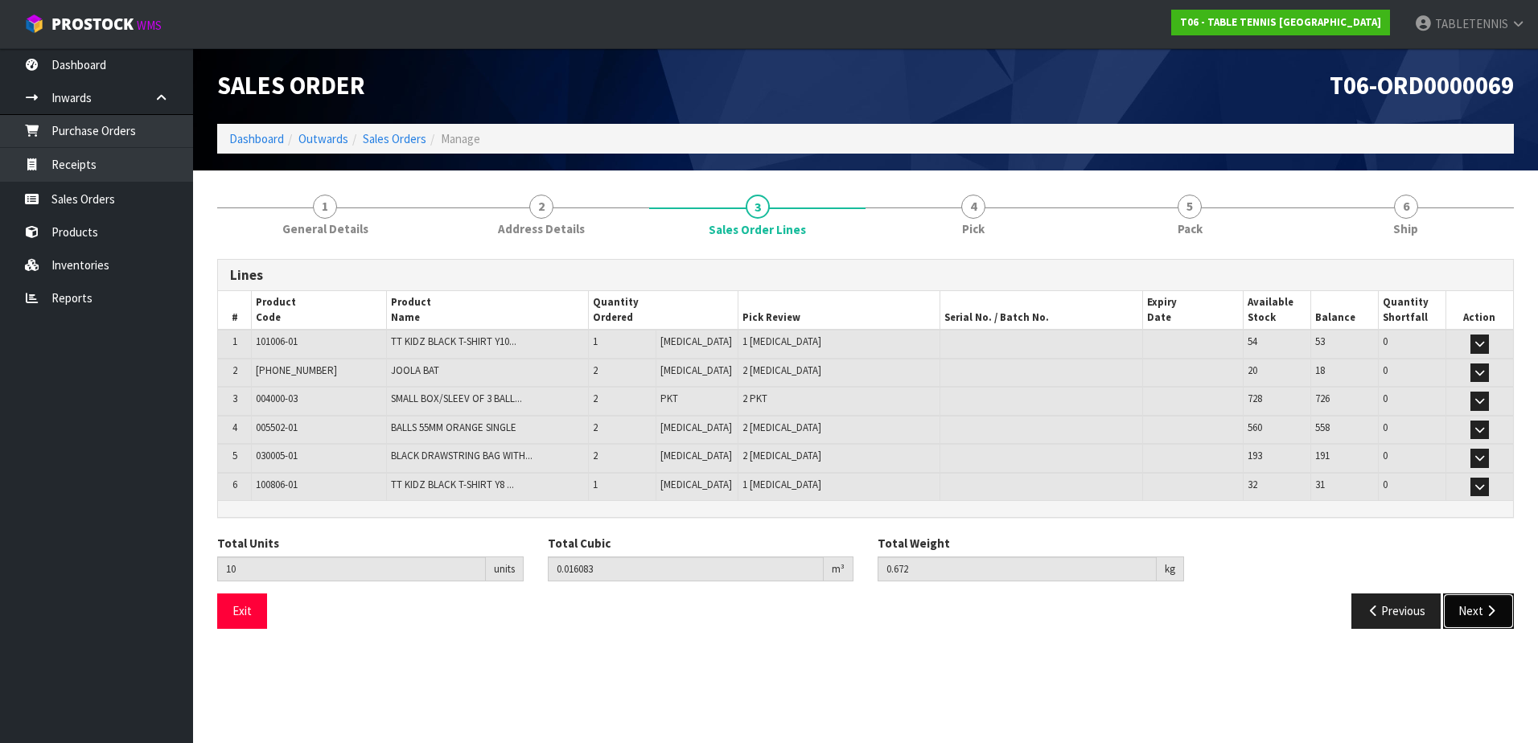
click at [1481, 614] on button "Next" at bounding box center [1478, 611] width 71 height 35
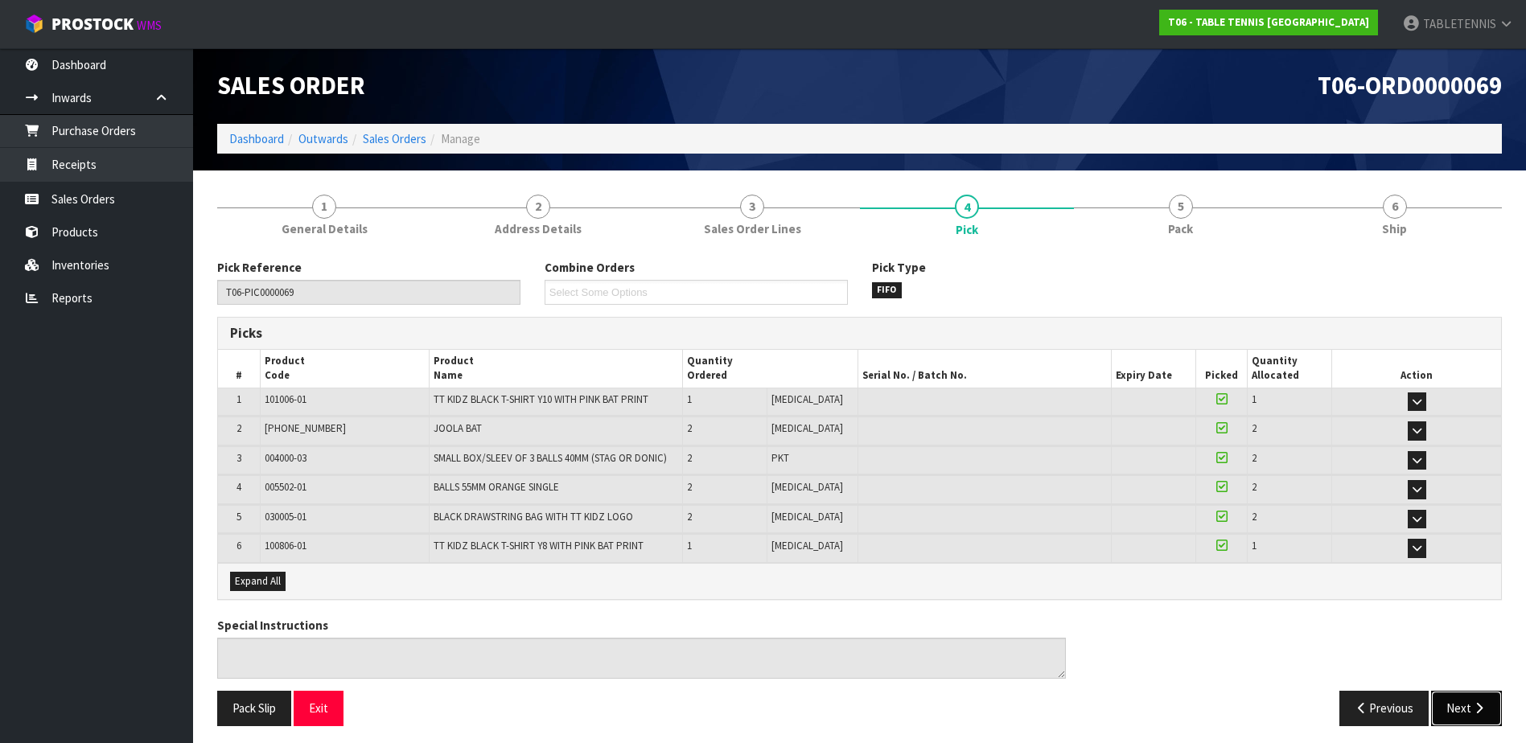
click at [1461, 693] on button "Next" at bounding box center [1466, 708] width 71 height 35
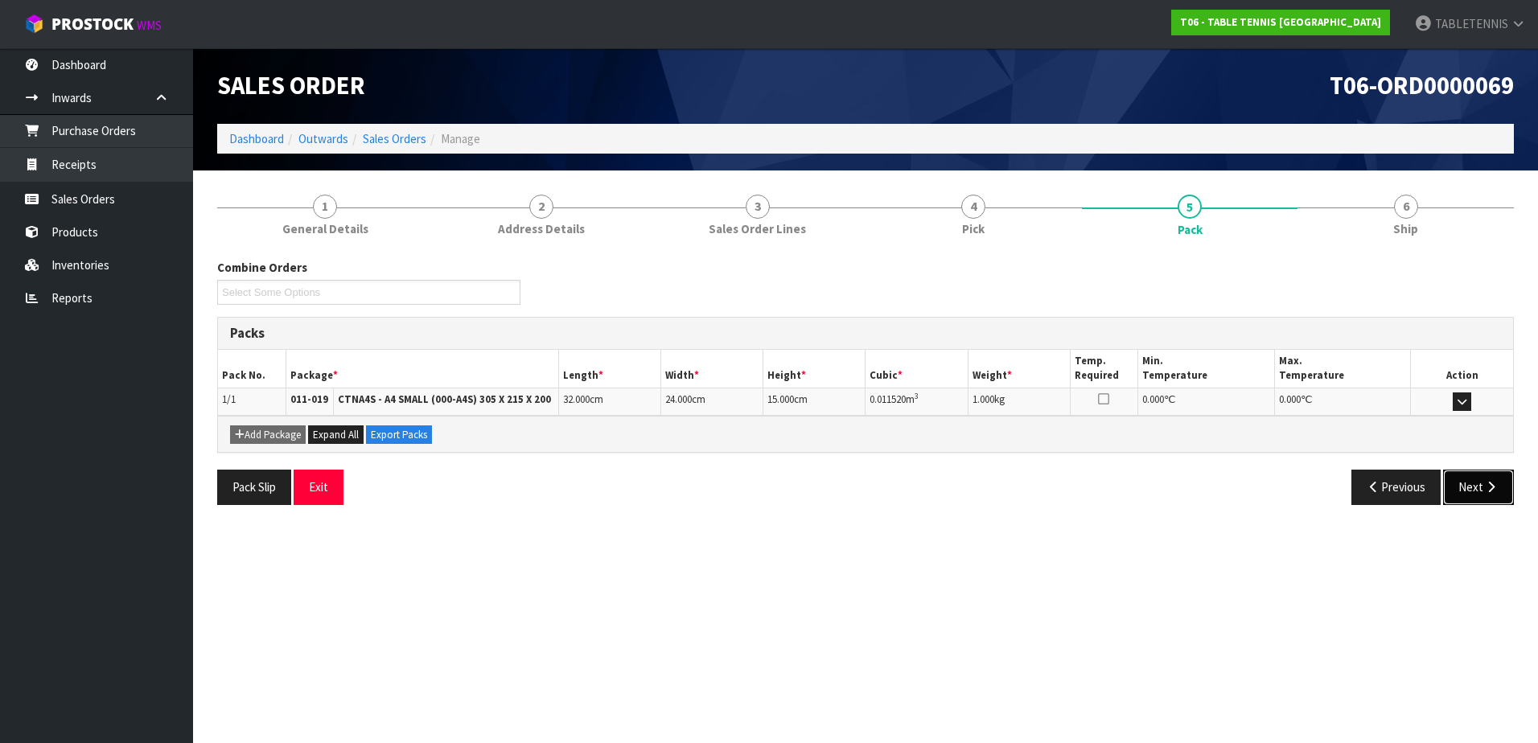
click at [1482, 482] on button "Next" at bounding box center [1478, 487] width 71 height 35
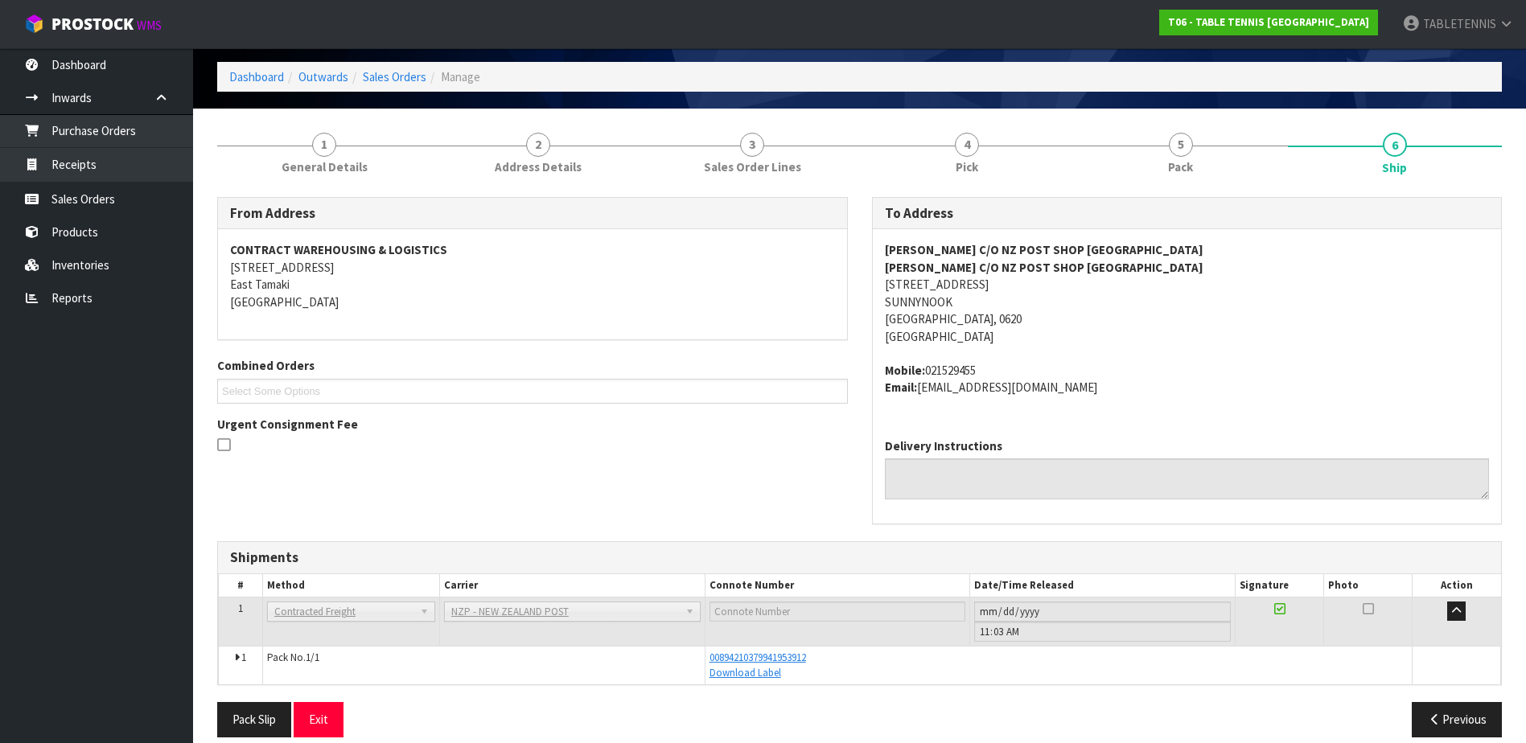
scroll to position [80, 0]
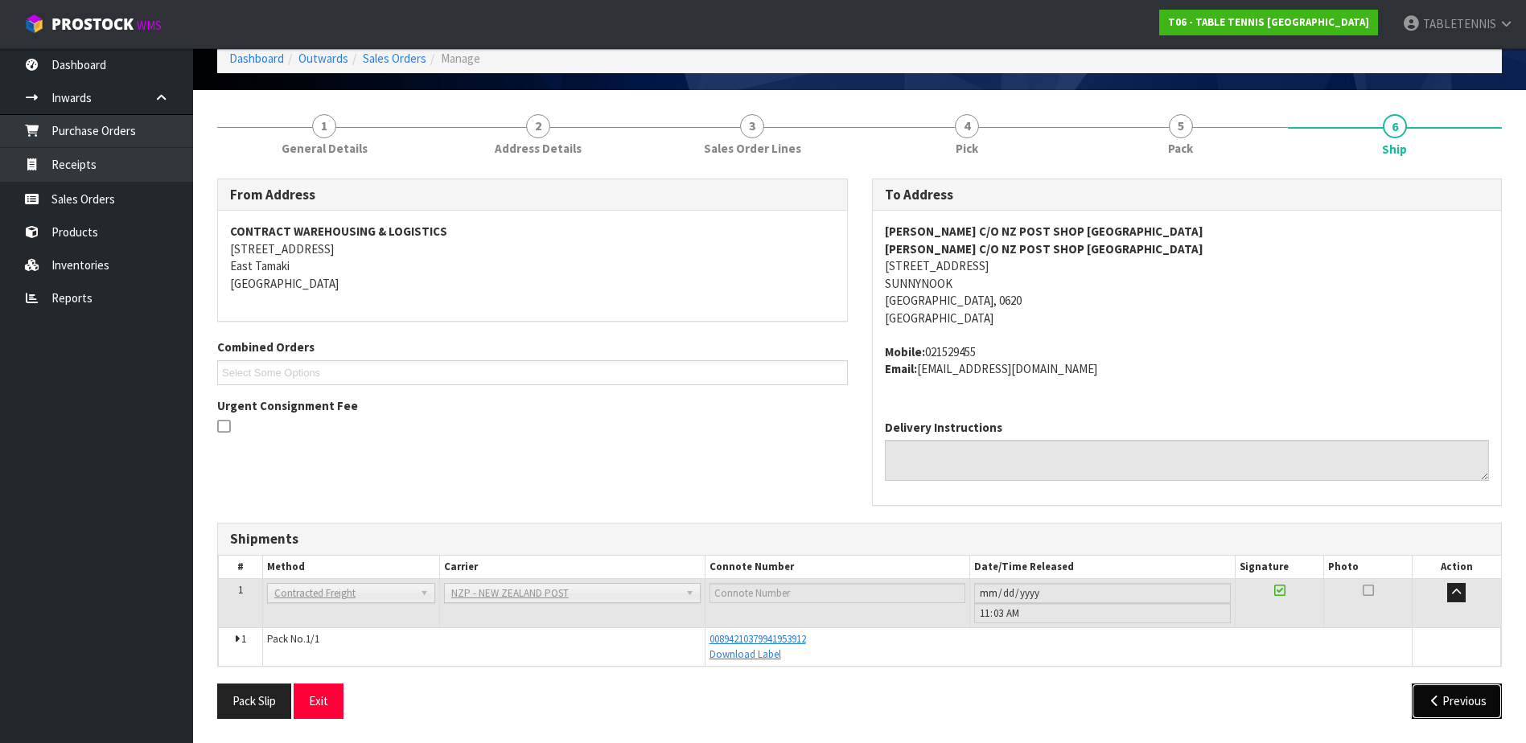
click at [1470, 700] on button "Previous" at bounding box center [1457, 701] width 90 height 35
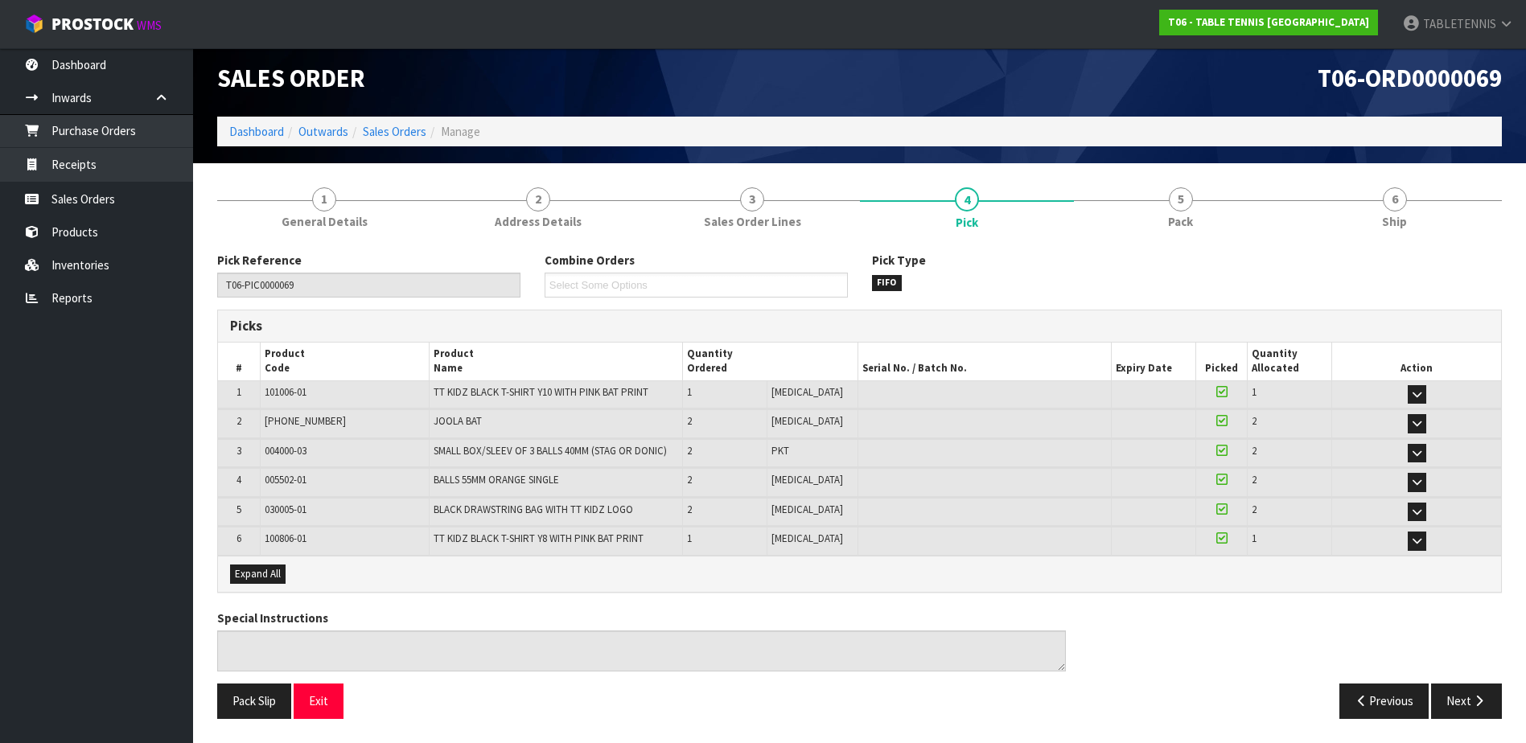
scroll to position [7, 0]
click at [65, 298] on link "Reports" at bounding box center [96, 298] width 193 height 33
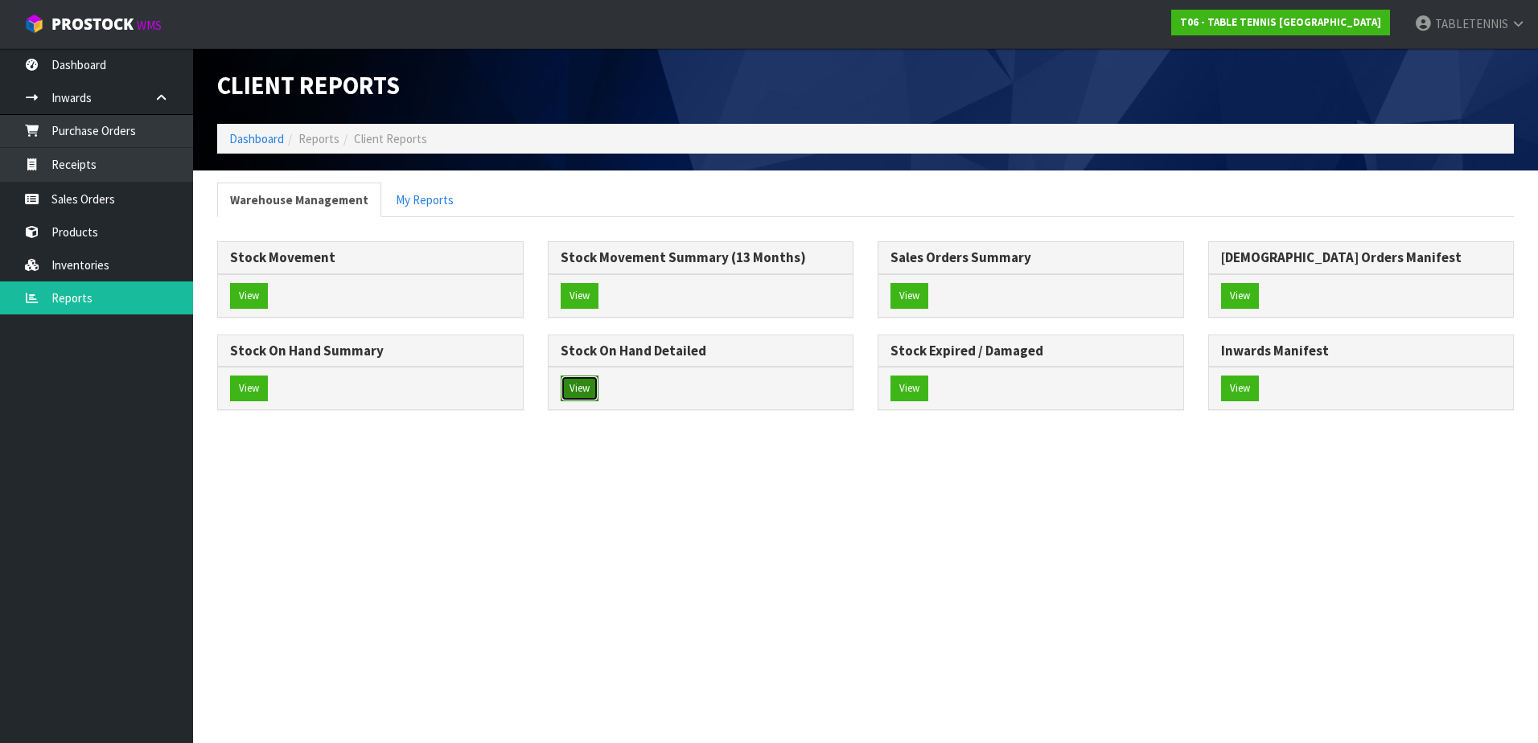
click at [574, 383] on button "View" at bounding box center [580, 389] width 38 height 26
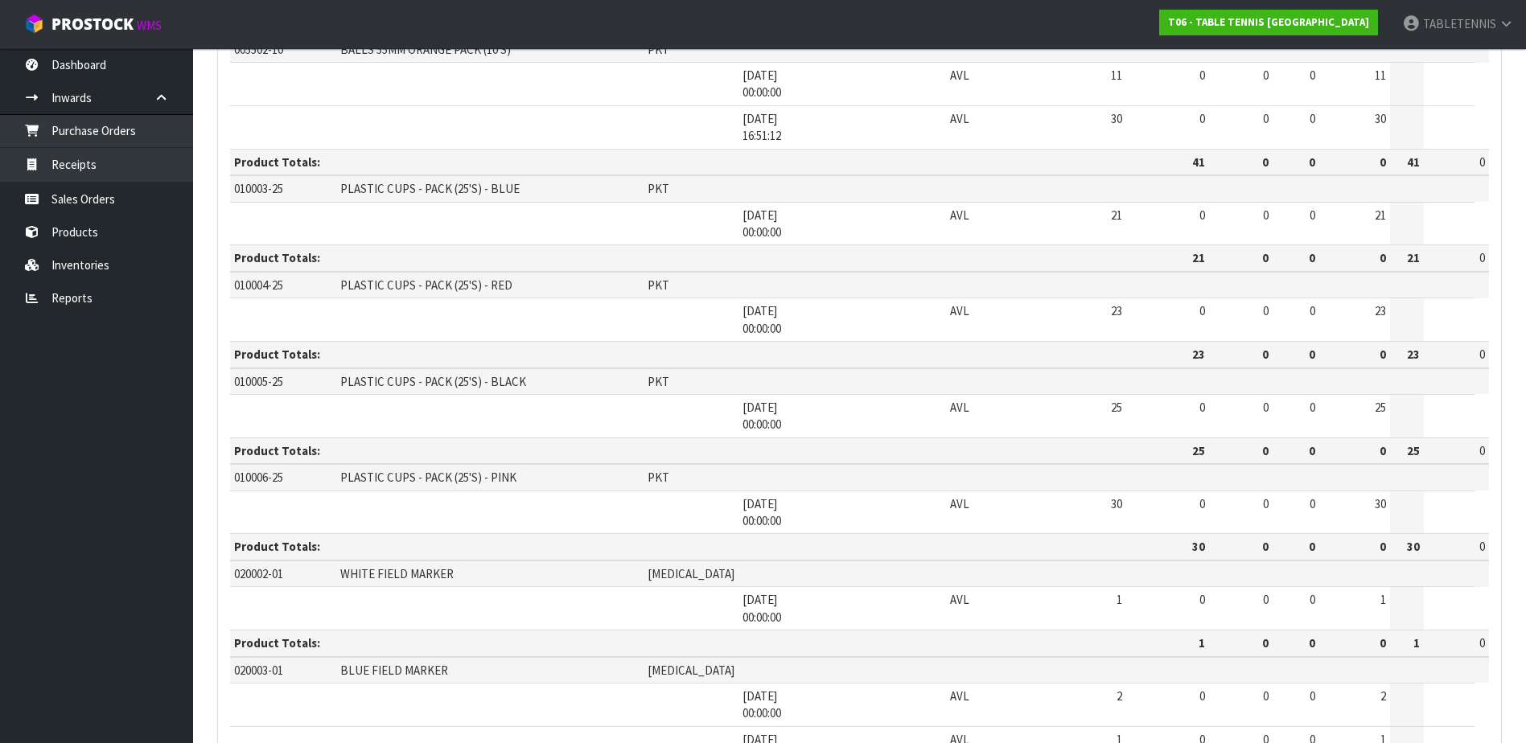
scroll to position [1287, 0]
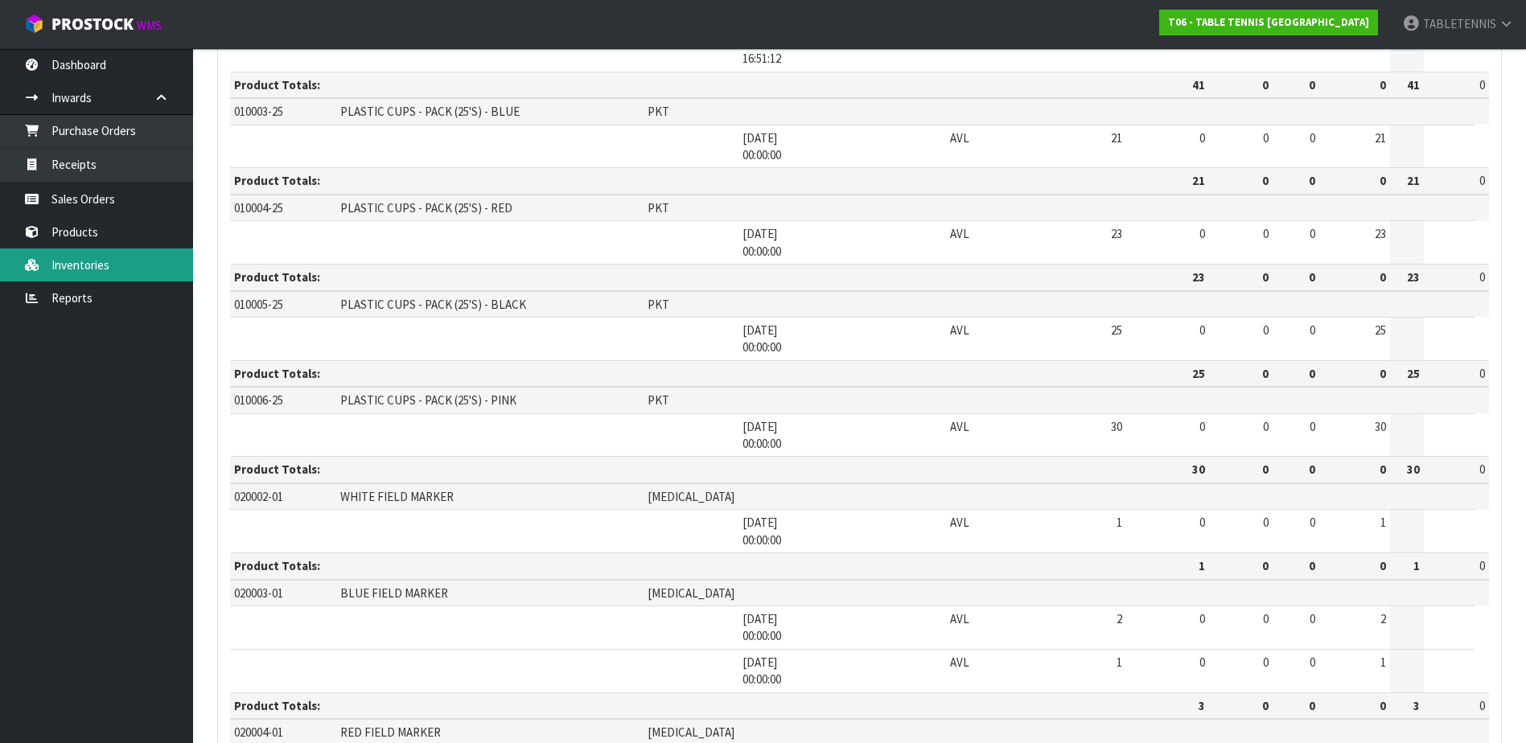
click at [59, 271] on link "Inventories" at bounding box center [96, 265] width 193 height 33
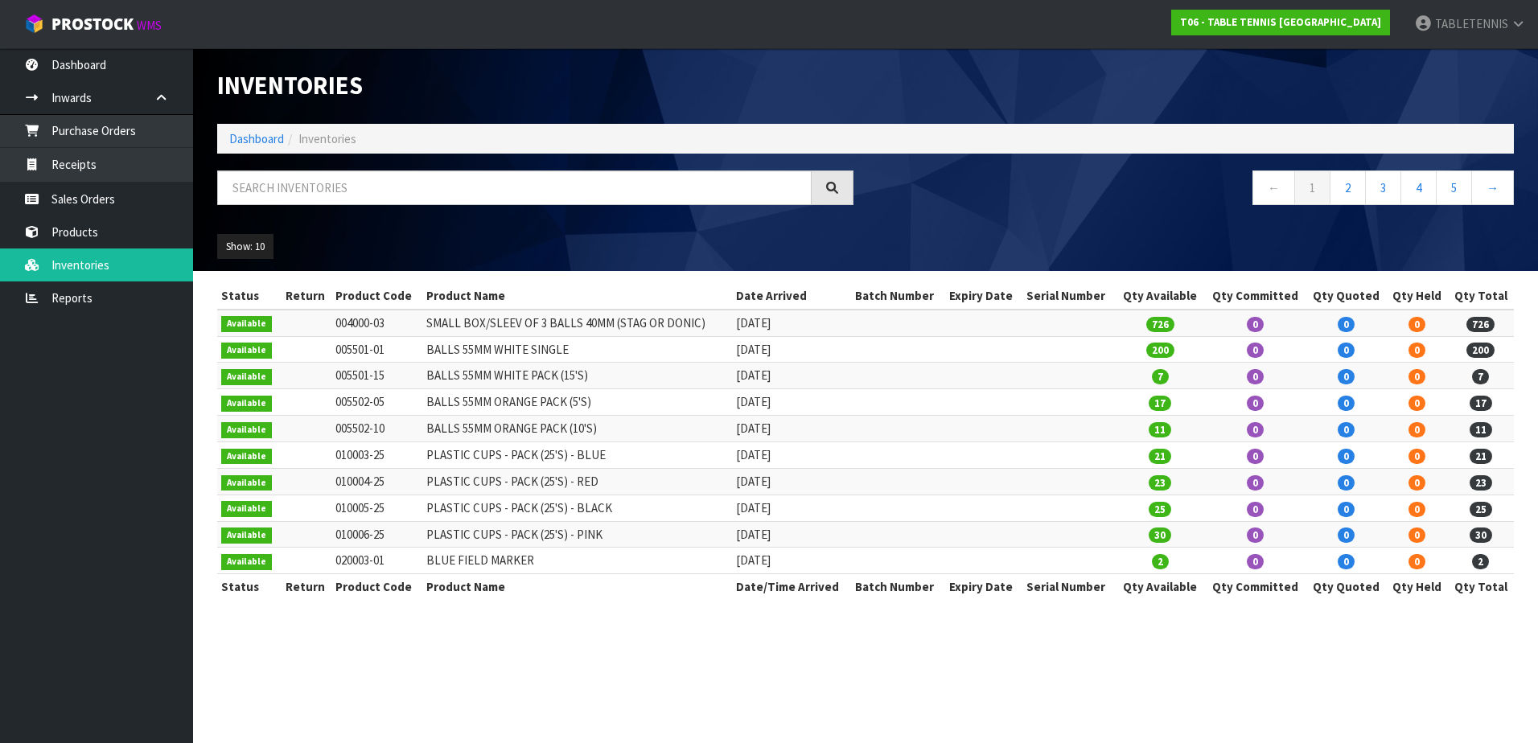
click at [1483, 321] on span "726" at bounding box center [1480, 324] width 28 height 15
click at [1479, 325] on span "726" at bounding box center [1480, 324] width 28 height 15
click at [68, 294] on link "Reports" at bounding box center [96, 298] width 193 height 33
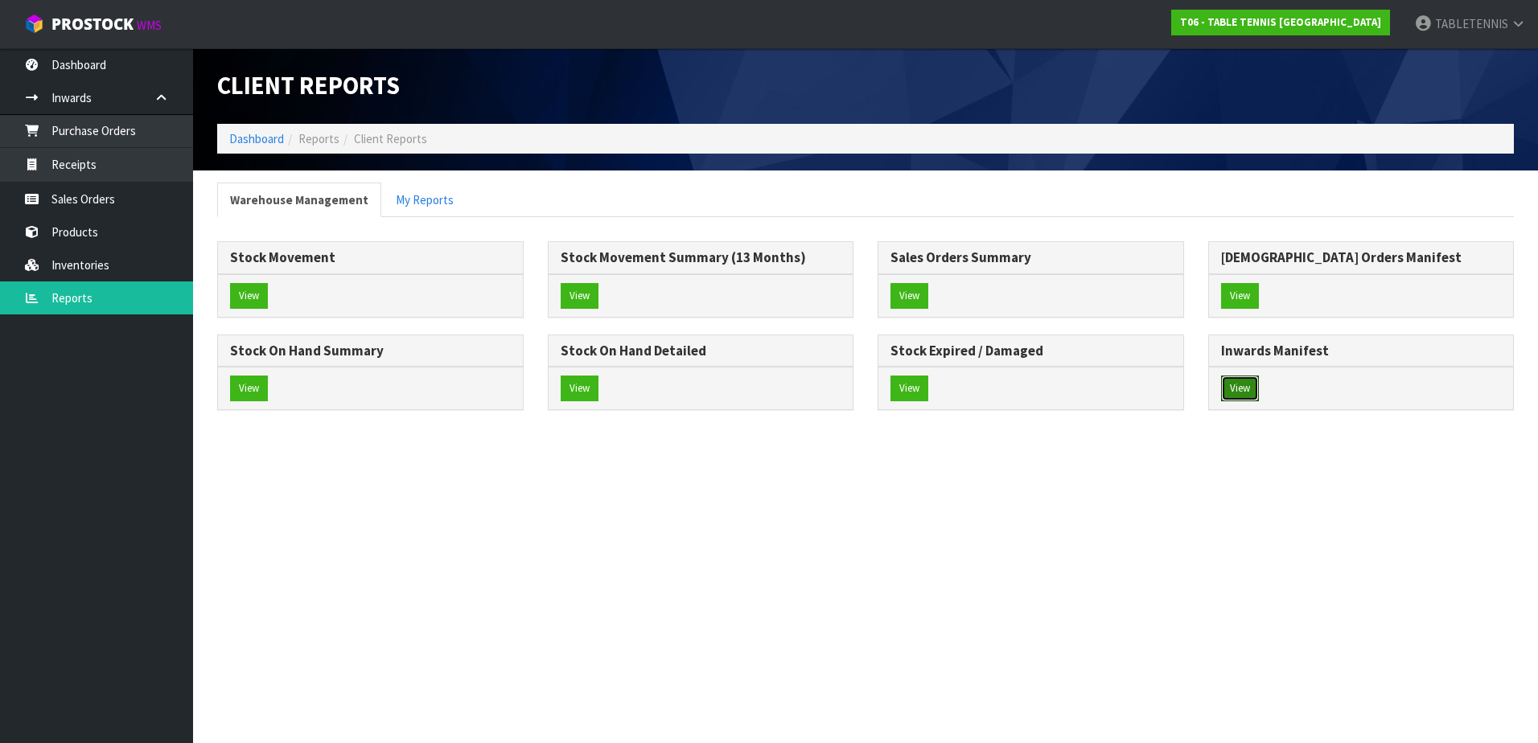
click at [1258, 393] on button "View" at bounding box center [1240, 389] width 38 height 26
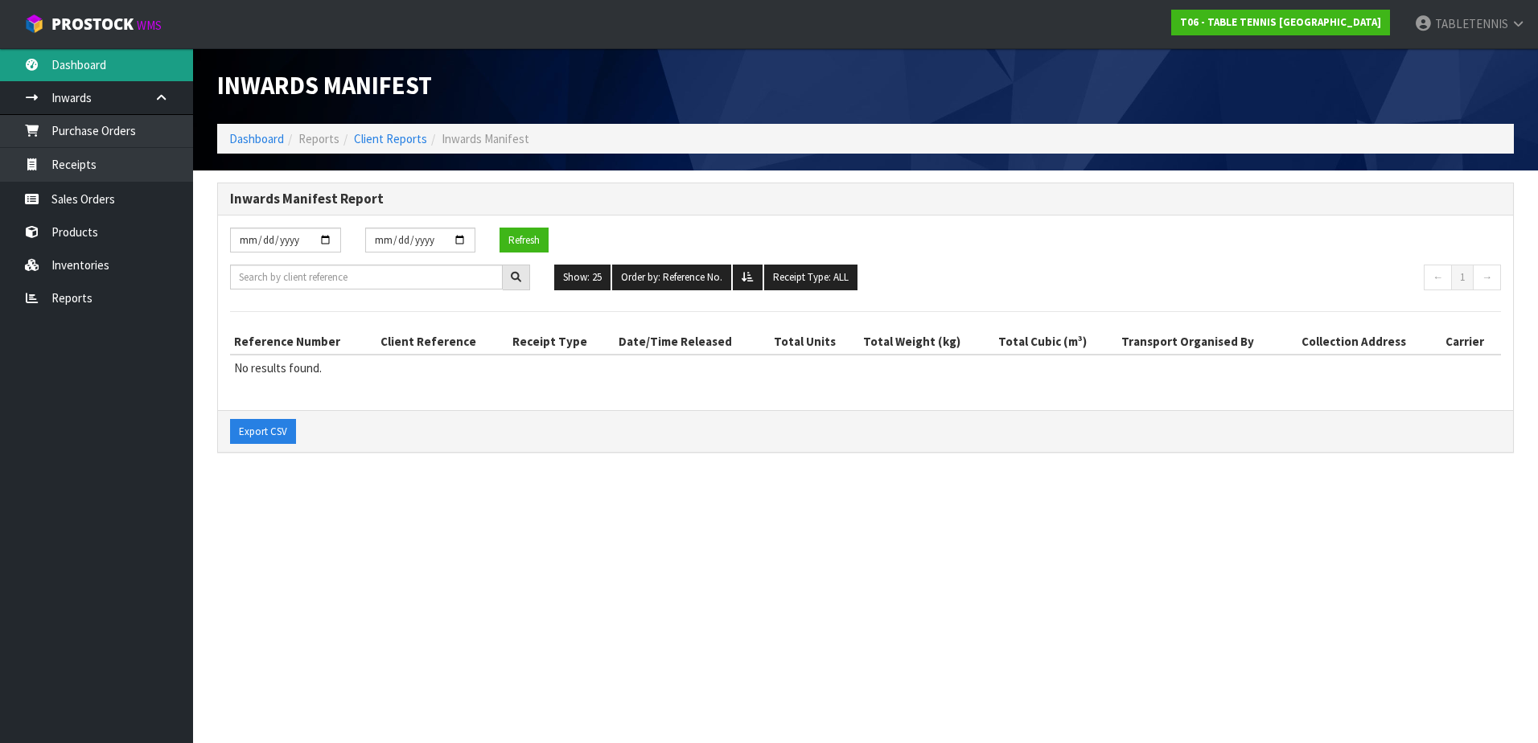
click at [90, 56] on link "Dashboard" at bounding box center [96, 64] width 193 height 33
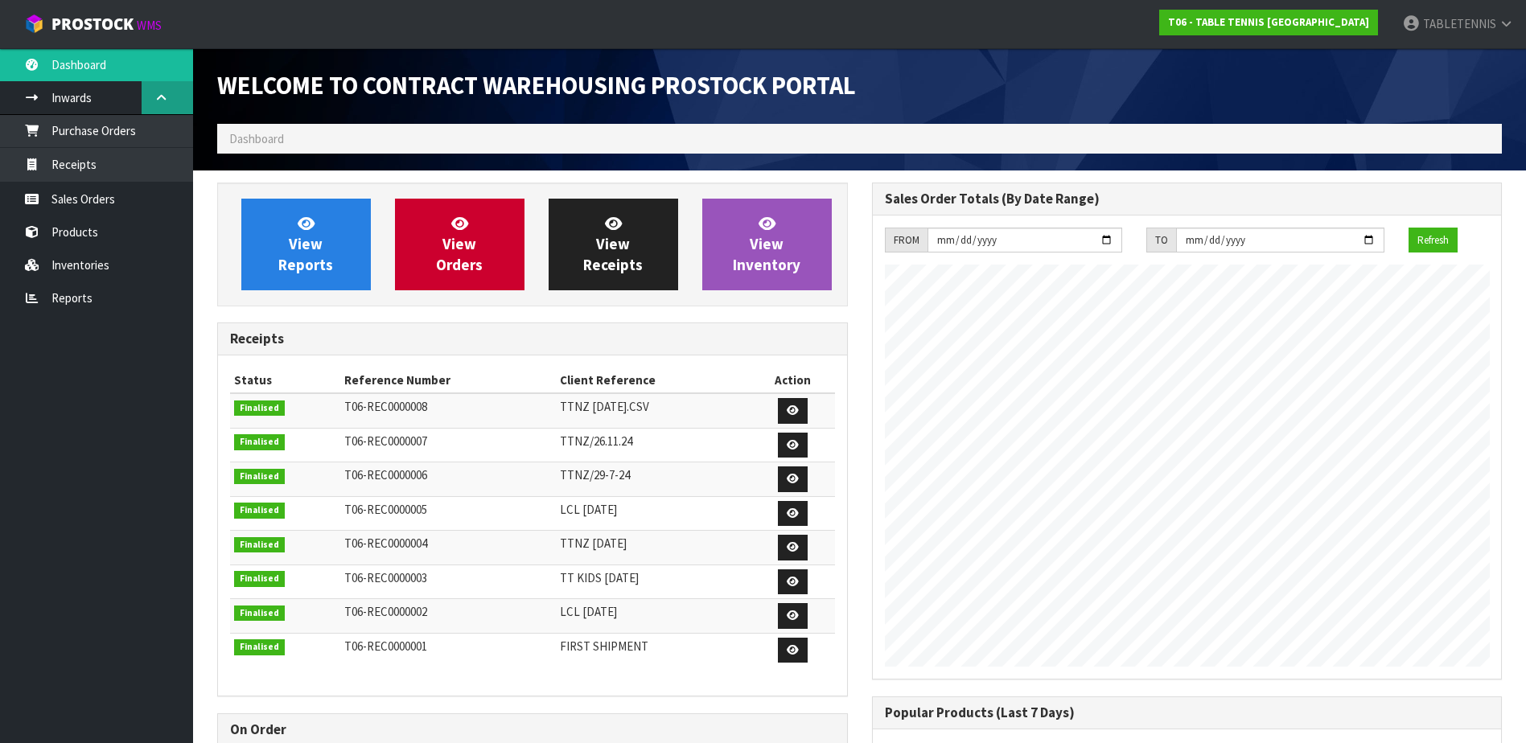
click at [157, 94] on icon at bounding box center [161, 98] width 15 height 12
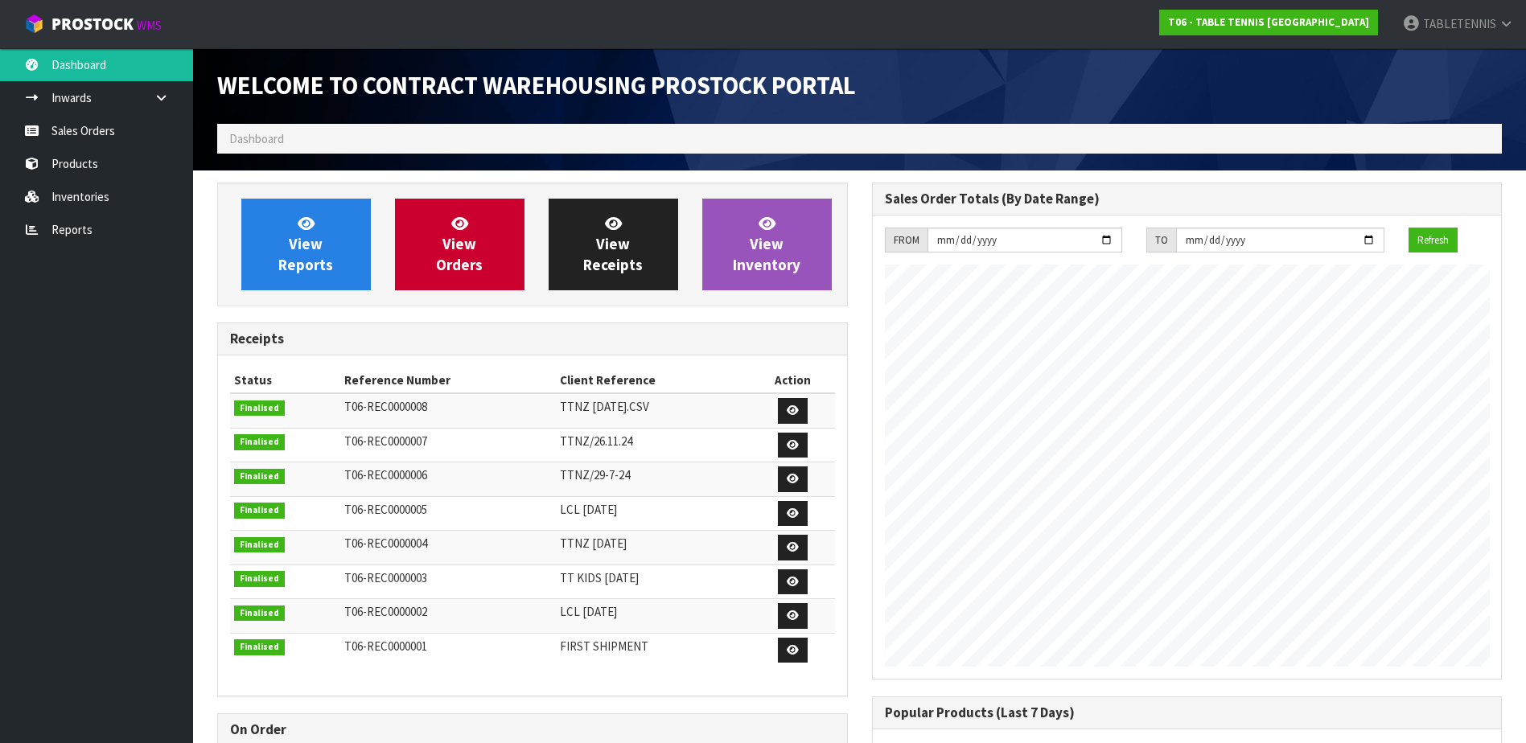
click at [77, 389] on ul "Dashboard Inwards Purchase Orders Receipts Sales Orders Products Inventories Re…" at bounding box center [96, 395] width 193 height 695
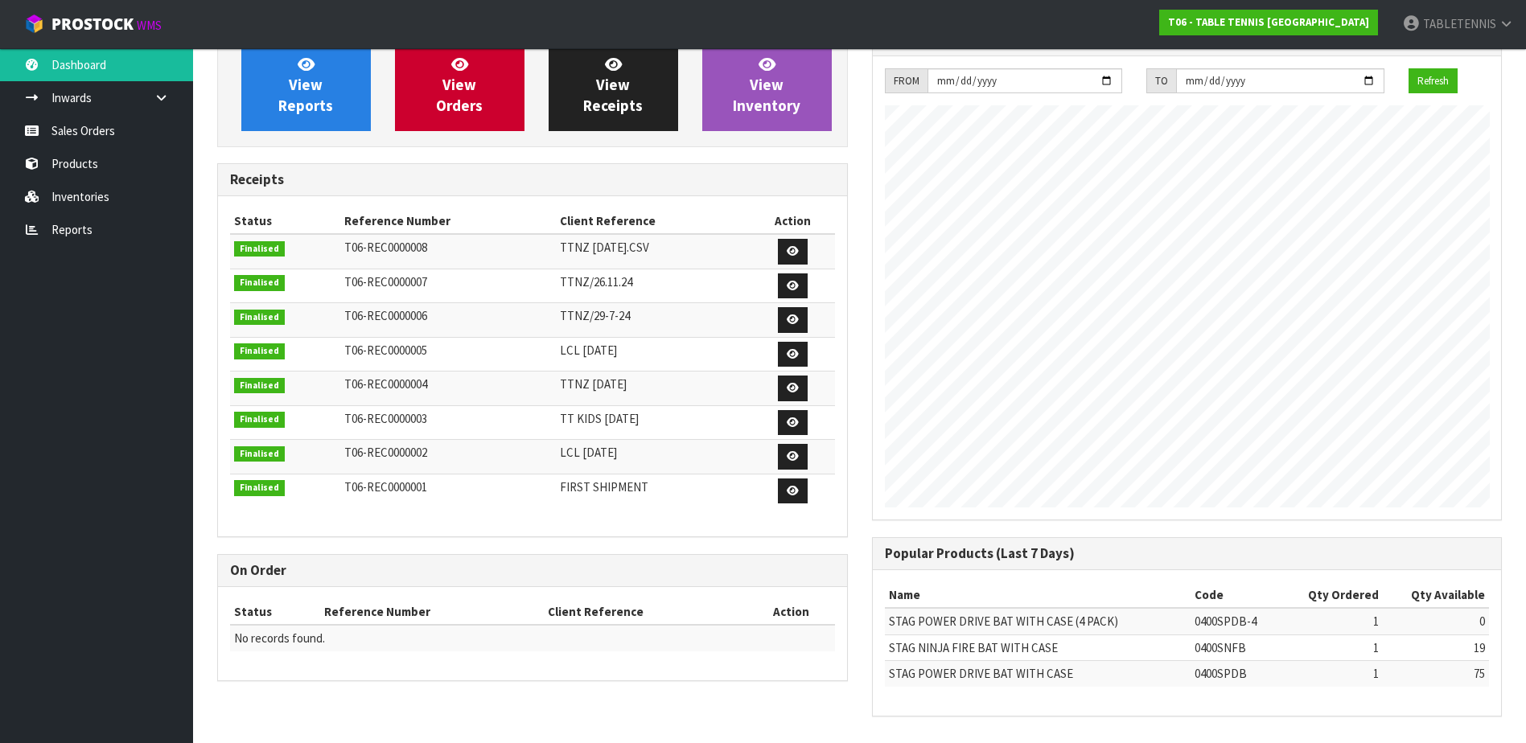
scroll to position [162, 0]
